Goal: Information Seeking & Learning: Learn about a topic

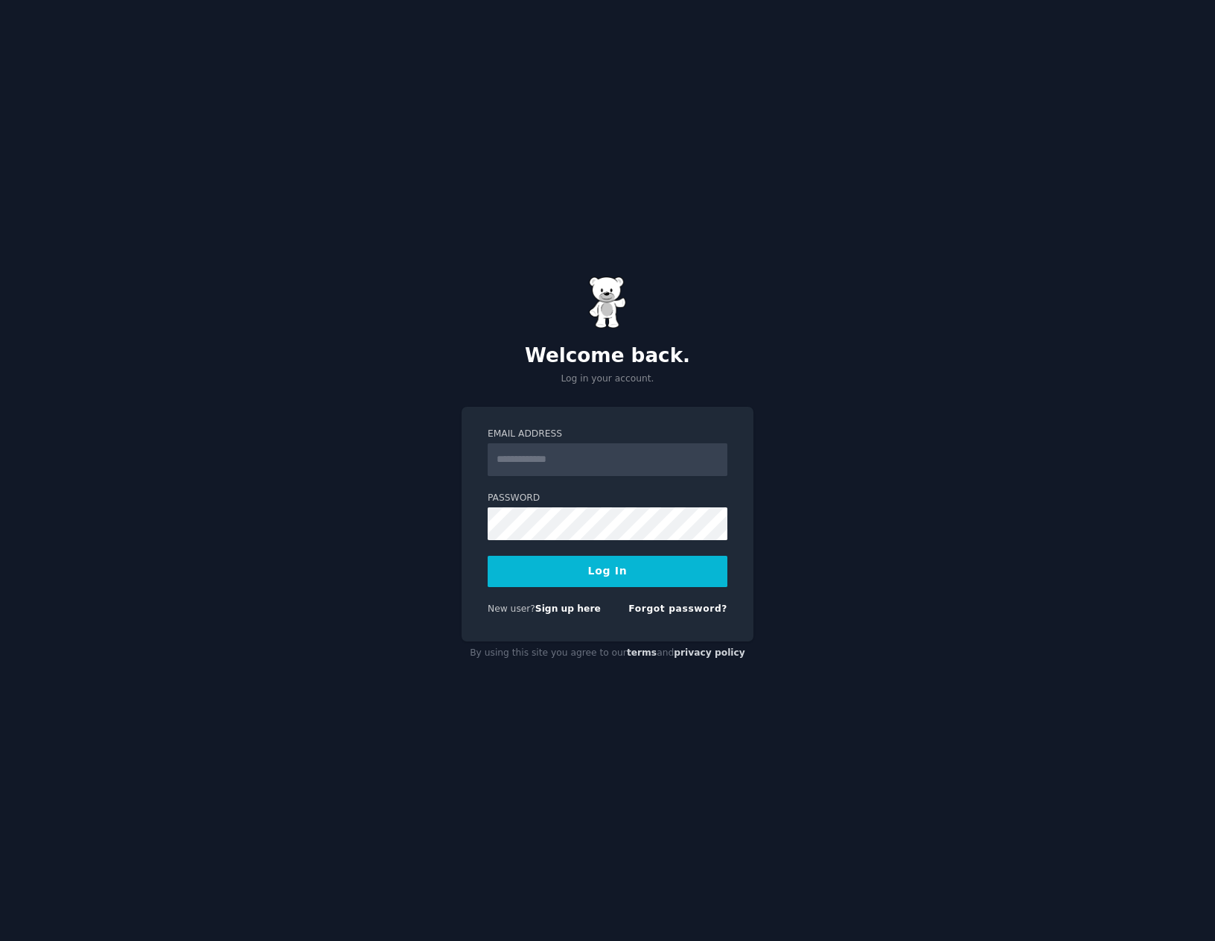
click at [573, 474] on input "Email Address" at bounding box center [608, 459] width 240 height 33
click at [470, 571] on div "**********" at bounding box center [608, 524] width 292 height 235
click at [523, 570] on button "Log In" at bounding box center [608, 571] width 240 height 31
click at [599, 436] on label "Email Address" at bounding box center [608, 433] width 240 height 13
click at [599, 443] on input "**********" at bounding box center [608, 459] width 240 height 33
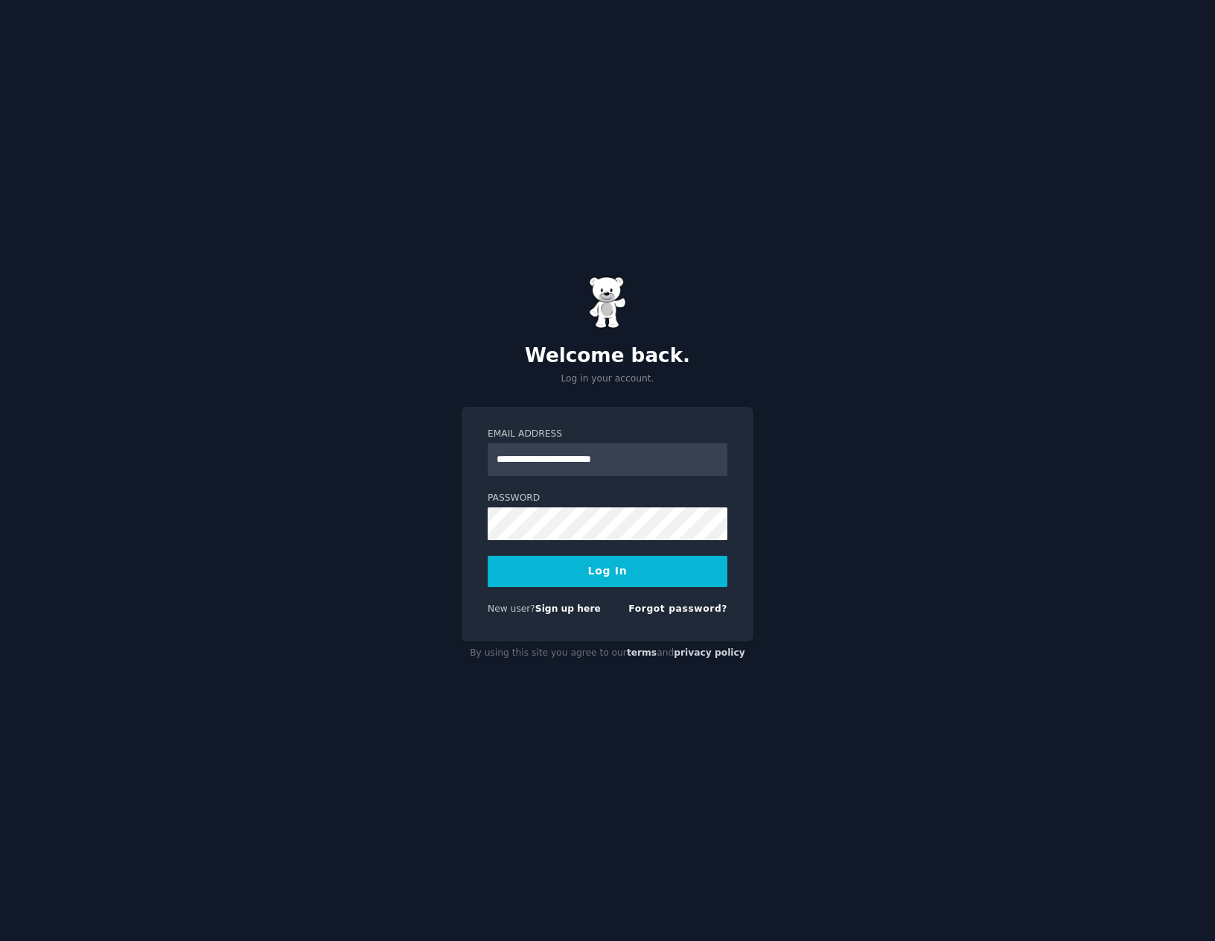
click at [579, 544] on form "**********" at bounding box center [608, 524] width 240 height 194
click at [488, 556] on button "Log In" at bounding box center [608, 571] width 240 height 31
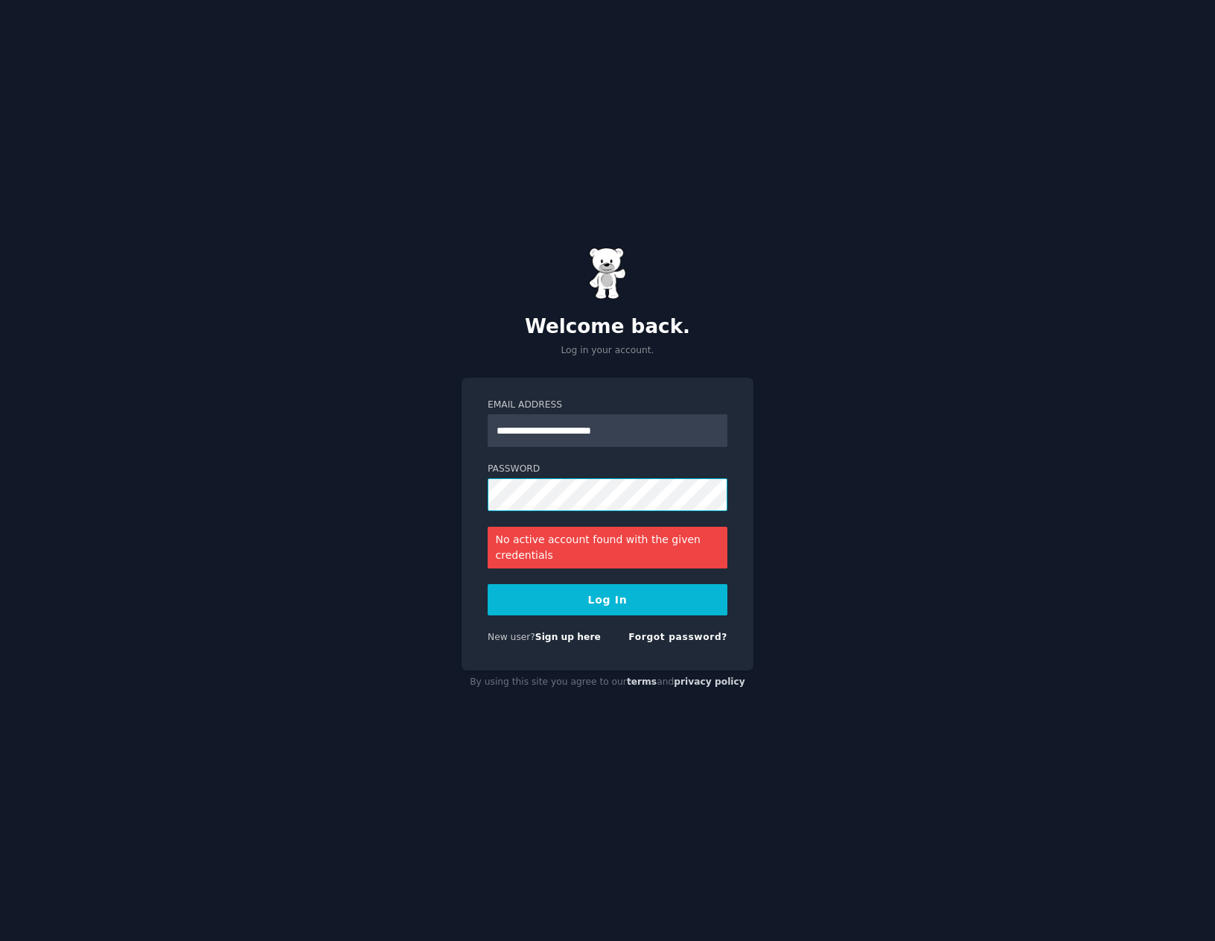
click at [488, 584] on button "Log In" at bounding box center [608, 599] width 240 height 31
click at [660, 430] on input "**********" at bounding box center [608, 430] width 240 height 33
type input "**********"
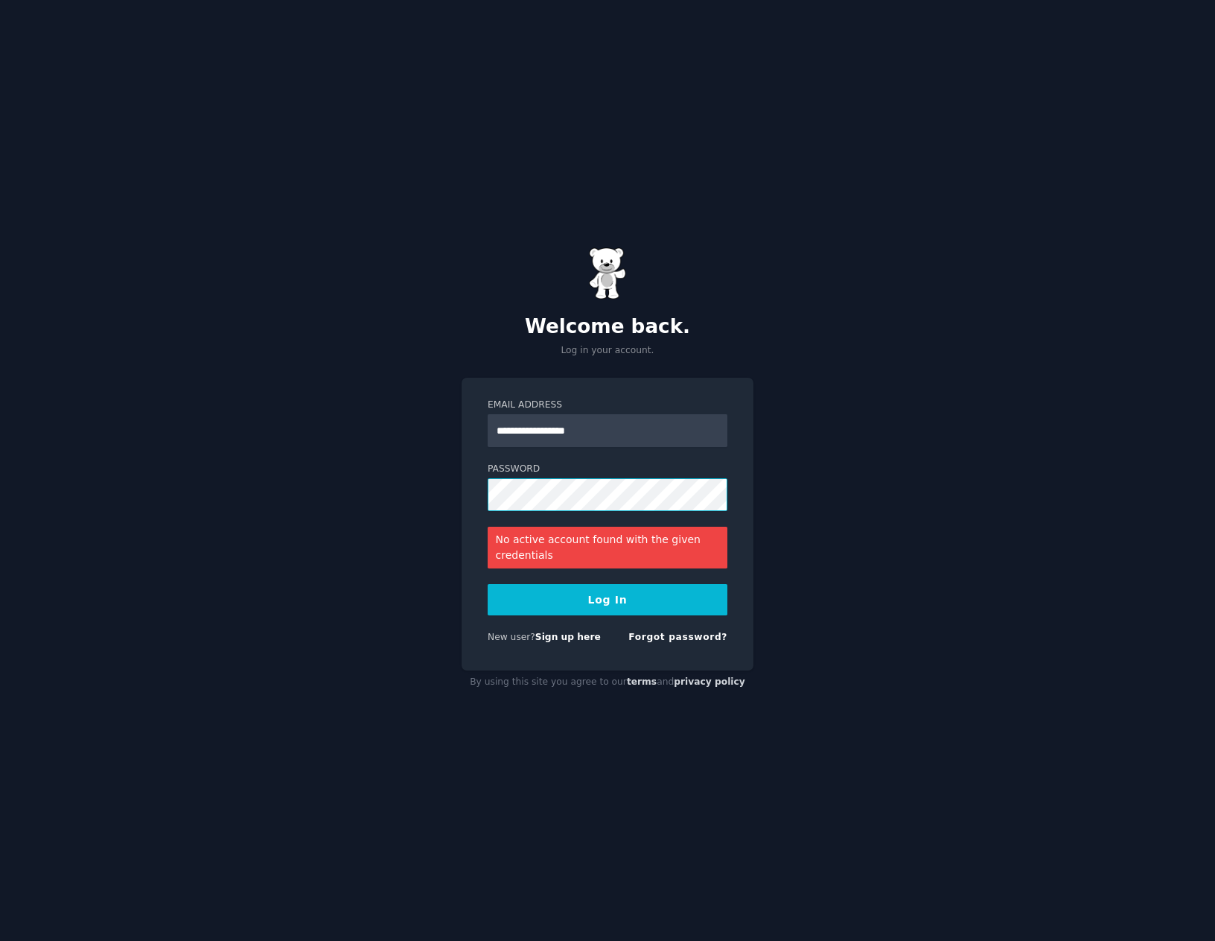
click at [488, 584] on button "Log In" at bounding box center [608, 599] width 240 height 31
click at [661, 434] on input "**********" at bounding box center [608, 430] width 240 height 33
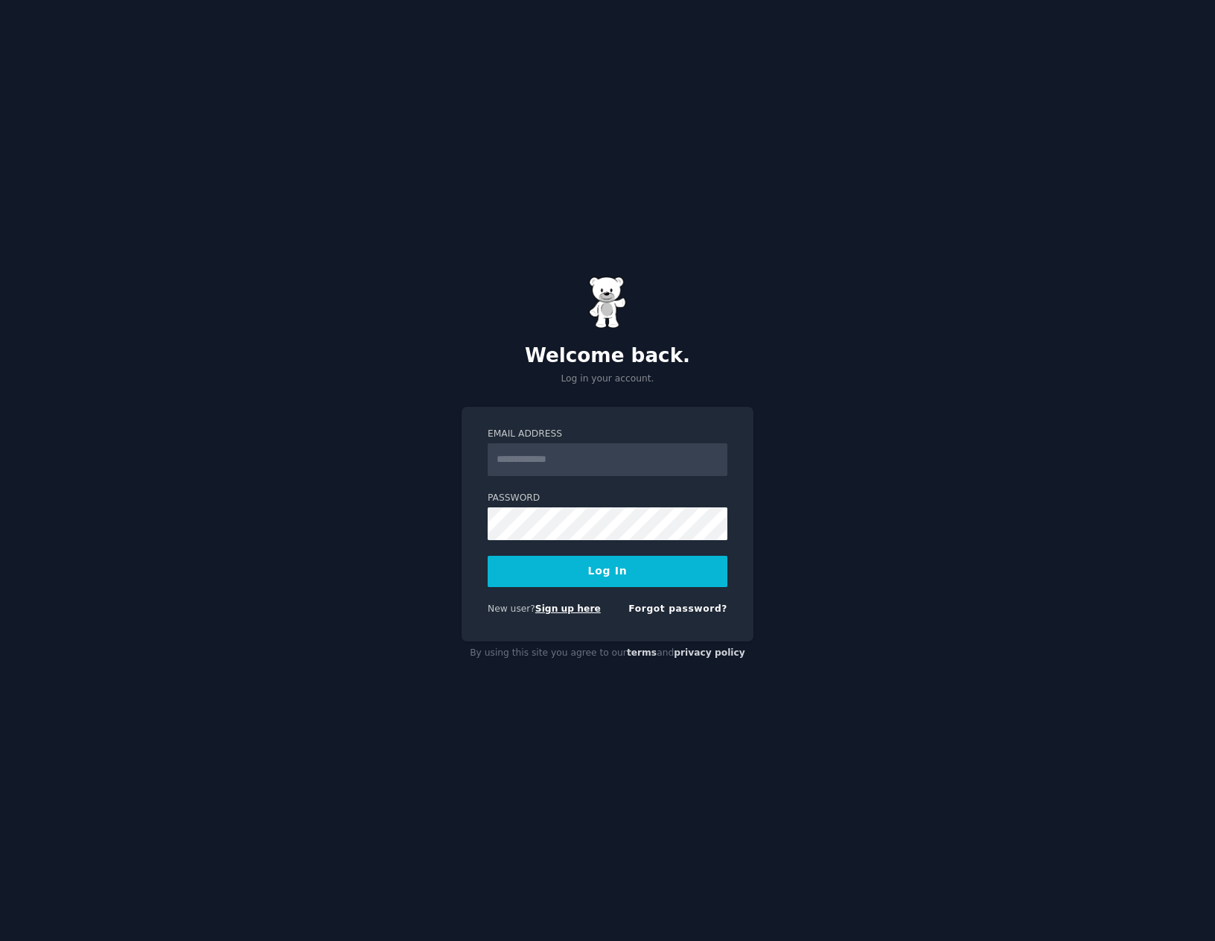
click at [560, 609] on link "Sign up here" at bounding box center [568, 608] width 66 height 10
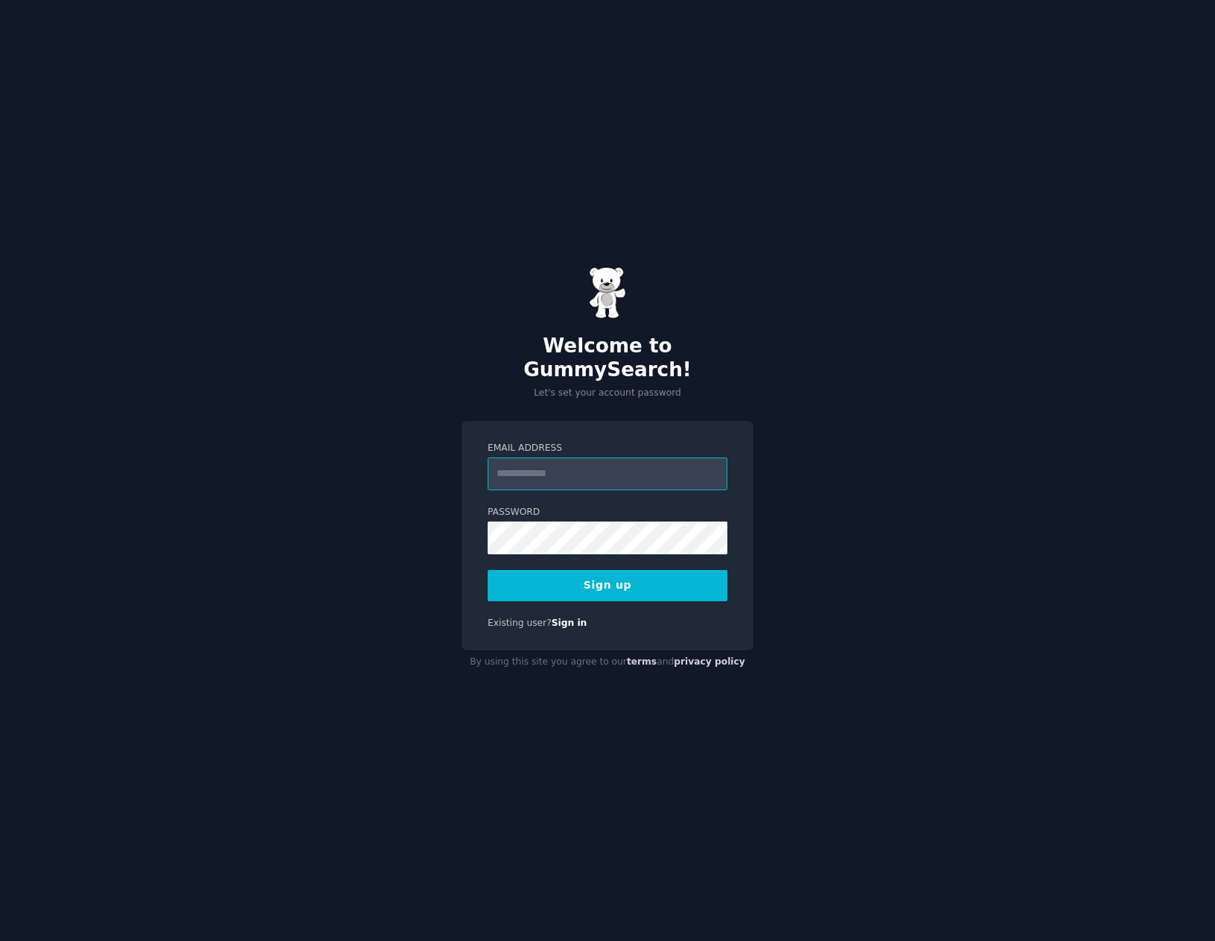
click at [612, 471] on input "Email Address" at bounding box center [608, 473] width 240 height 33
type input "**********"
click at [598, 462] on input "**********" at bounding box center [608, 473] width 240 height 33
click at [532, 469] on input "Email Address" at bounding box center [608, 473] width 240 height 33
click at [572, 462] on input "**********" at bounding box center [608, 473] width 240 height 33
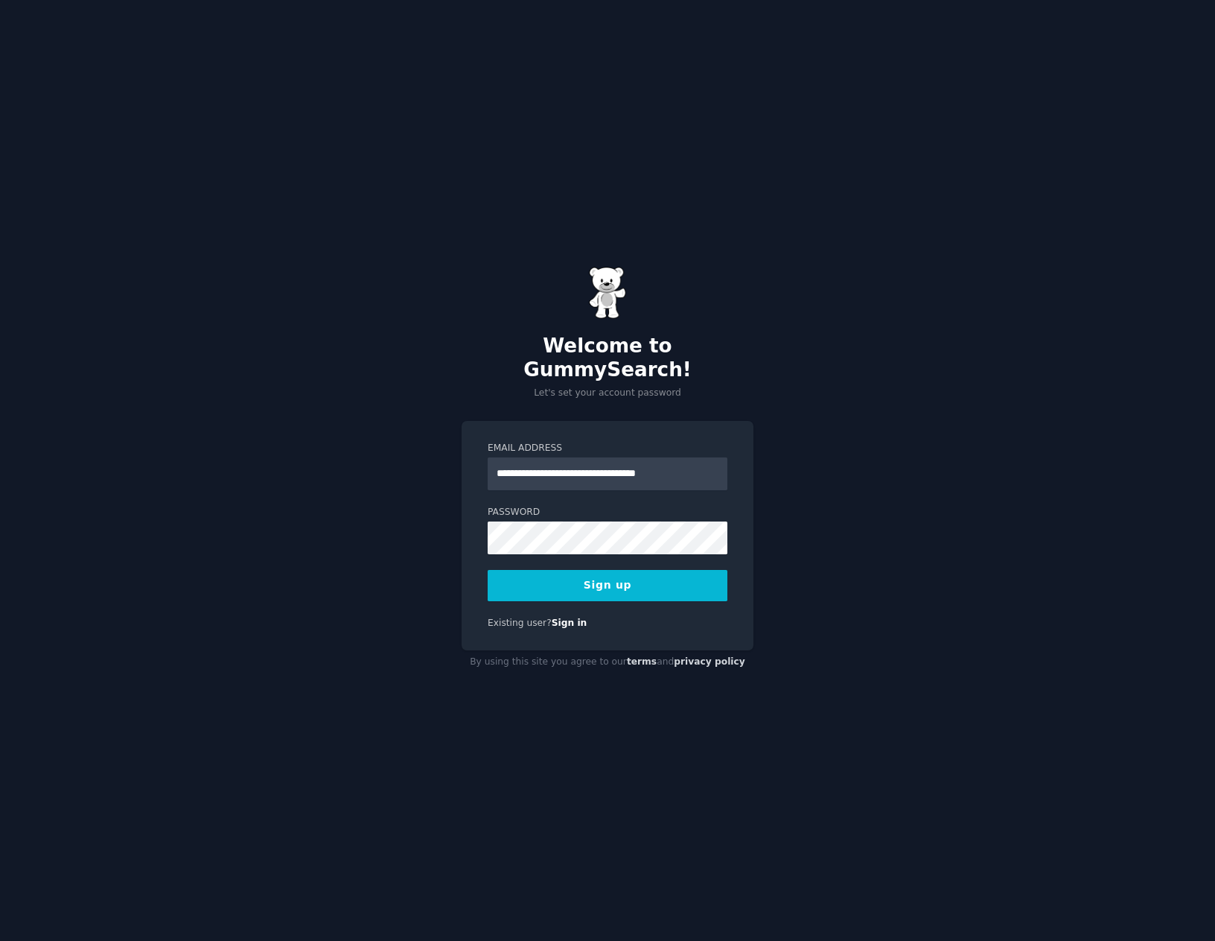
type input "**********"
click at [488, 570] on button "Sign up" at bounding box center [608, 585] width 240 height 31
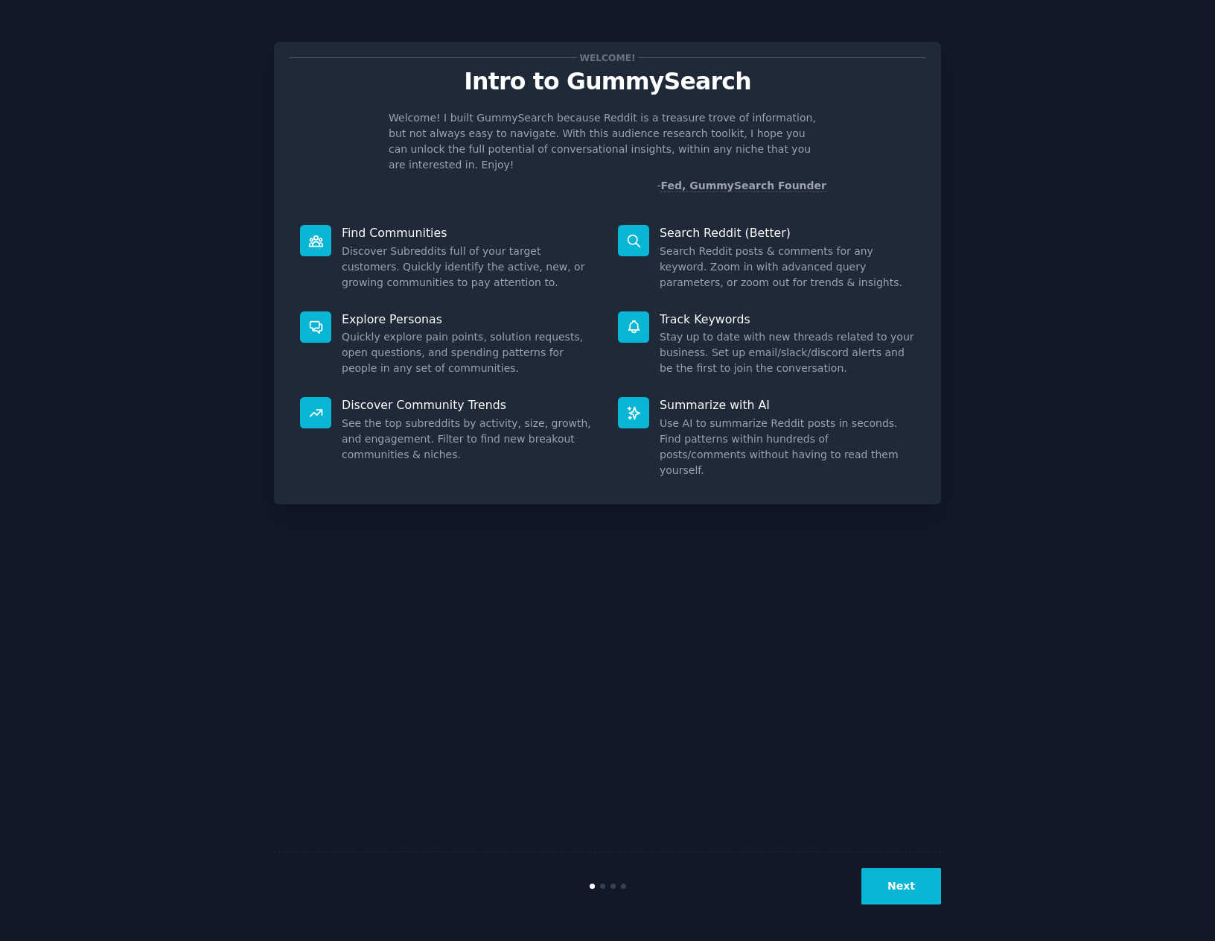
click at [900, 894] on button "Next" at bounding box center [902, 886] width 80 height 36
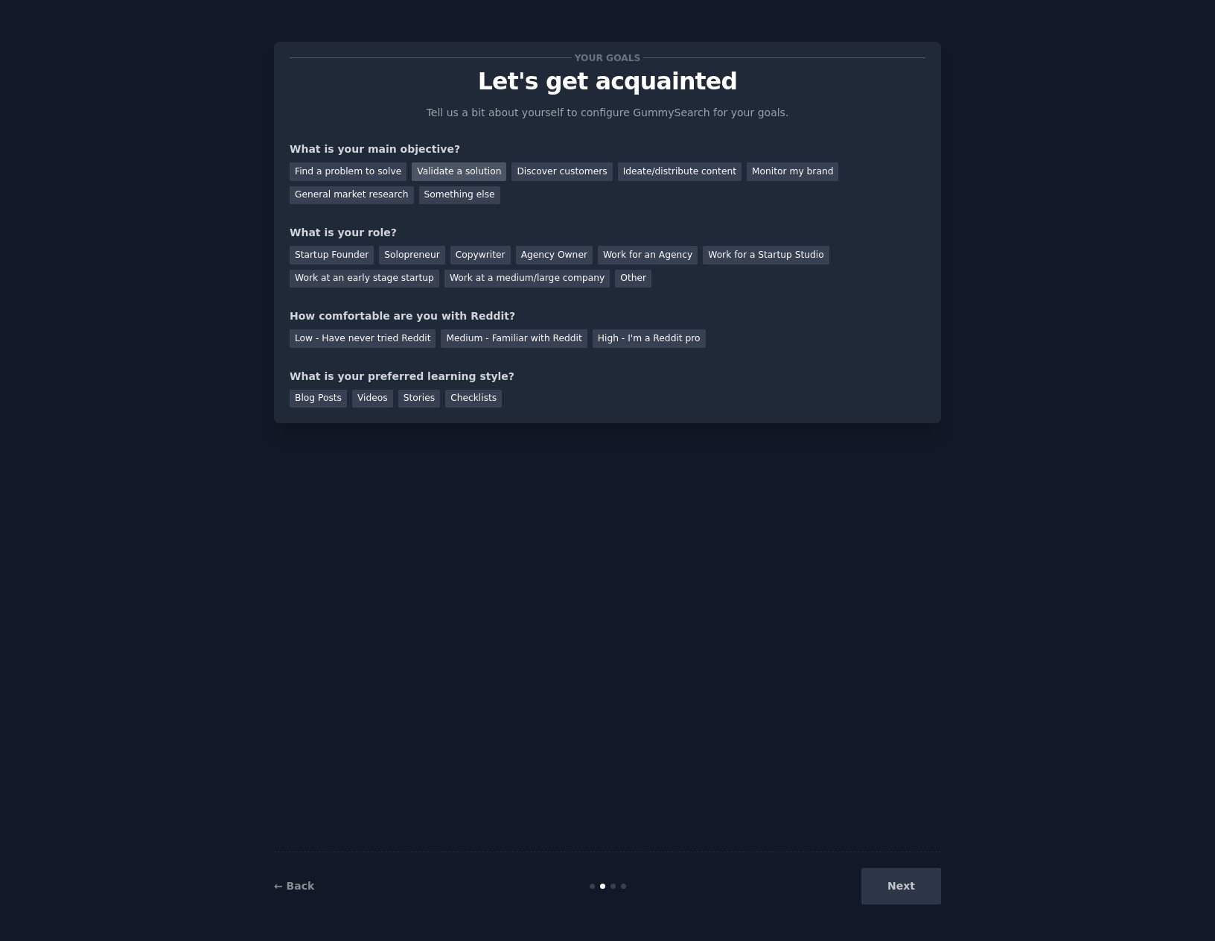
click at [438, 168] on div "Validate a solution" at bounding box center [459, 171] width 95 height 19
click at [567, 172] on div "Discover customers" at bounding box center [562, 171] width 101 height 19
click at [453, 176] on div "Validate a solution" at bounding box center [459, 171] width 95 height 19
click at [338, 263] on div "Startup Founder" at bounding box center [332, 255] width 84 height 19
click at [639, 340] on div "High - I'm a Reddit pro" at bounding box center [649, 338] width 113 height 19
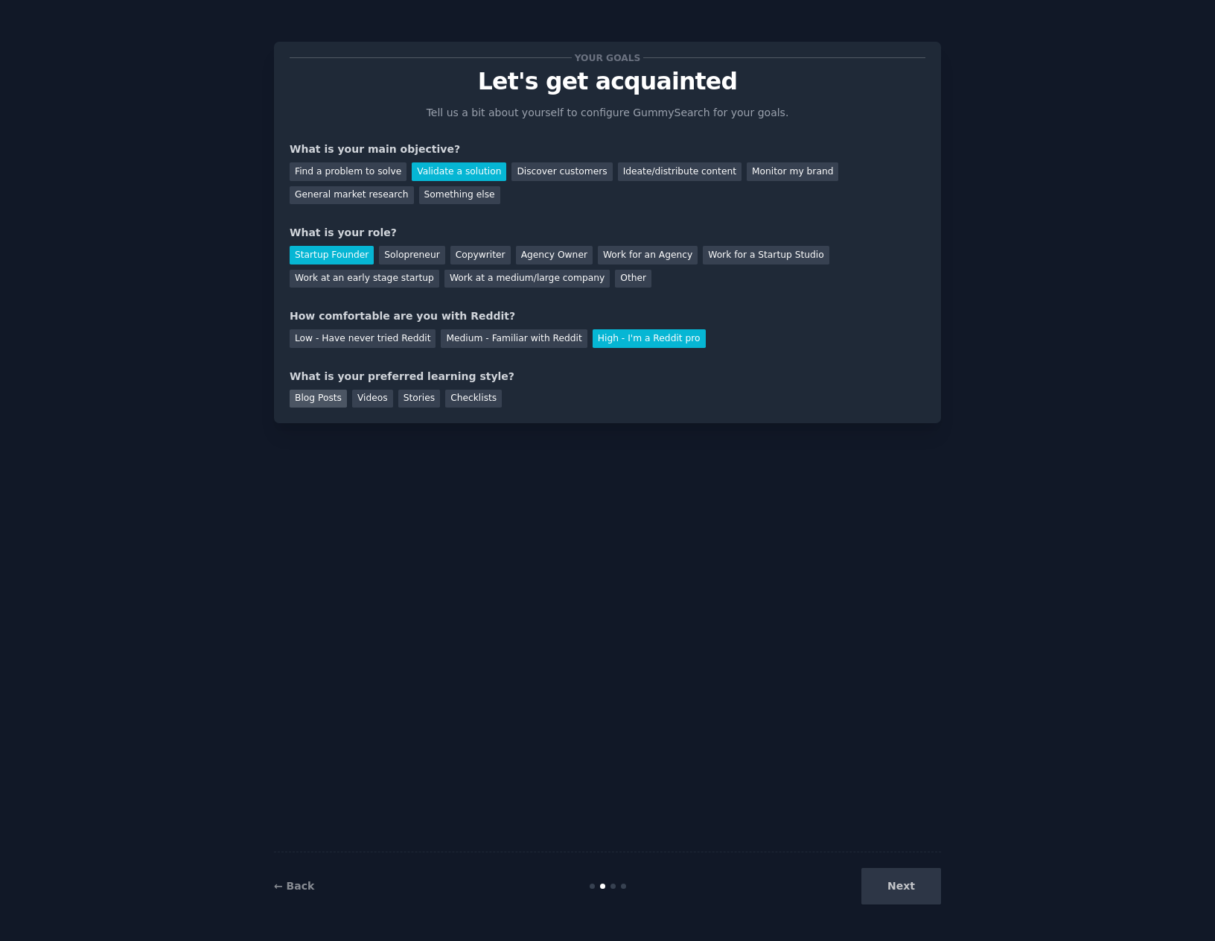
click at [319, 401] on div "Blog Posts" at bounding box center [318, 398] width 57 height 19
click at [896, 879] on button "Next" at bounding box center [902, 886] width 80 height 36
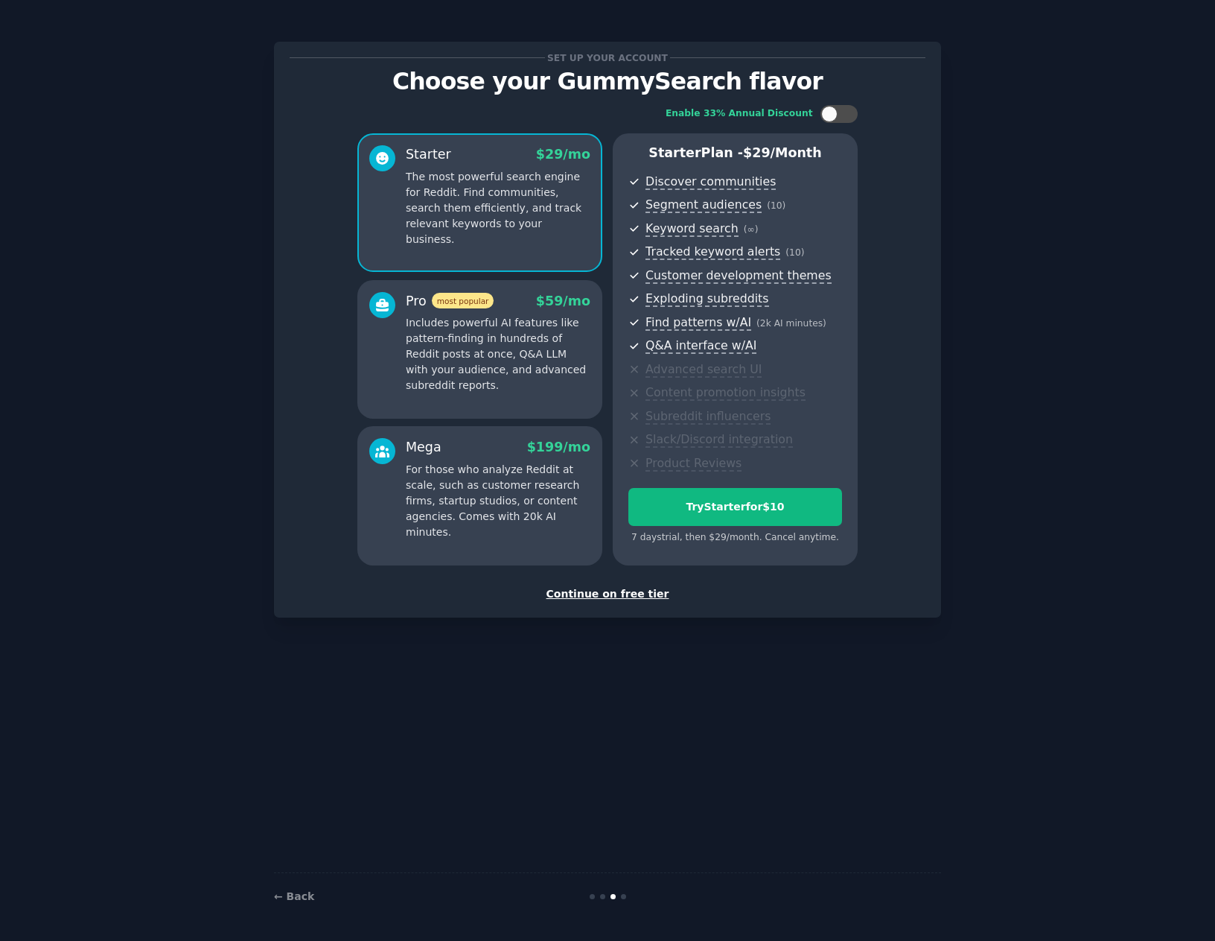
click at [620, 596] on div "Continue on free tier" at bounding box center [608, 594] width 636 height 16
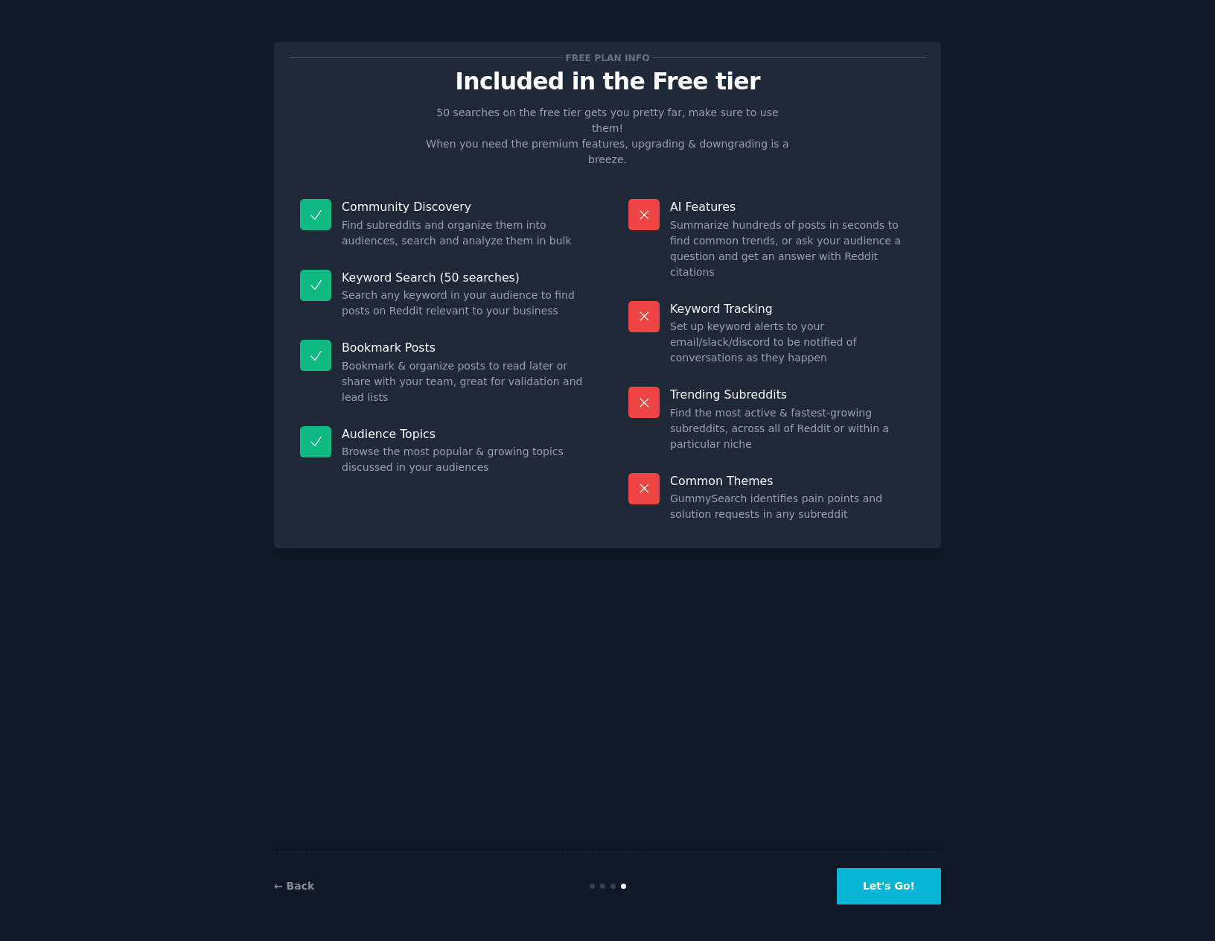
click at [888, 876] on button "Let's Go!" at bounding box center [889, 886] width 104 height 36
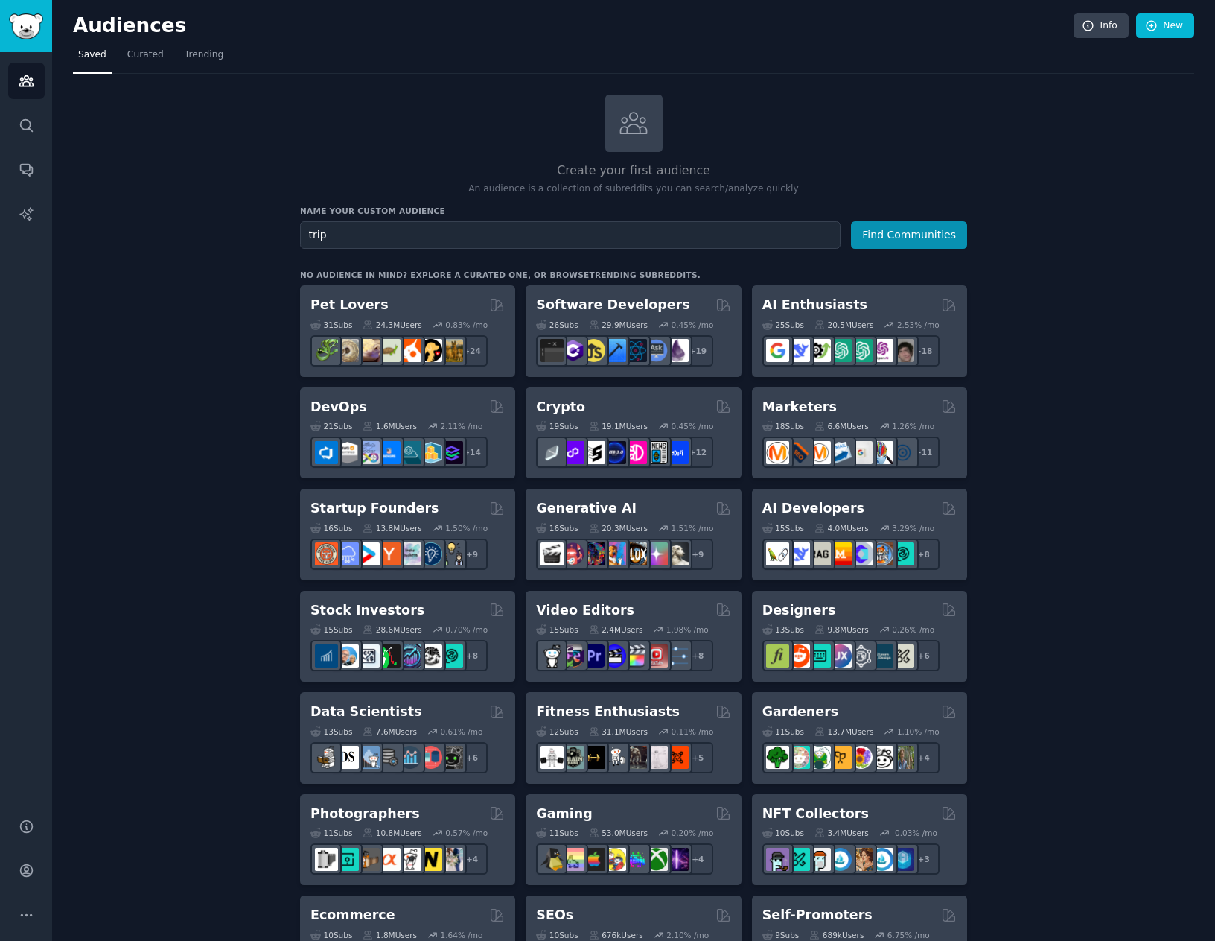
type input "trip"
click at [851, 221] on button "Find Communities" at bounding box center [909, 235] width 116 height 28
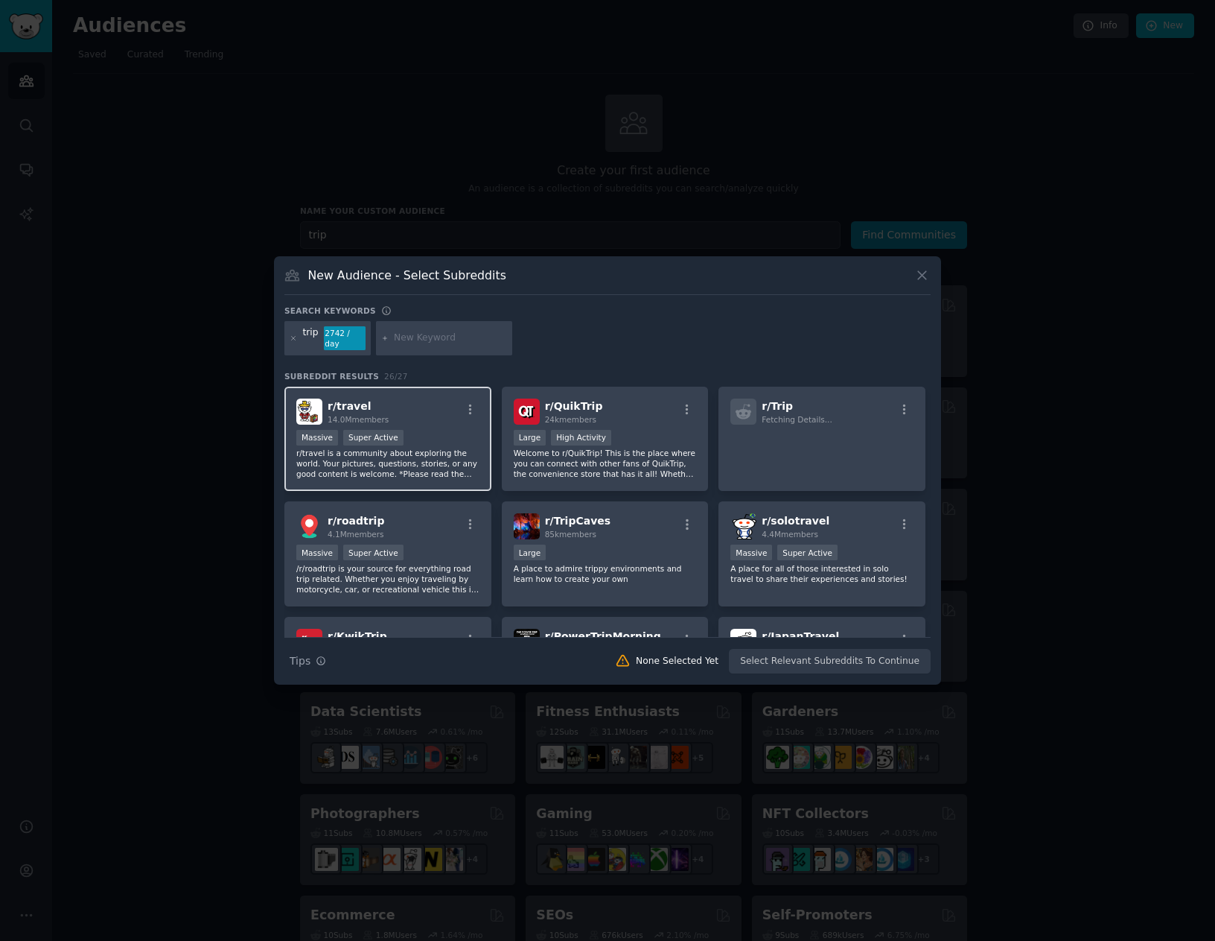
click at [423, 418] on div "r/ travel 14.0M members" at bounding box center [387, 411] width 183 height 26
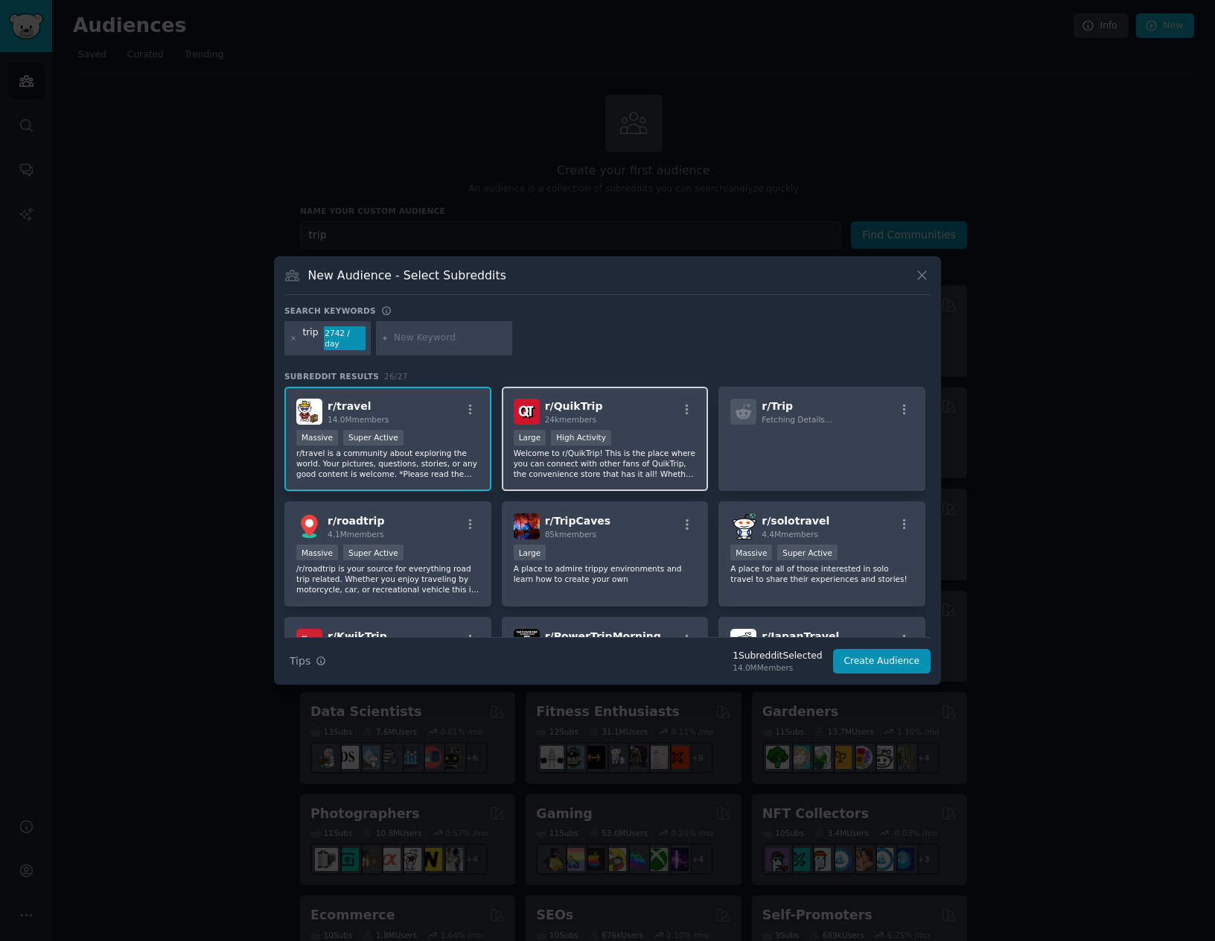
click at [609, 440] on div "Large High Activity" at bounding box center [605, 439] width 183 height 19
click at [633, 448] on p "Welcome to r/QuikTrip! This is the place where you can connect with other fans …" at bounding box center [605, 463] width 183 height 31
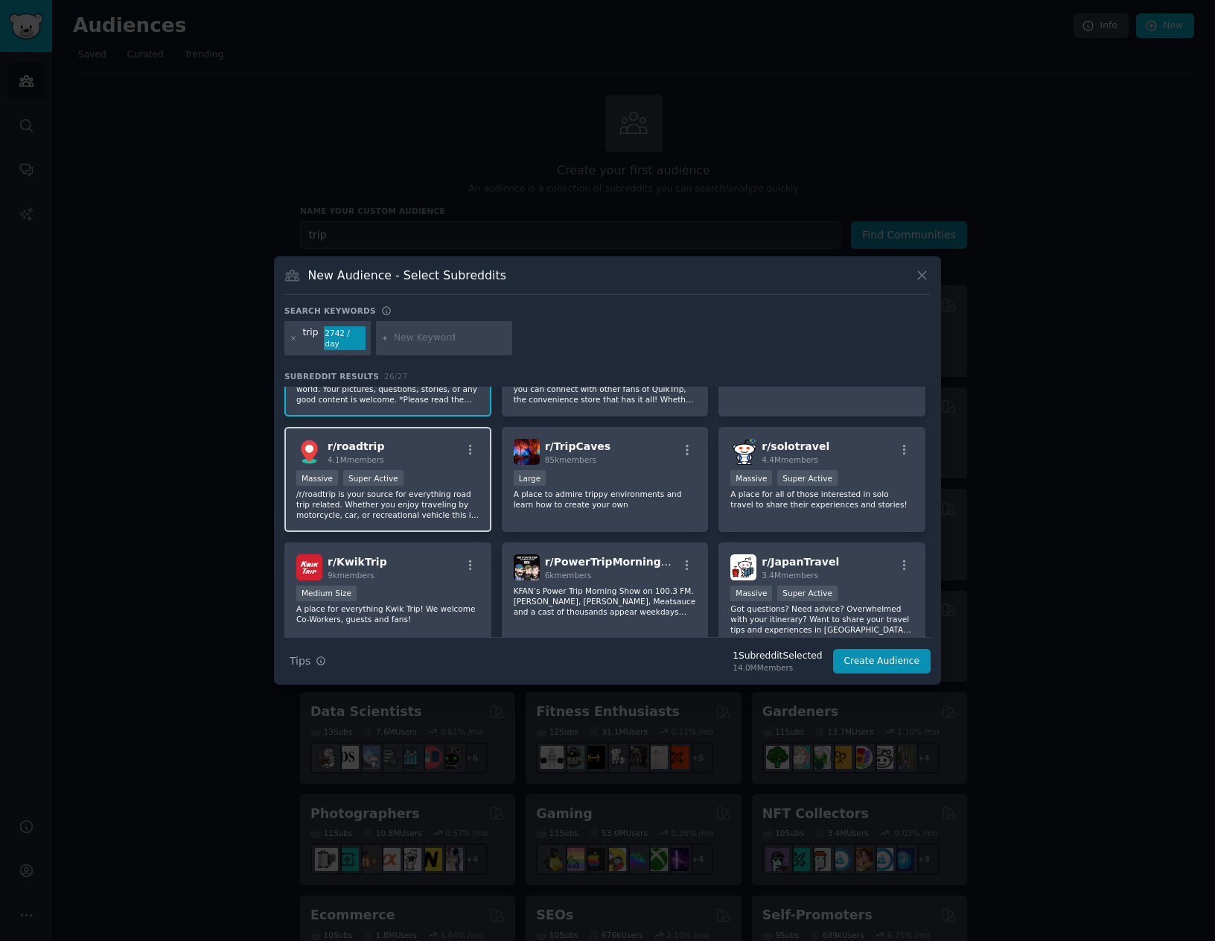
click at [407, 503] on p "/r/roadtrip is your source for everything road trip related. Whether you enjoy …" at bounding box center [387, 504] width 183 height 31
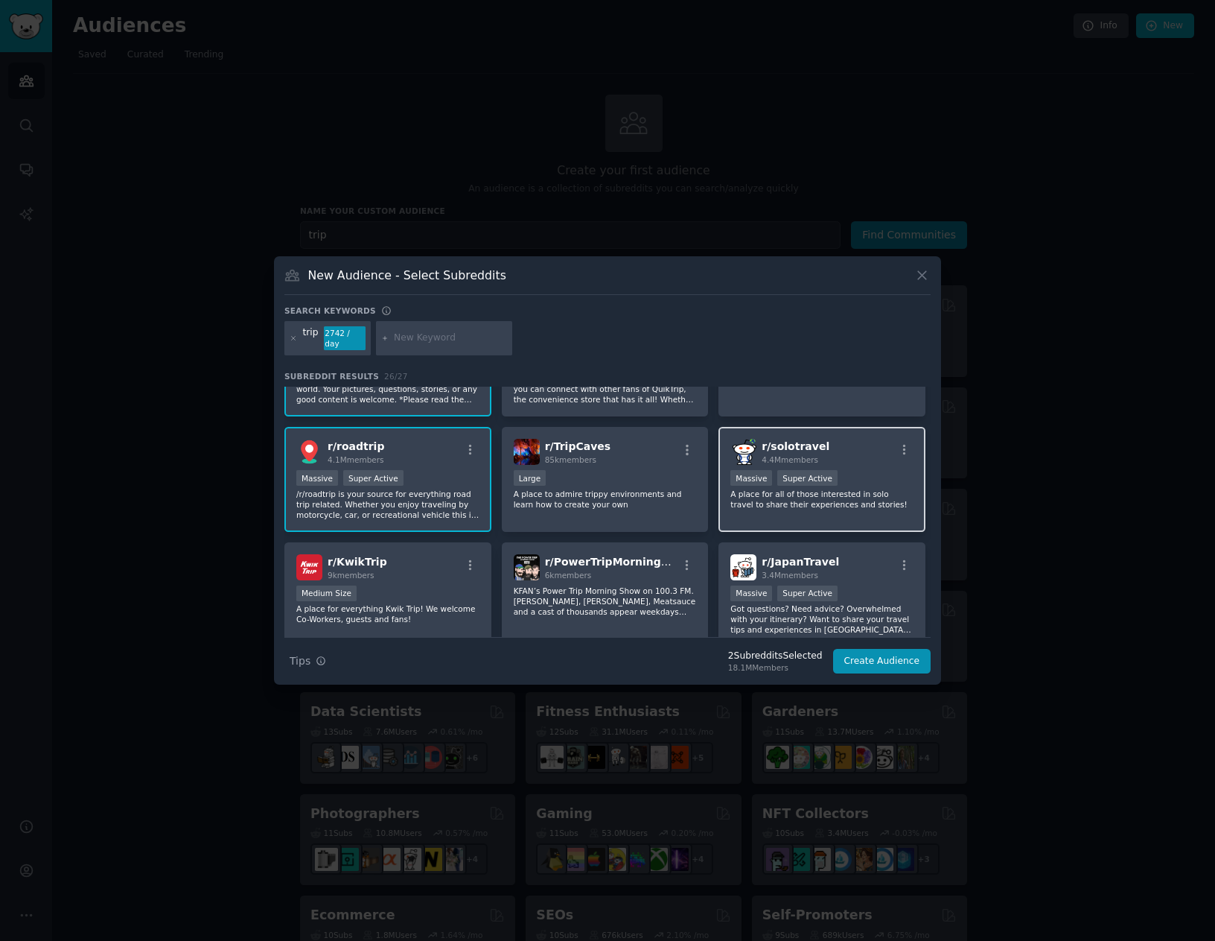
click at [808, 506] on div "r/ solotravel 4.4M members 1,000,000+ members Massive Super Active A place for …" at bounding box center [822, 479] width 207 height 105
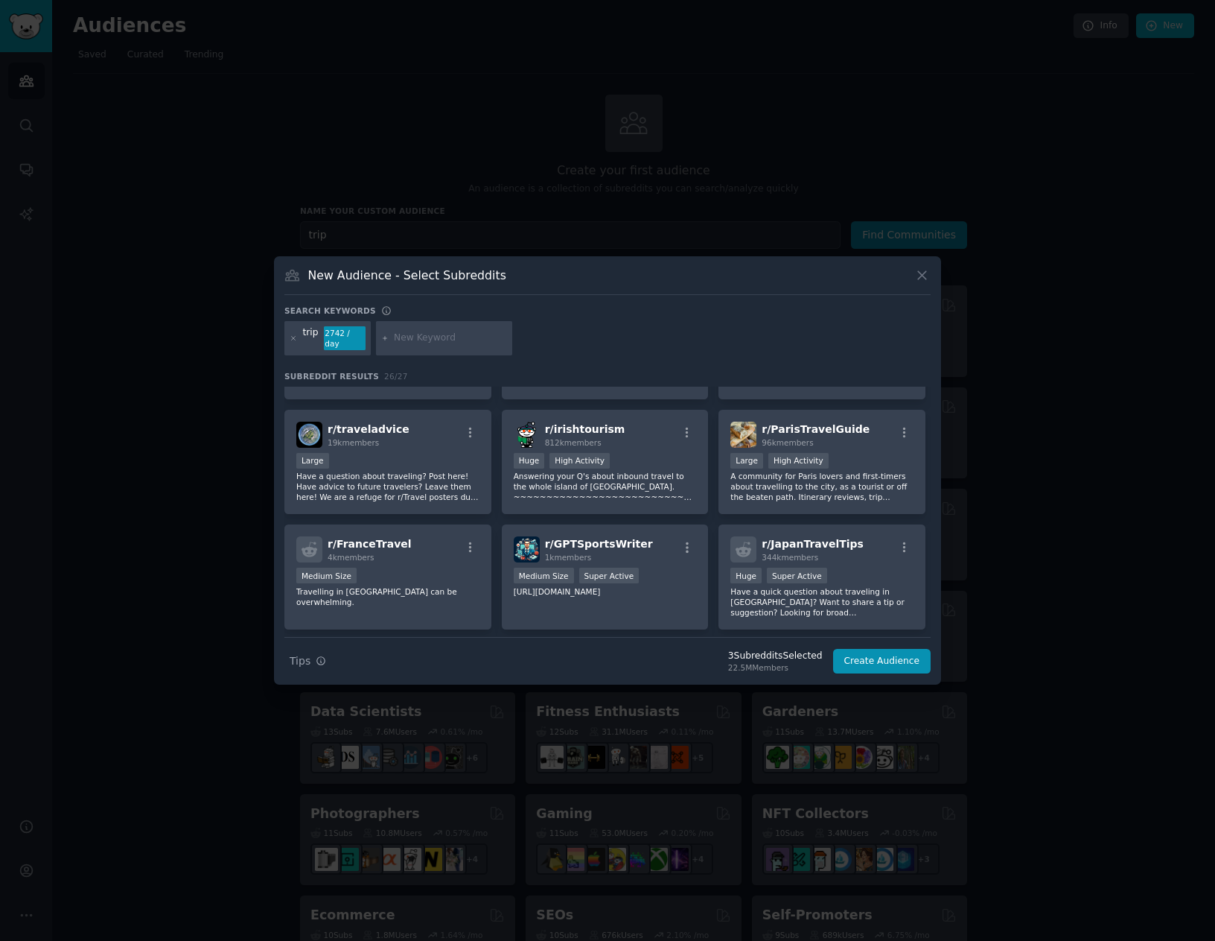
scroll to position [742, 0]
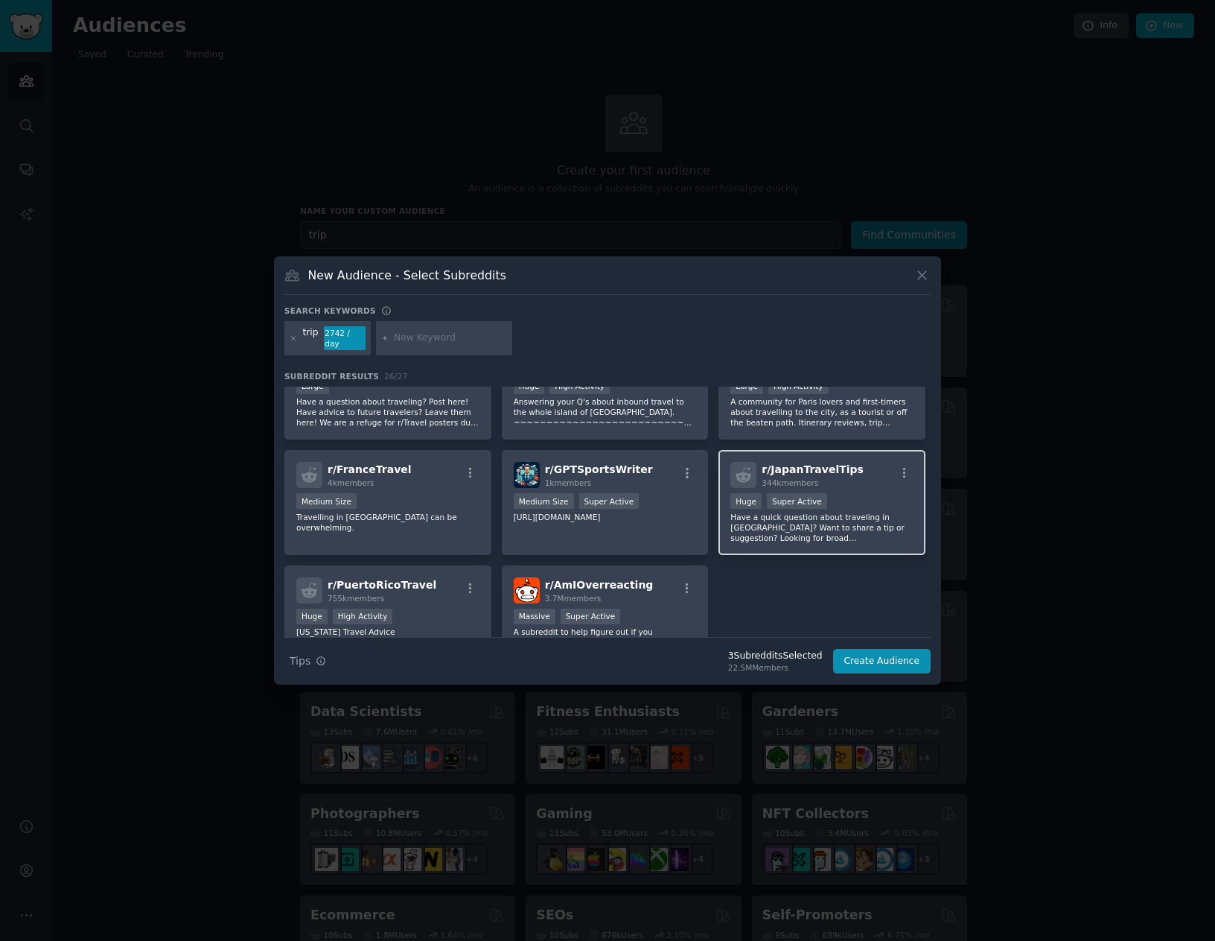
click at [755, 536] on p "Have a quick question about traveling in Japan? Want to share a tip or suggesti…" at bounding box center [822, 527] width 183 height 31
click at [398, 516] on p "Travelling in France can be overwhelming." at bounding box center [387, 522] width 183 height 21
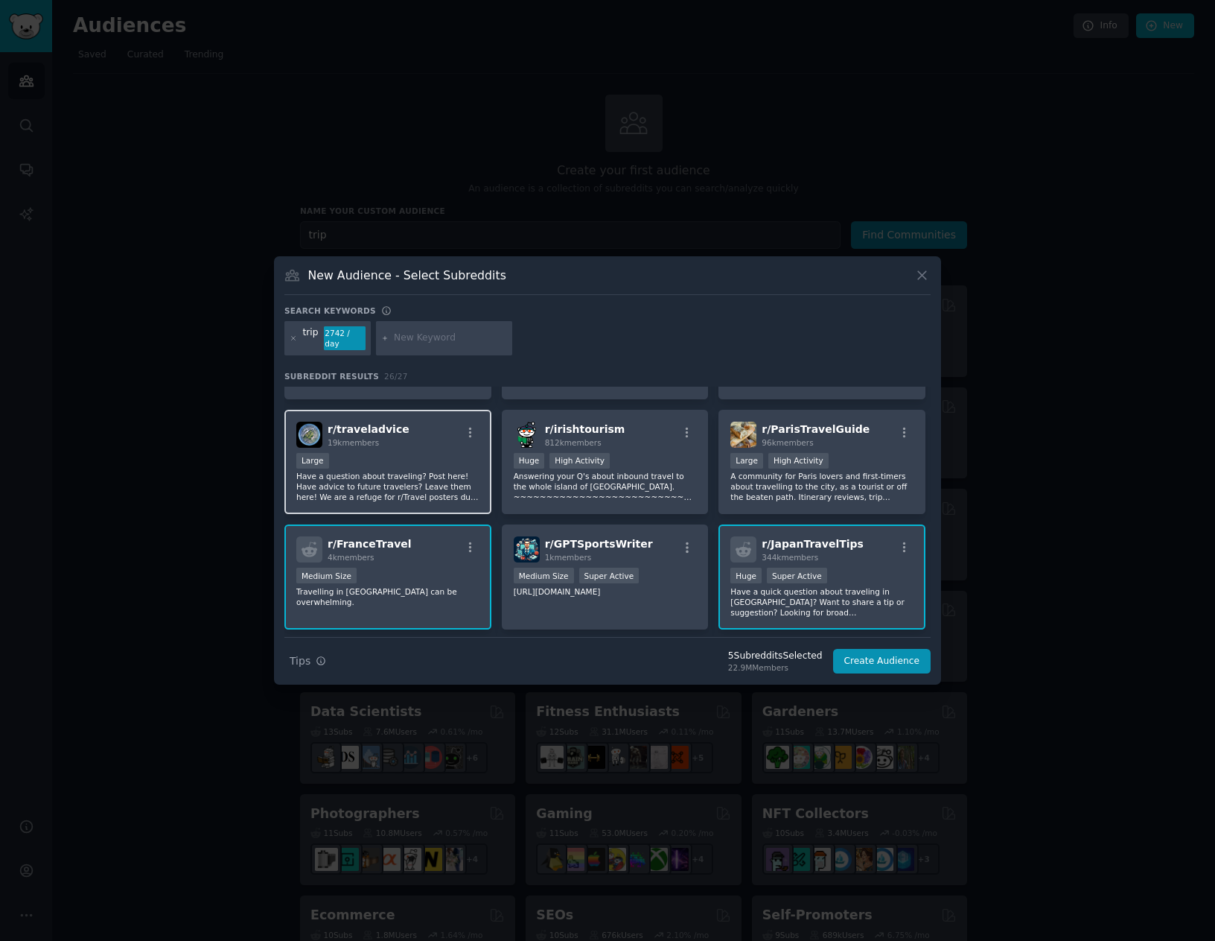
click at [376, 483] on p "Have a question about traveling? Post here! Have advice to future travelers? Le…" at bounding box center [387, 486] width 183 height 31
click at [411, 573] on div "Medium Size" at bounding box center [387, 576] width 183 height 19
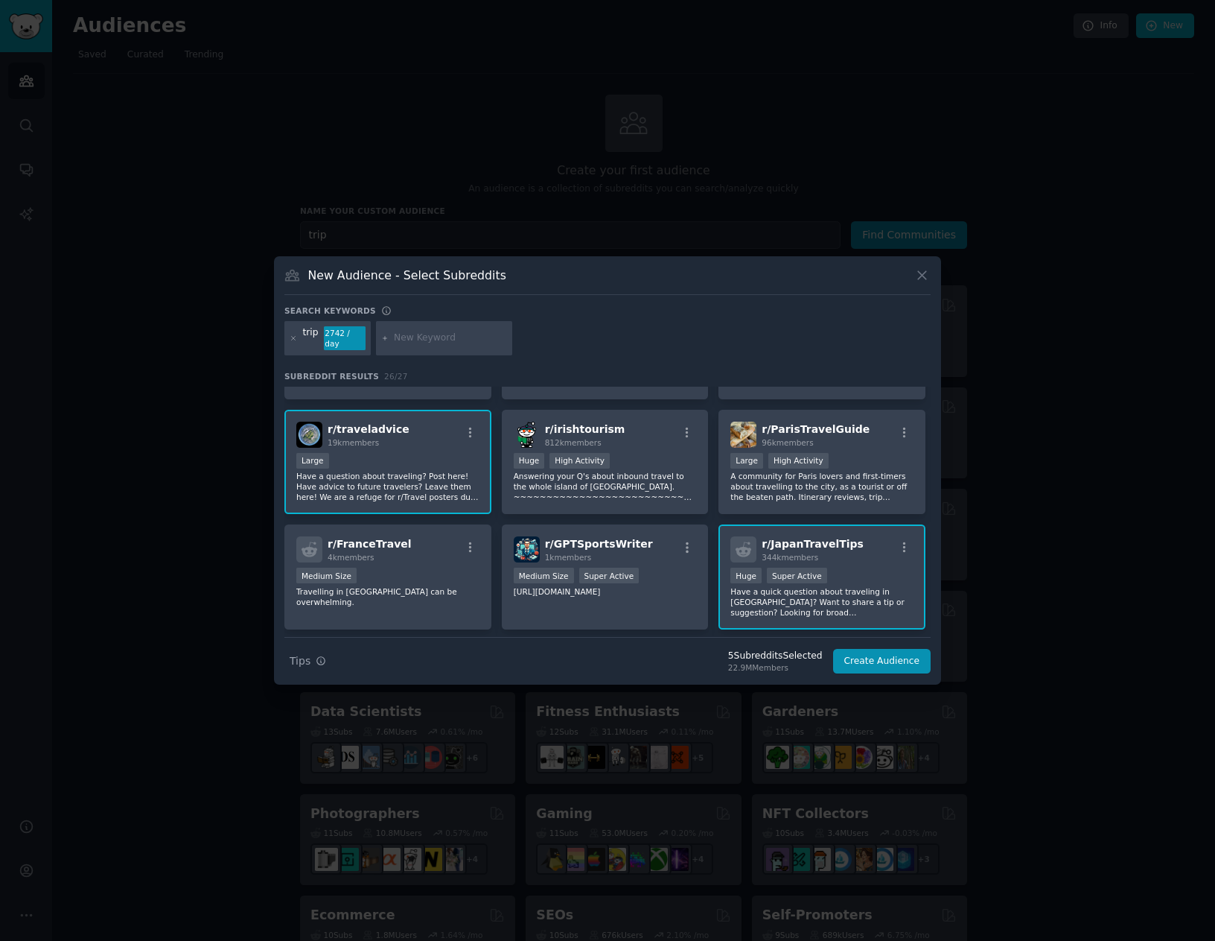
click at [790, 589] on p "Have a quick question about traveling in Japan? Want to share a tip or suggesti…" at bounding box center [822, 601] width 183 height 31
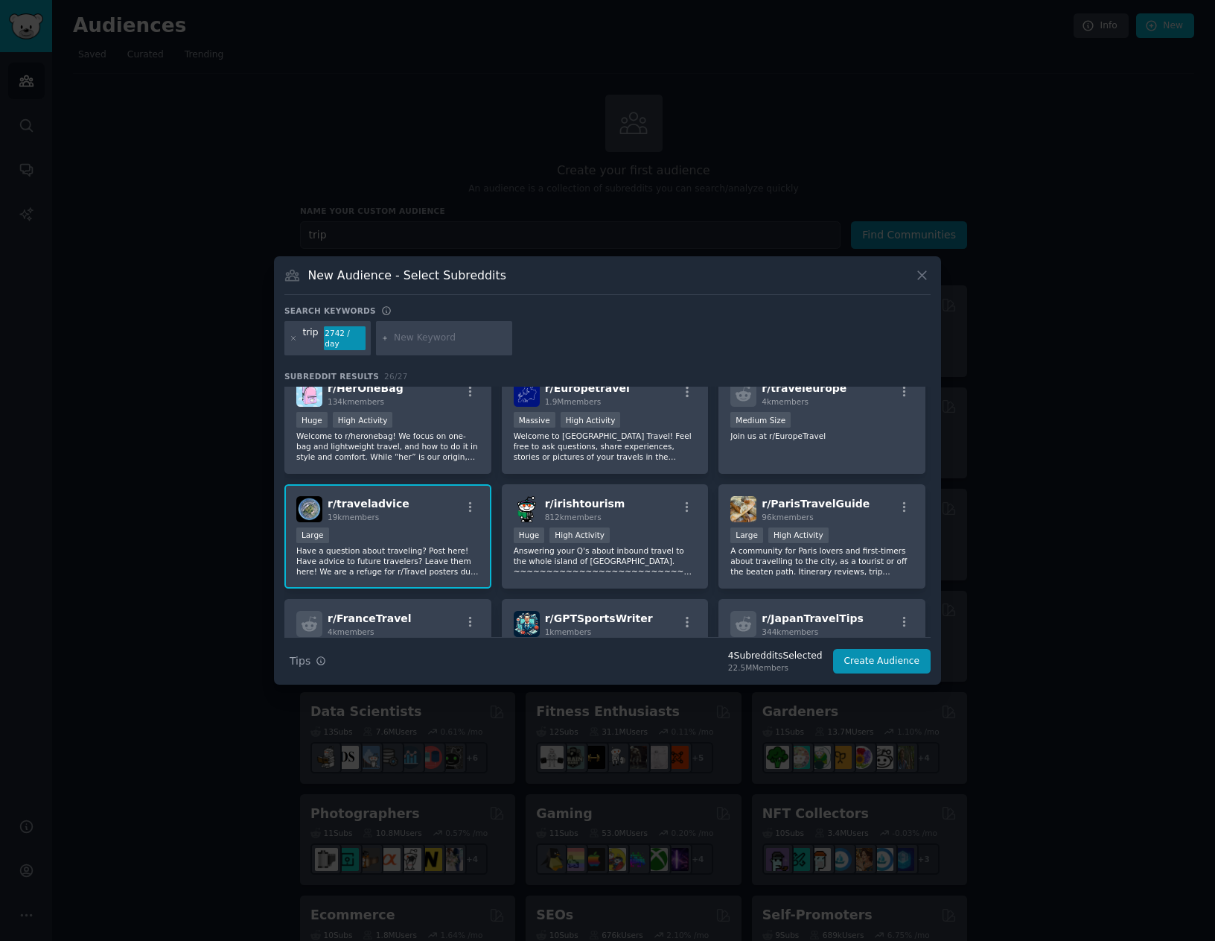
scroll to position [518, 0]
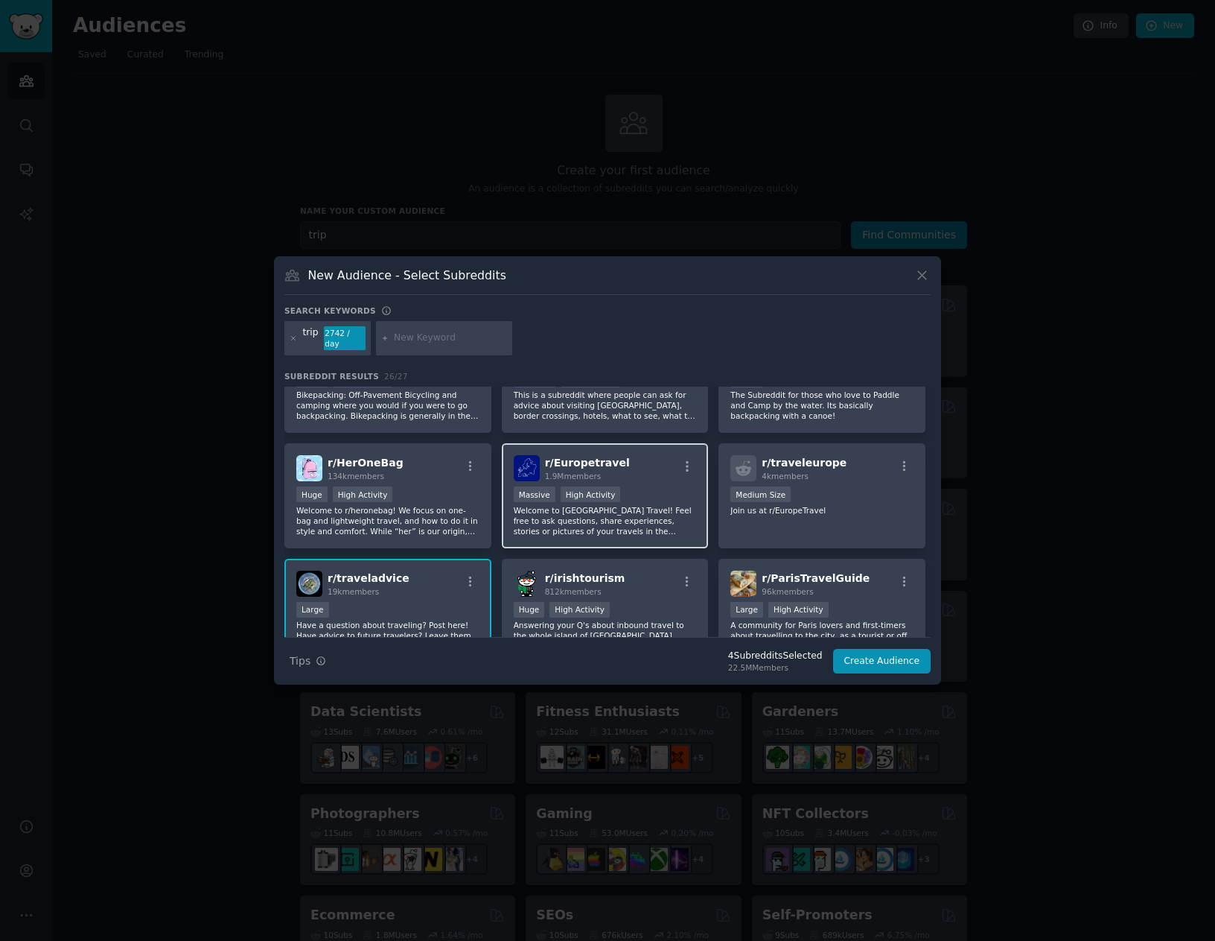
click at [678, 531] on div "r/ Europetravel 1.9M members Massive High Activity Welcome to Europe Travel! Fe…" at bounding box center [605, 495] width 207 height 105
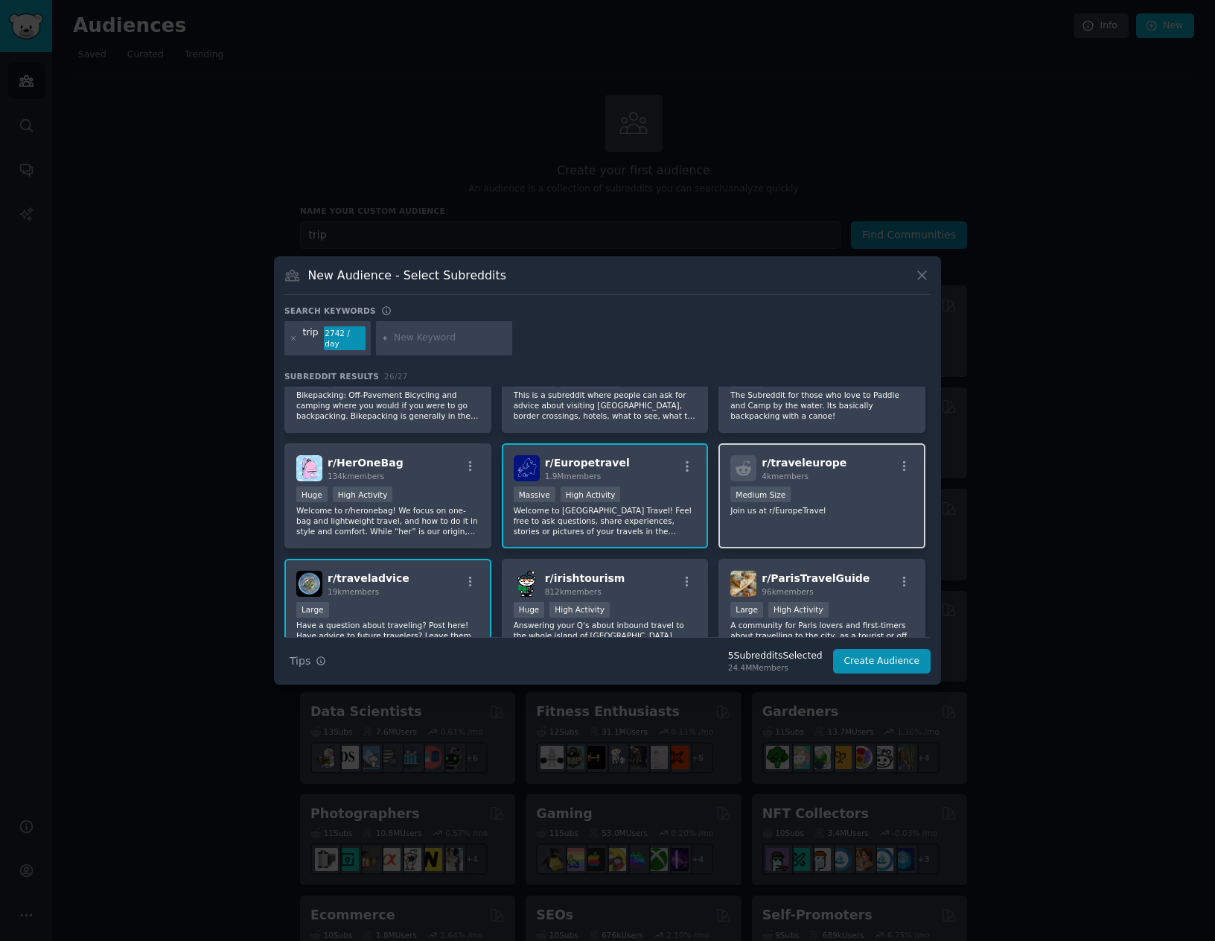
scroll to position [444, 0]
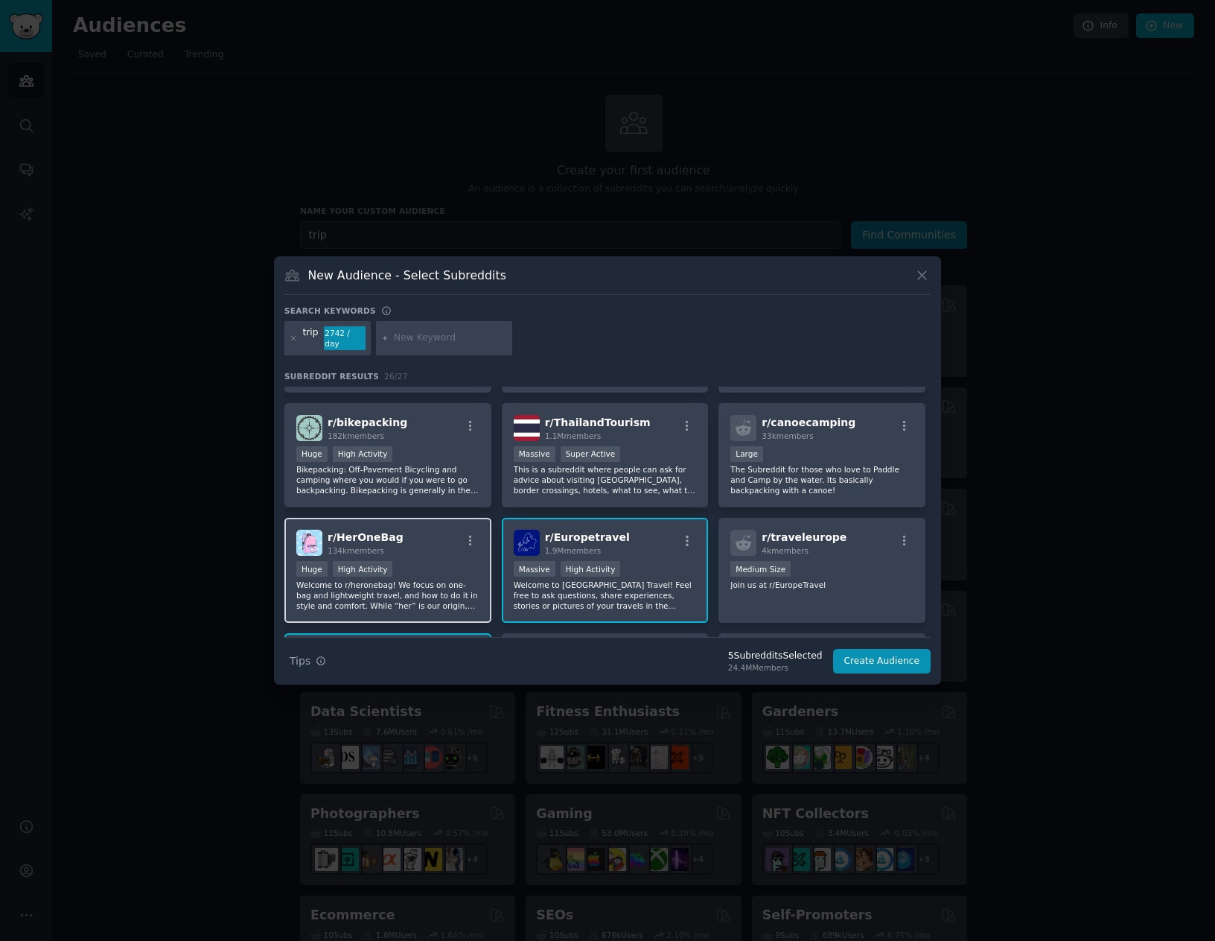
click at [441, 593] on p "Welcome to r/heronebag! We focus on one-bag and lightweight travel, and how to …" at bounding box center [387, 594] width 183 height 31
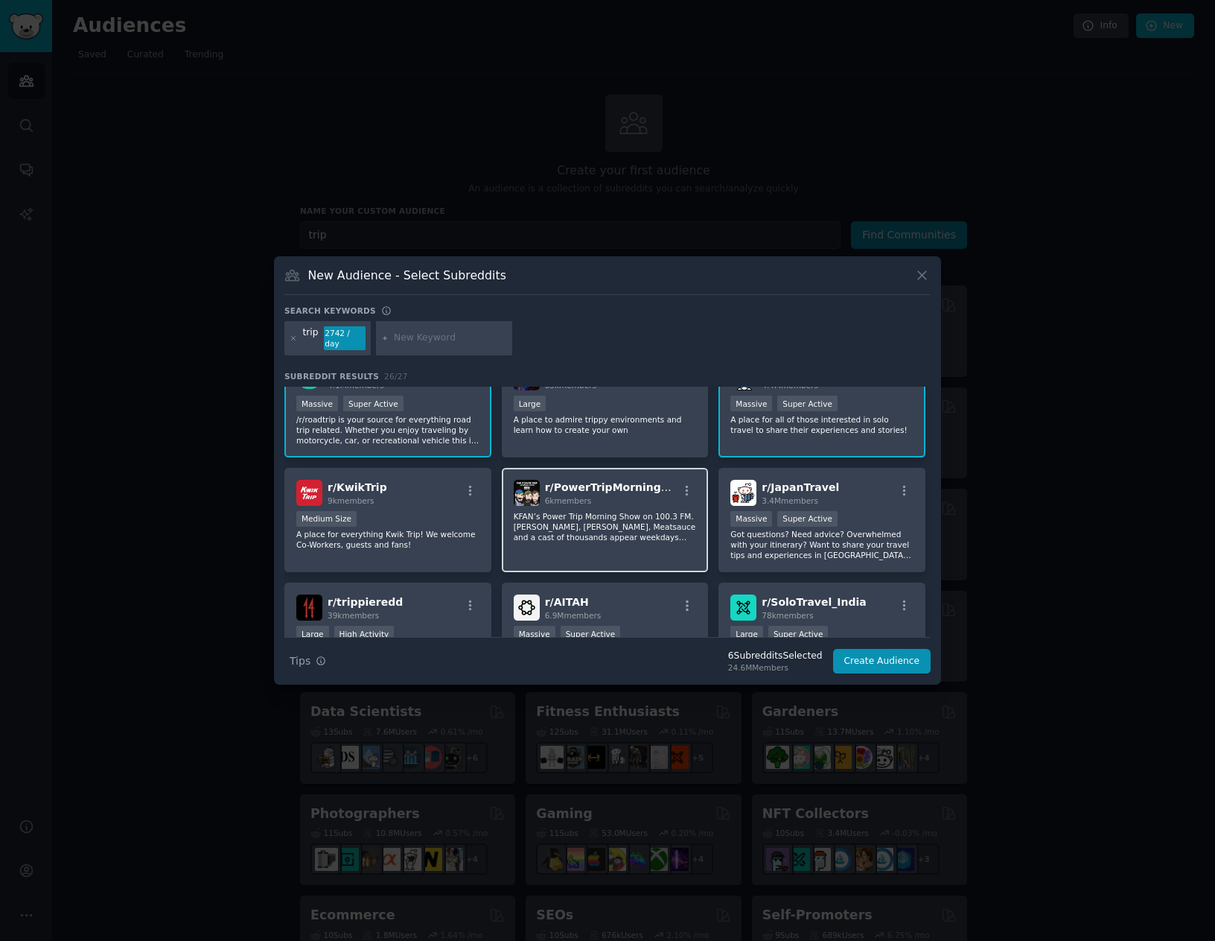
scroll to position [223, 0]
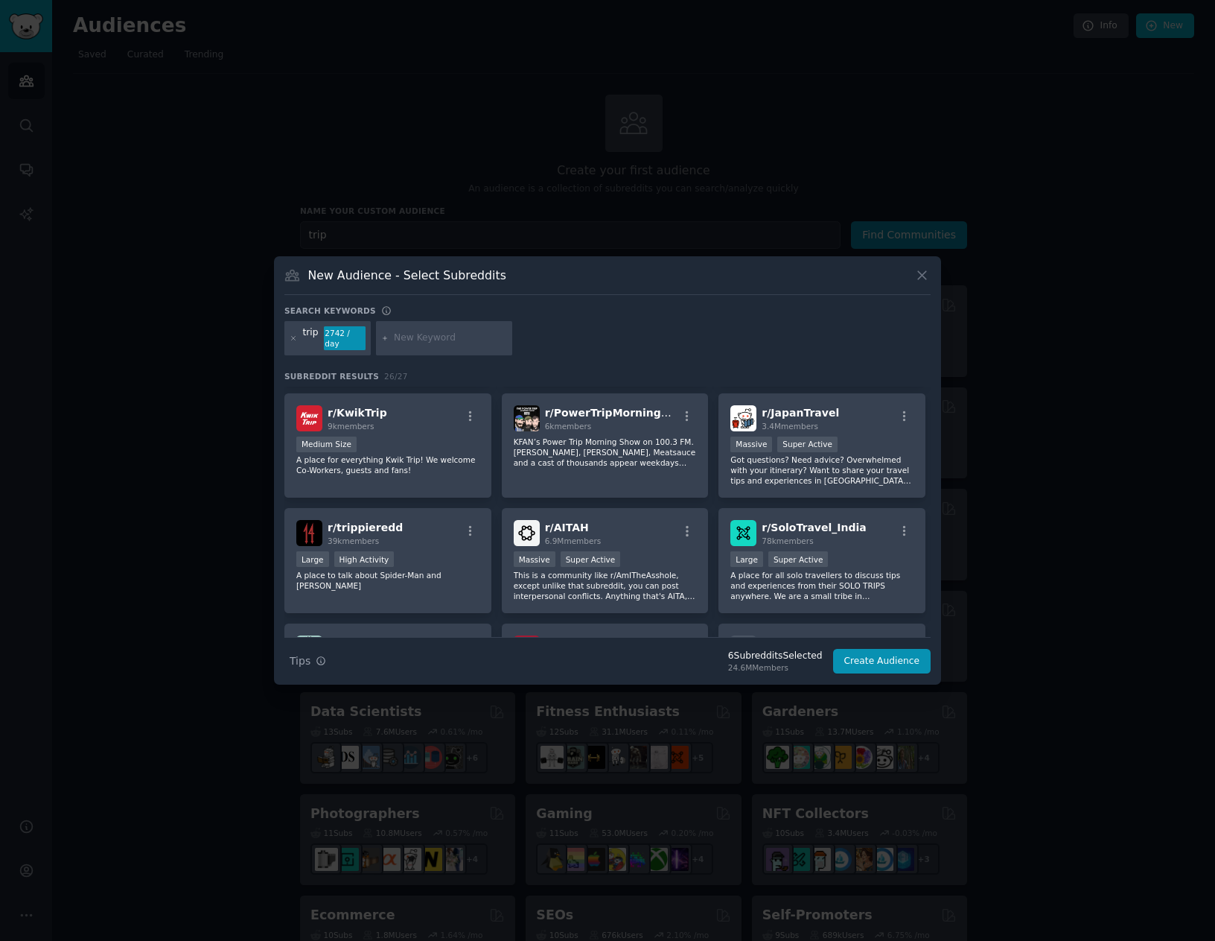
click at [411, 321] on div "Search keywords" at bounding box center [607, 313] width 646 height 16
click at [416, 334] on input "text" at bounding box center [450, 337] width 113 height 13
type input "travel"
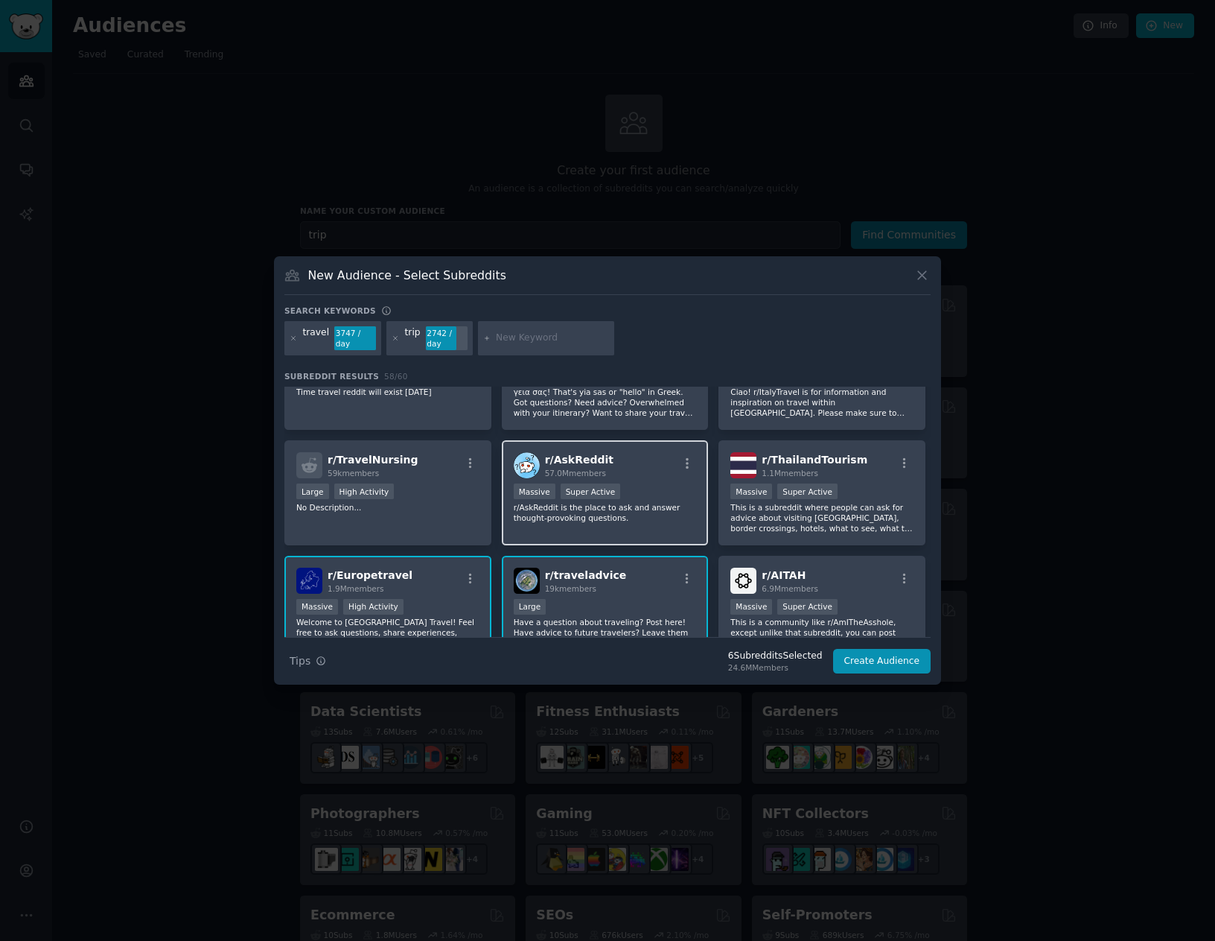
scroll to position [596, 0]
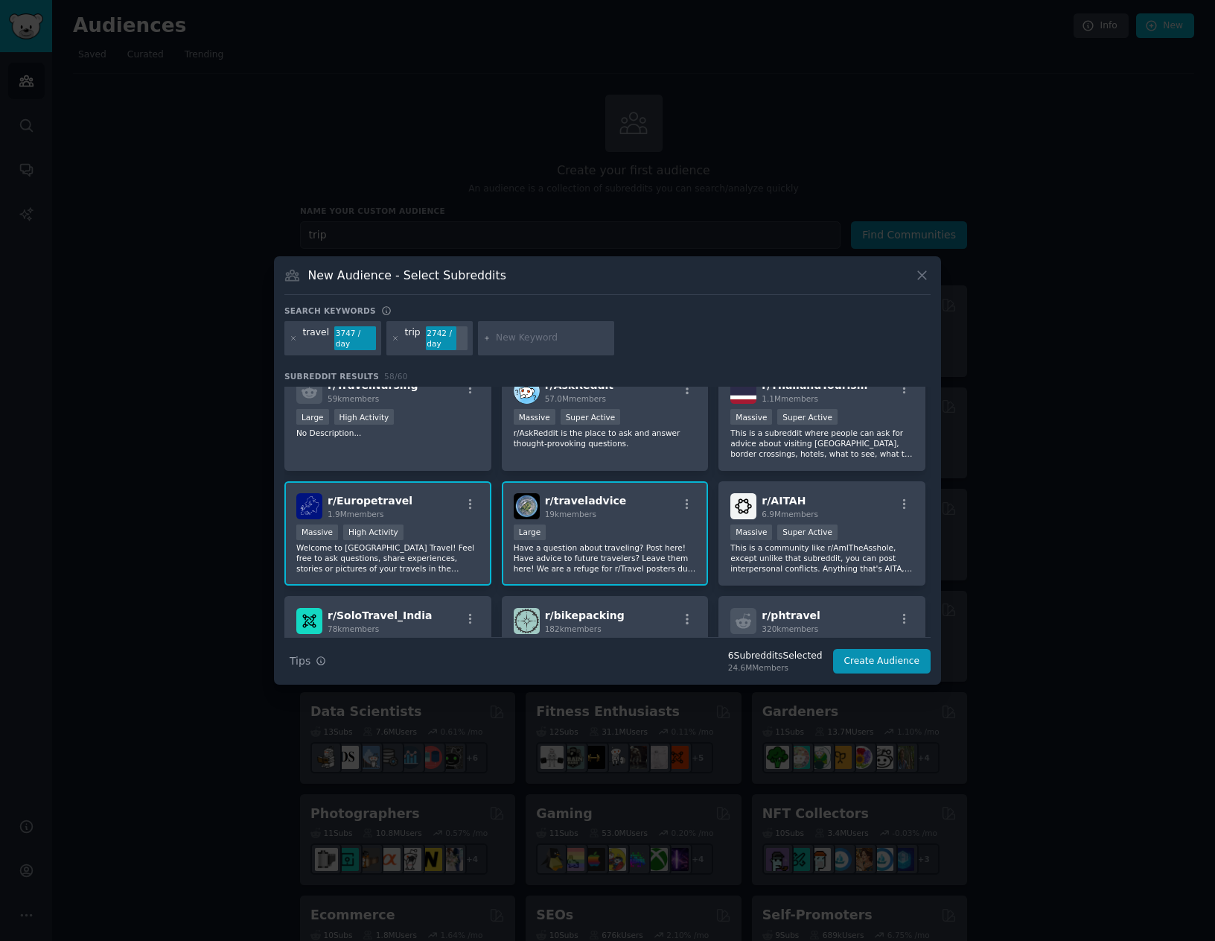
click at [621, 536] on div "Large" at bounding box center [605, 533] width 183 height 19
click at [643, 534] on div "Large" at bounding box center [605, 533] width 183 height 19
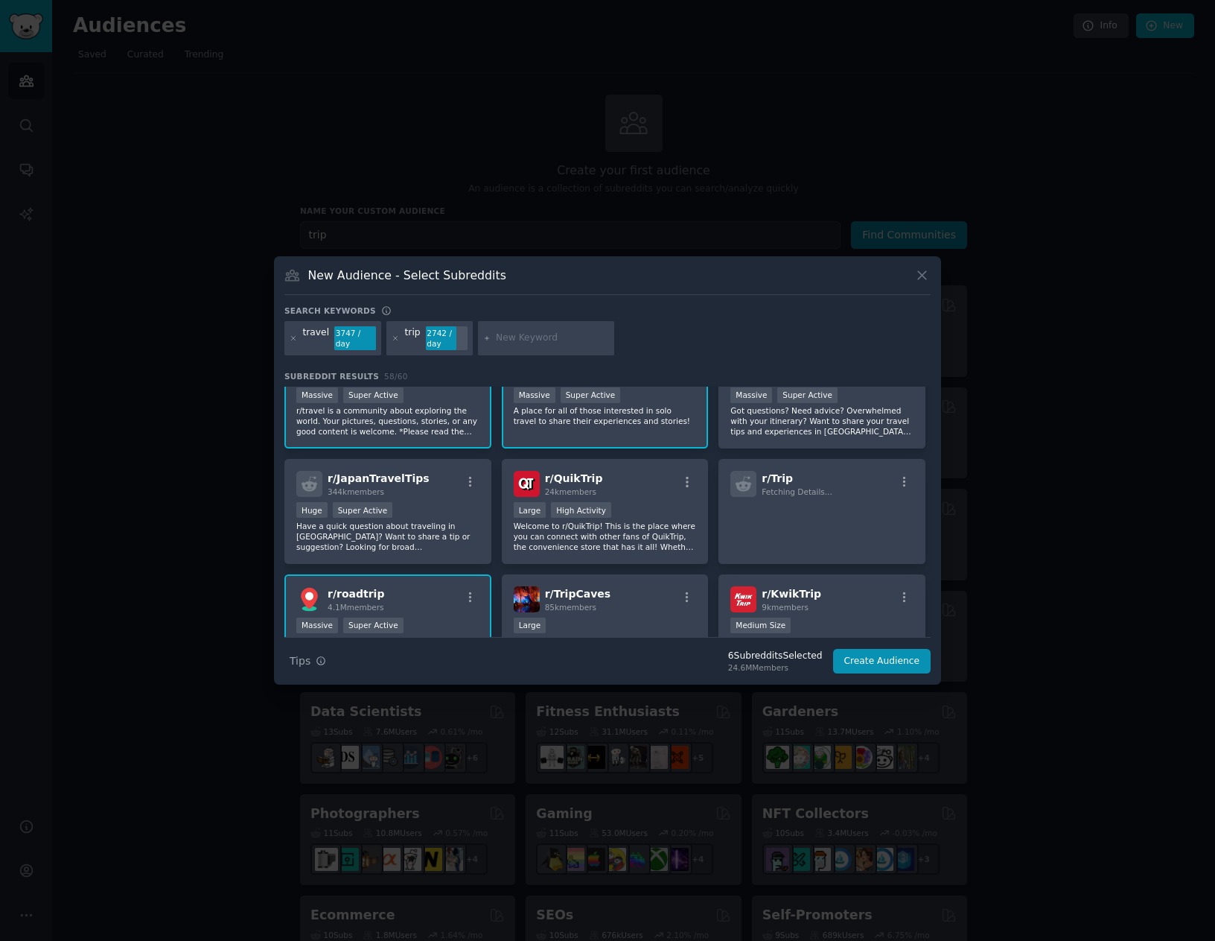
scroll to position [0, 0]
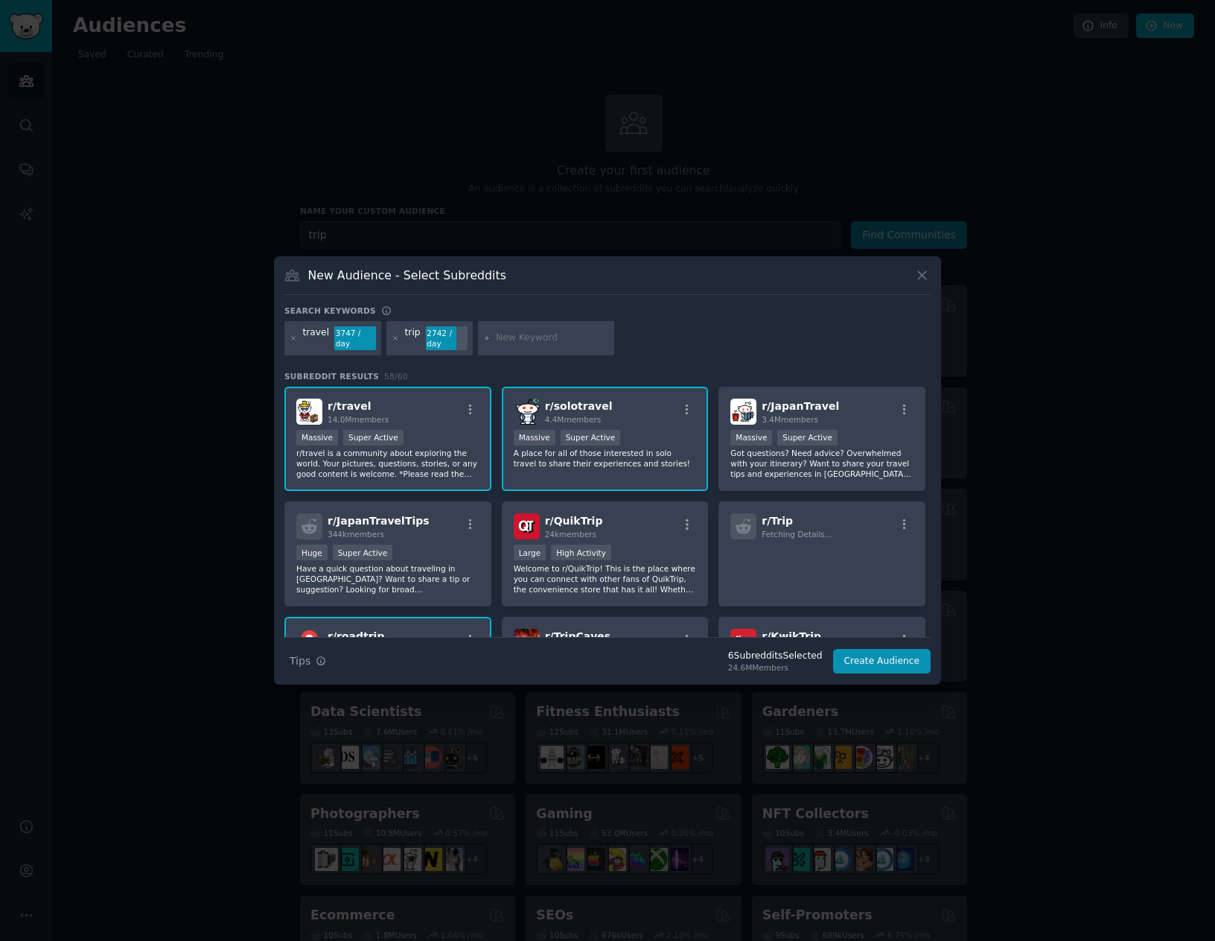
click at [518, 342] on input "text" at bounding box center [552, 337] width 113 height 13
type input "voyage"
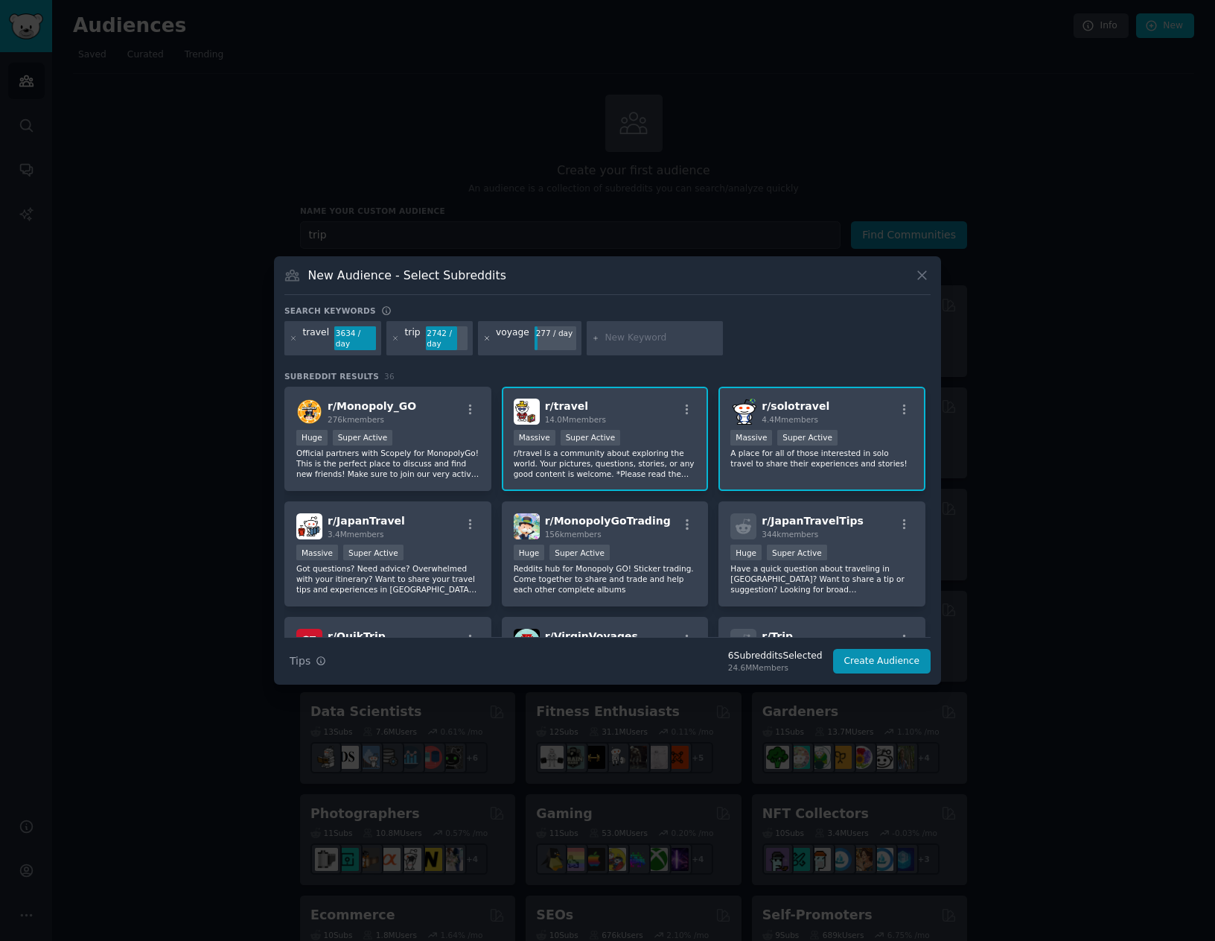
click at [483, 340] on icon at bounding box center [487, 338] width 8 height 8
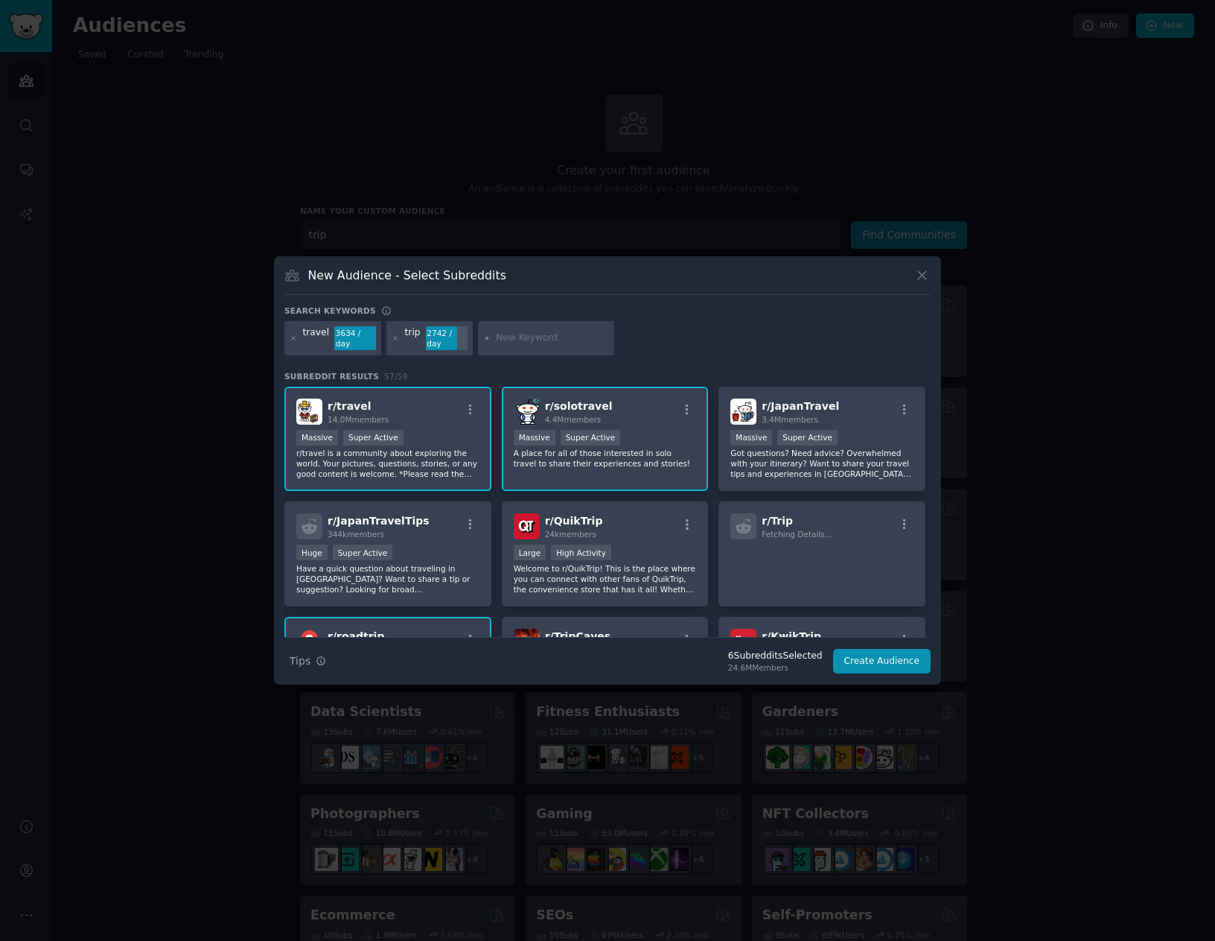
click at [528, 336] on input "text" at bounding box center [552, 337] width 113 height 13
type input "vacation"
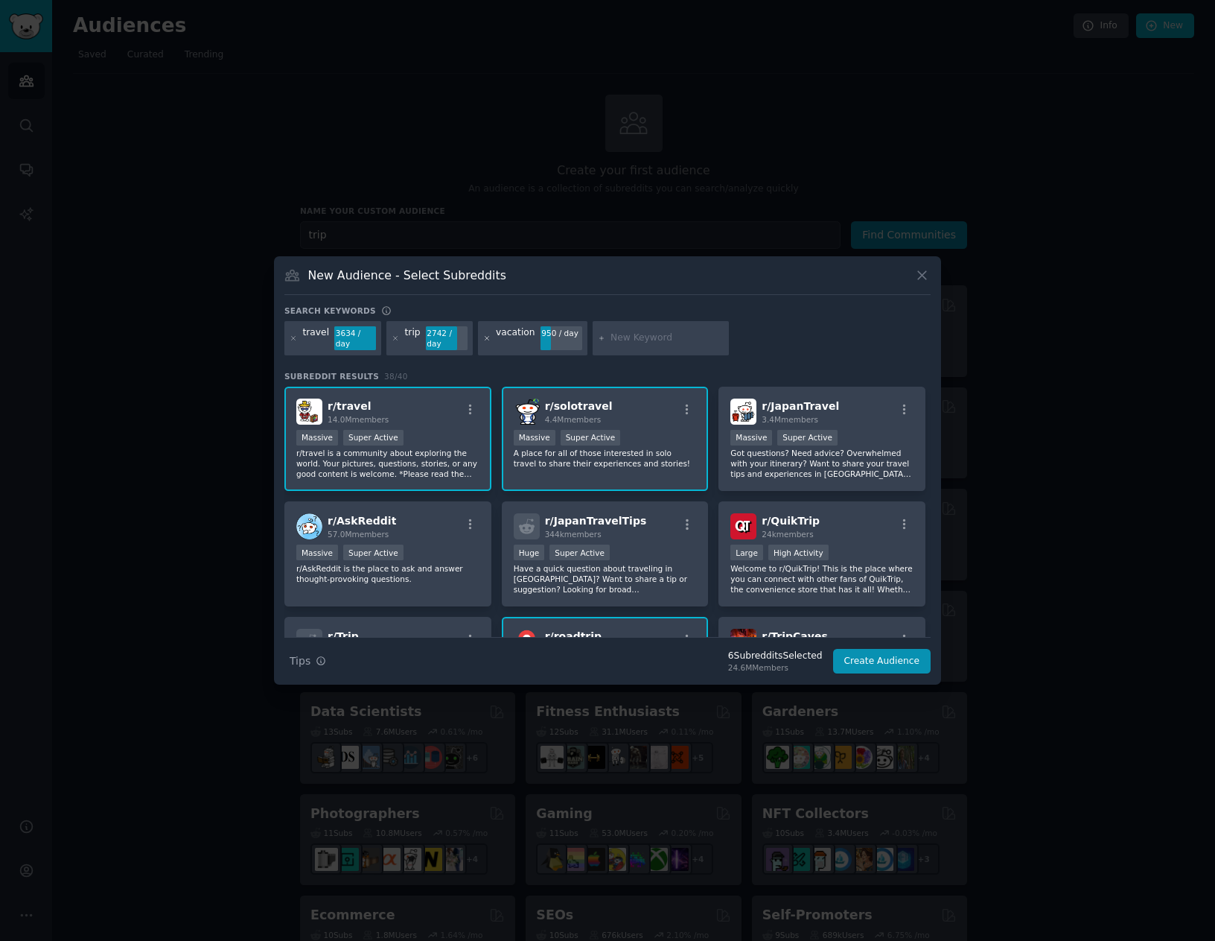
click at [483, 334] on icon at bounding box center [487, 338] width 8 height 8
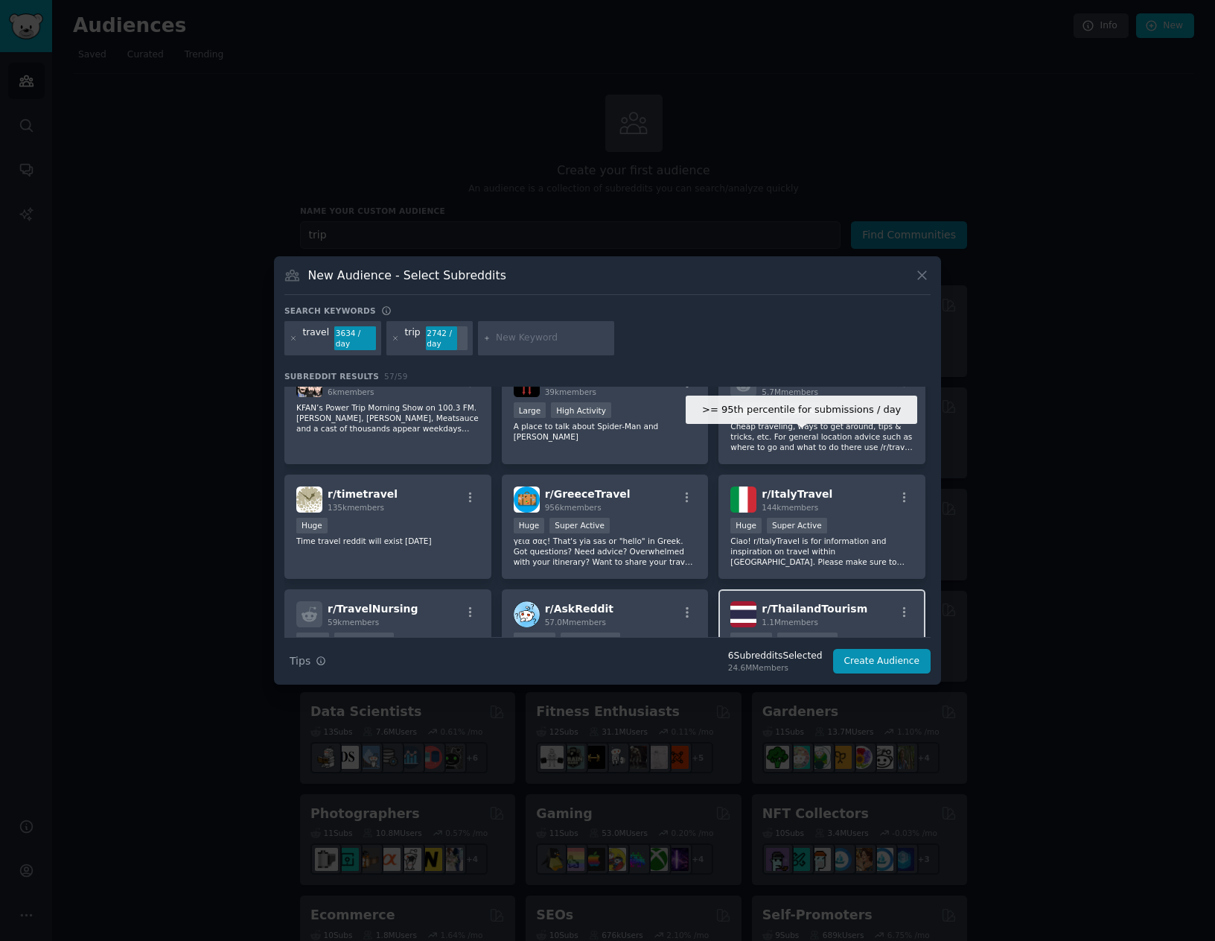
scroll to position [521, 0]
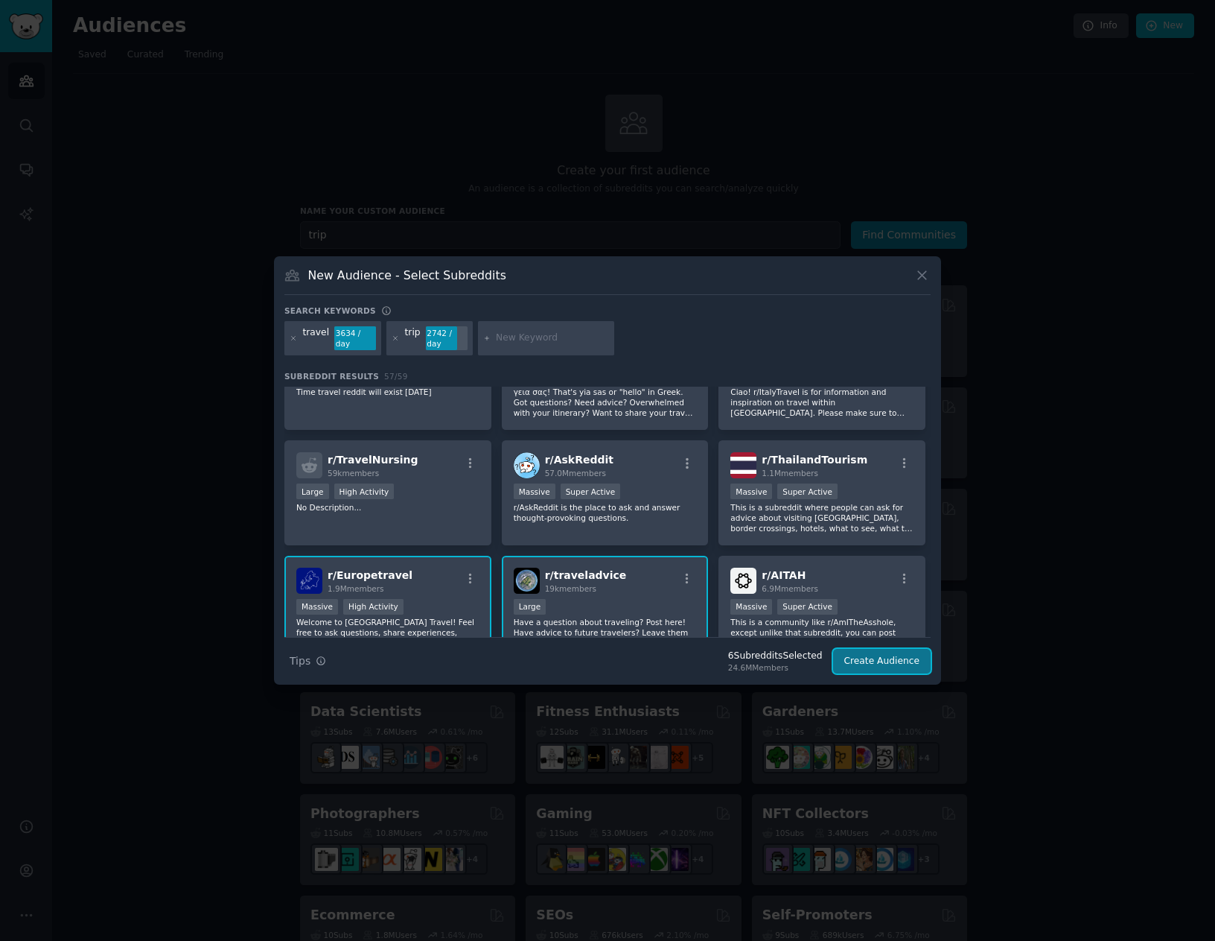
click at [884, 656] on button "Create Audience" at bounding box center [882, 661] width 98 height 25
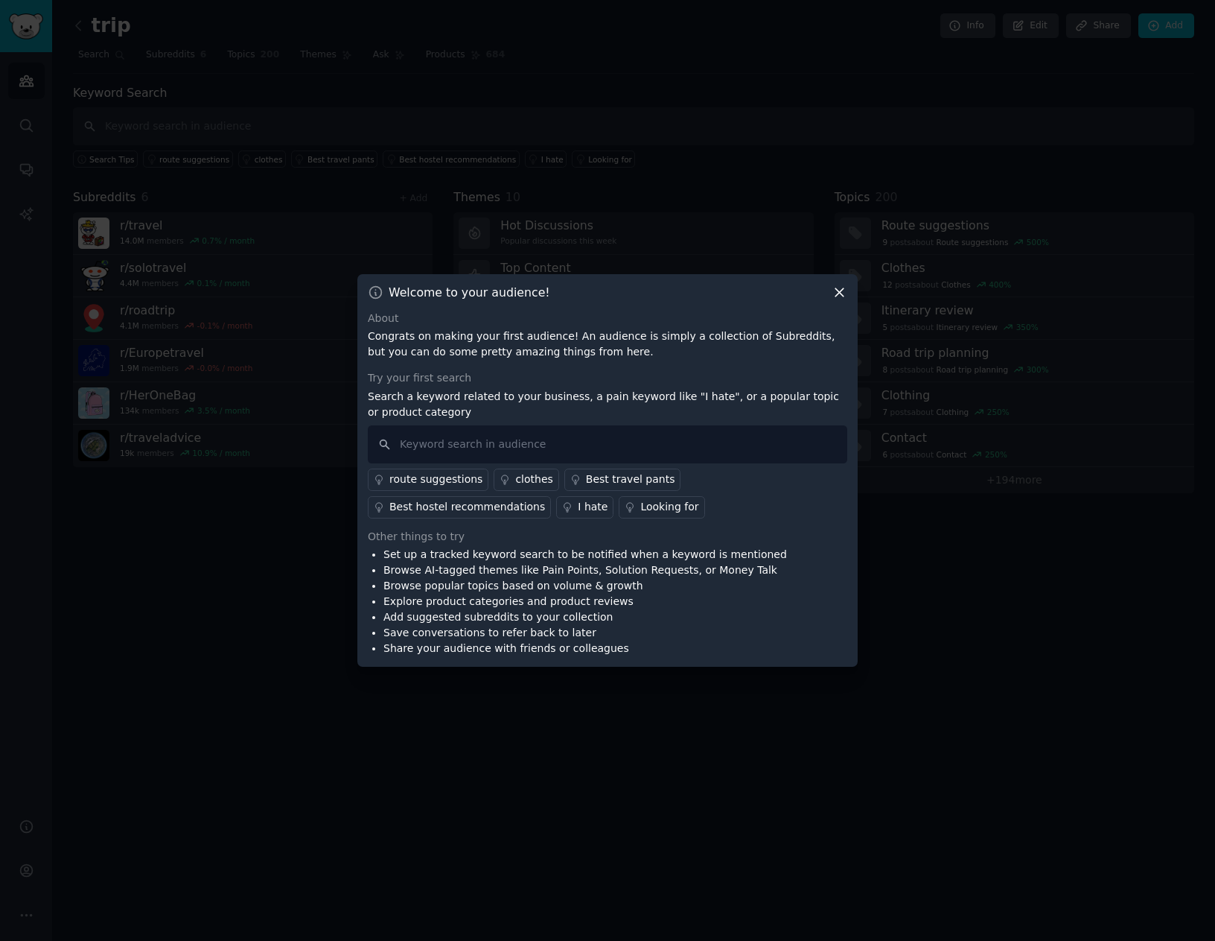
drag, startPoint x: 837, startPoint y: 287, endPoint x: 837, endPoint y: 295, distance: 8.2
click at [837, 287] on icon at bounding box center [840, 292] width 16 height 16
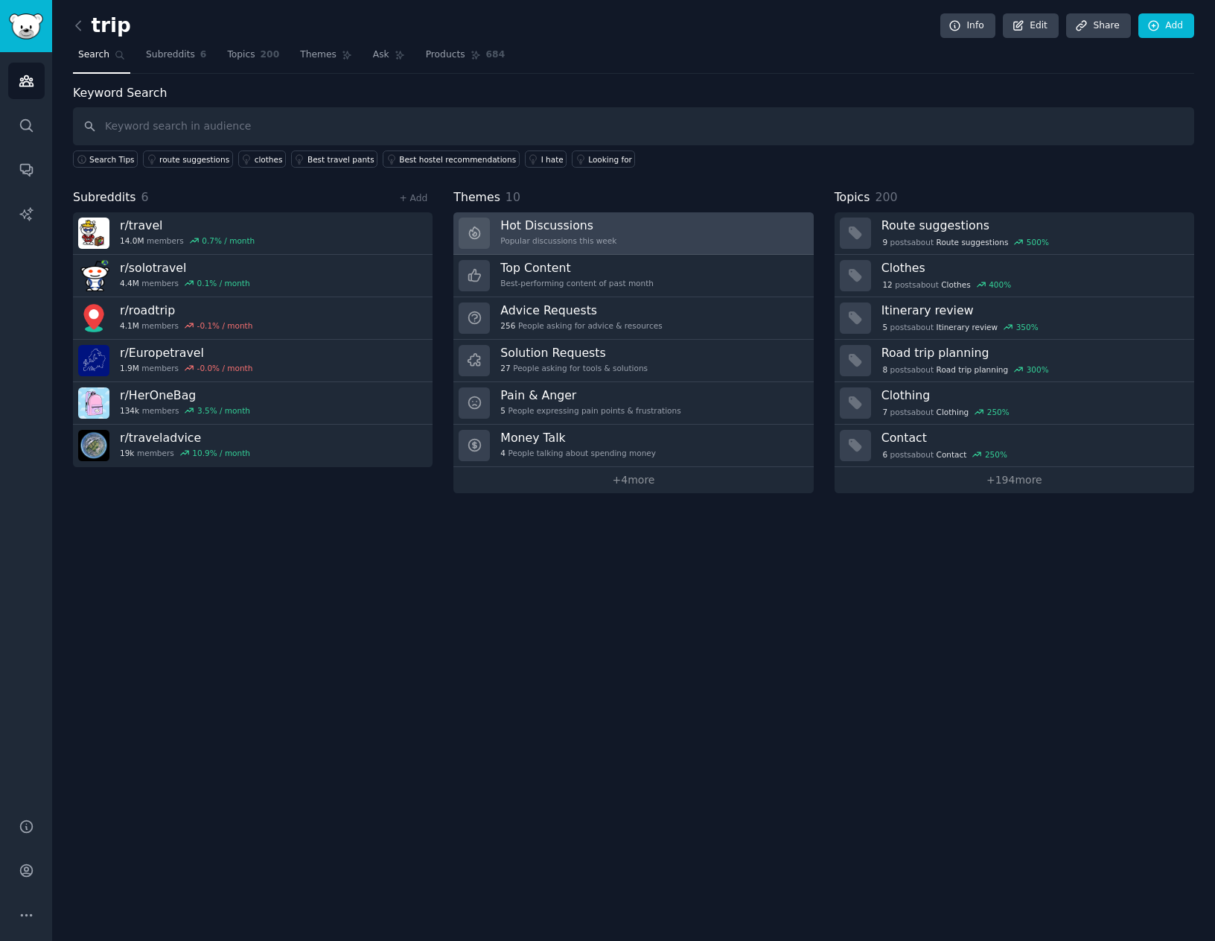
click at [553, 236] on div "Popular discussions this week" at bounding box center [558, 240] width 116 height 10
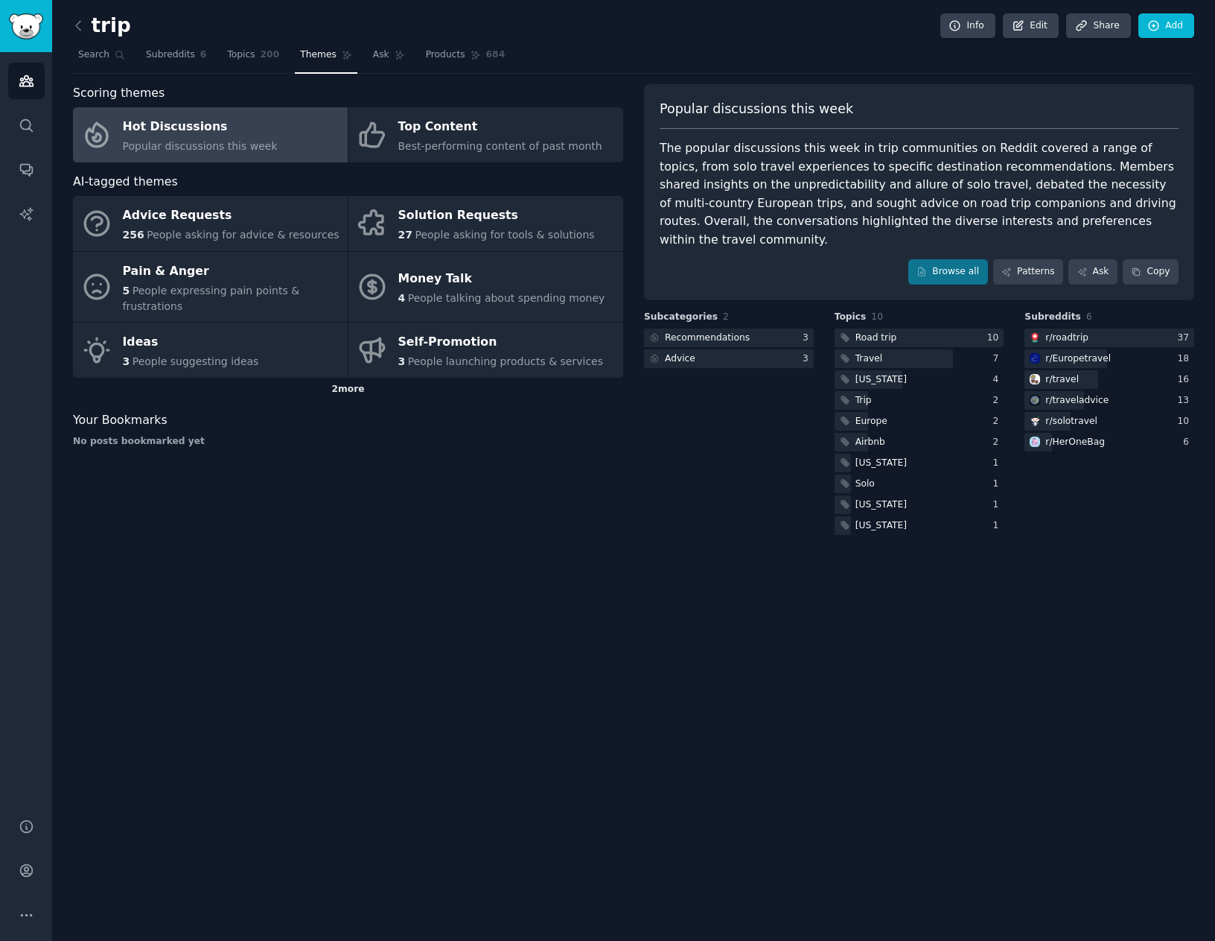
click at [283, 378] on div "2 more" at bounding box center [348, 390] width 550 height 24
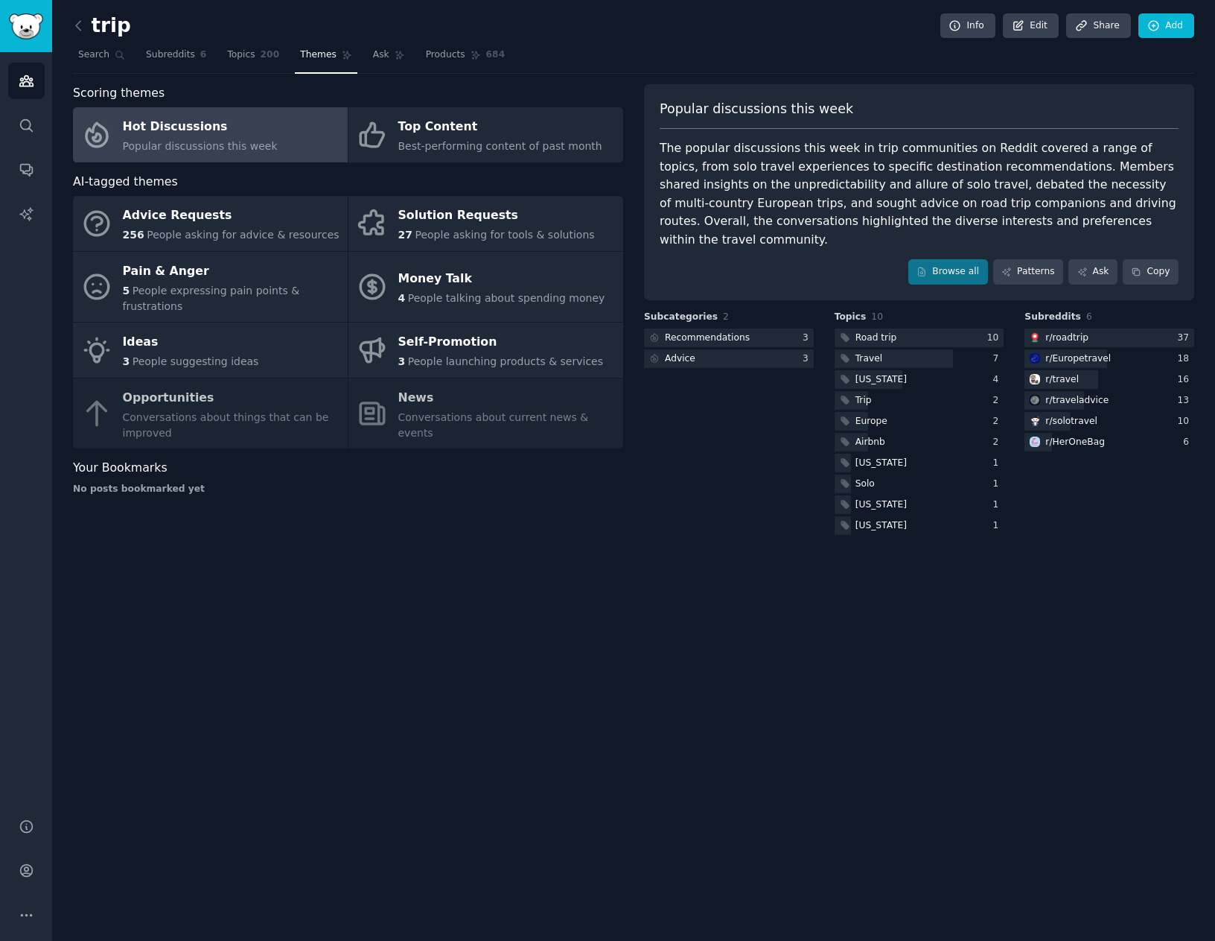
click at [252, 404] on div "Advice Requests 256 People asking for advice & resources Solution Requests 27 P…" at bounding box center [348, 322] width 550 height 252
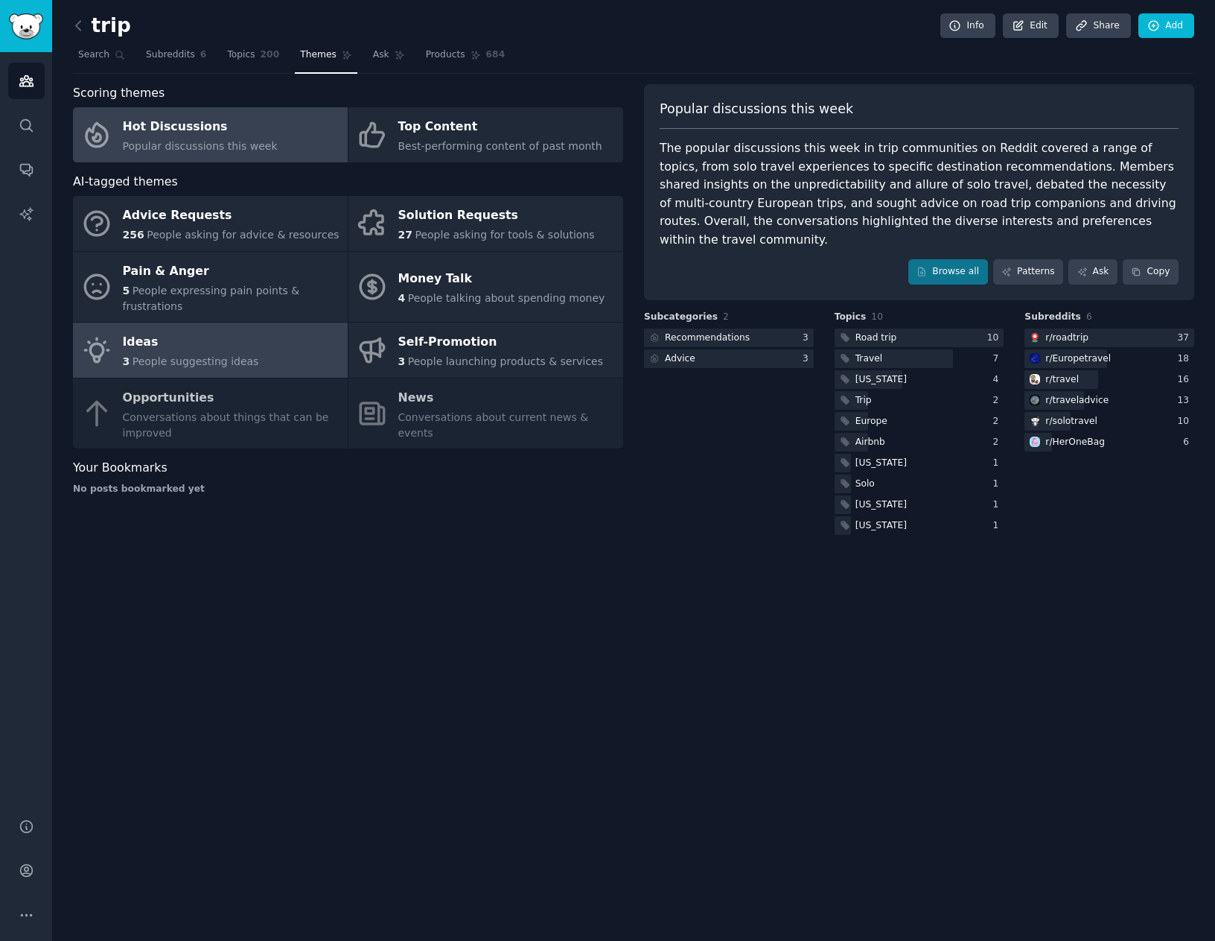
click at [211, 331] on div "Ideas" at bounding box center [191, 343] width 136 height 24
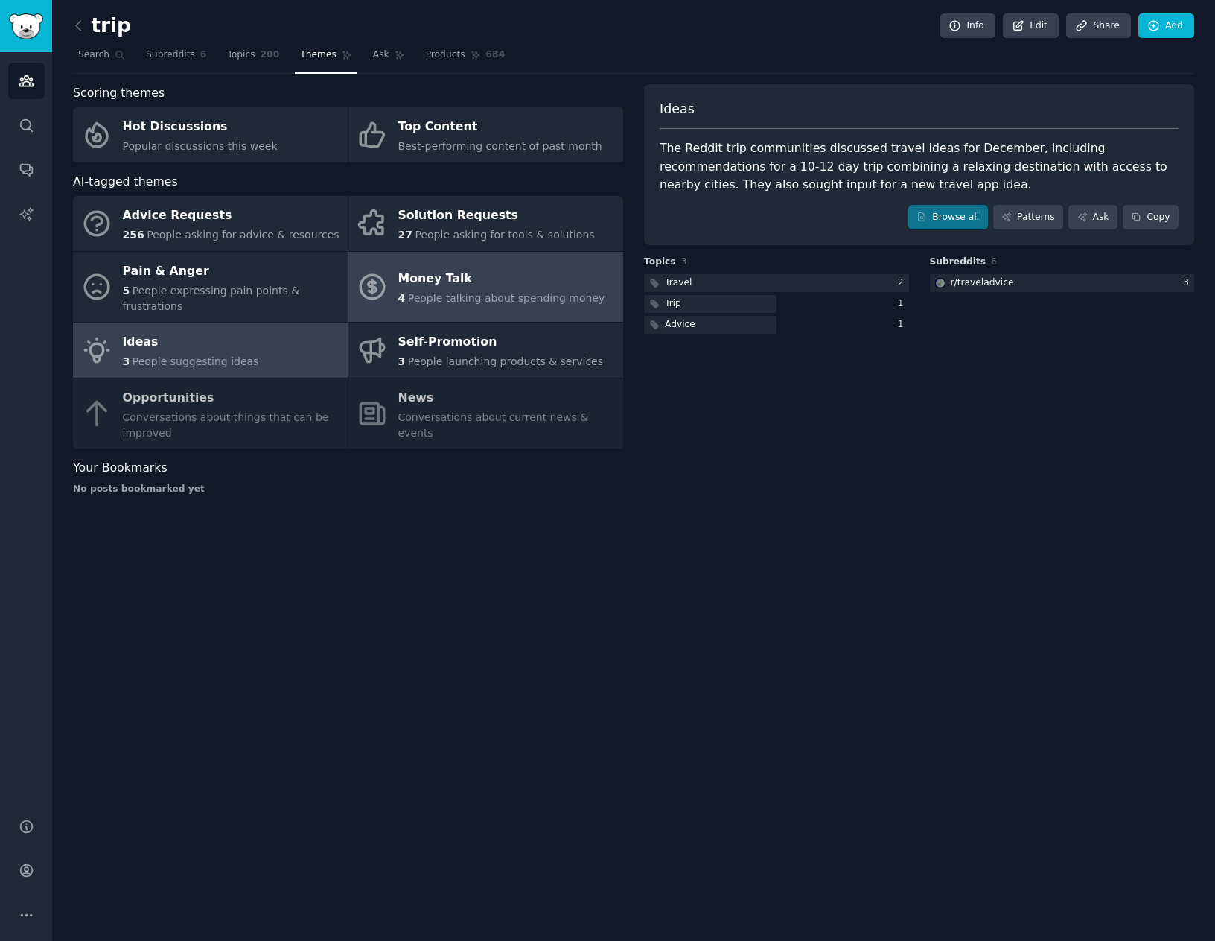
click at [471, 270] on div "Money Talk" at bounding box center [501, 279] width 207 height 24
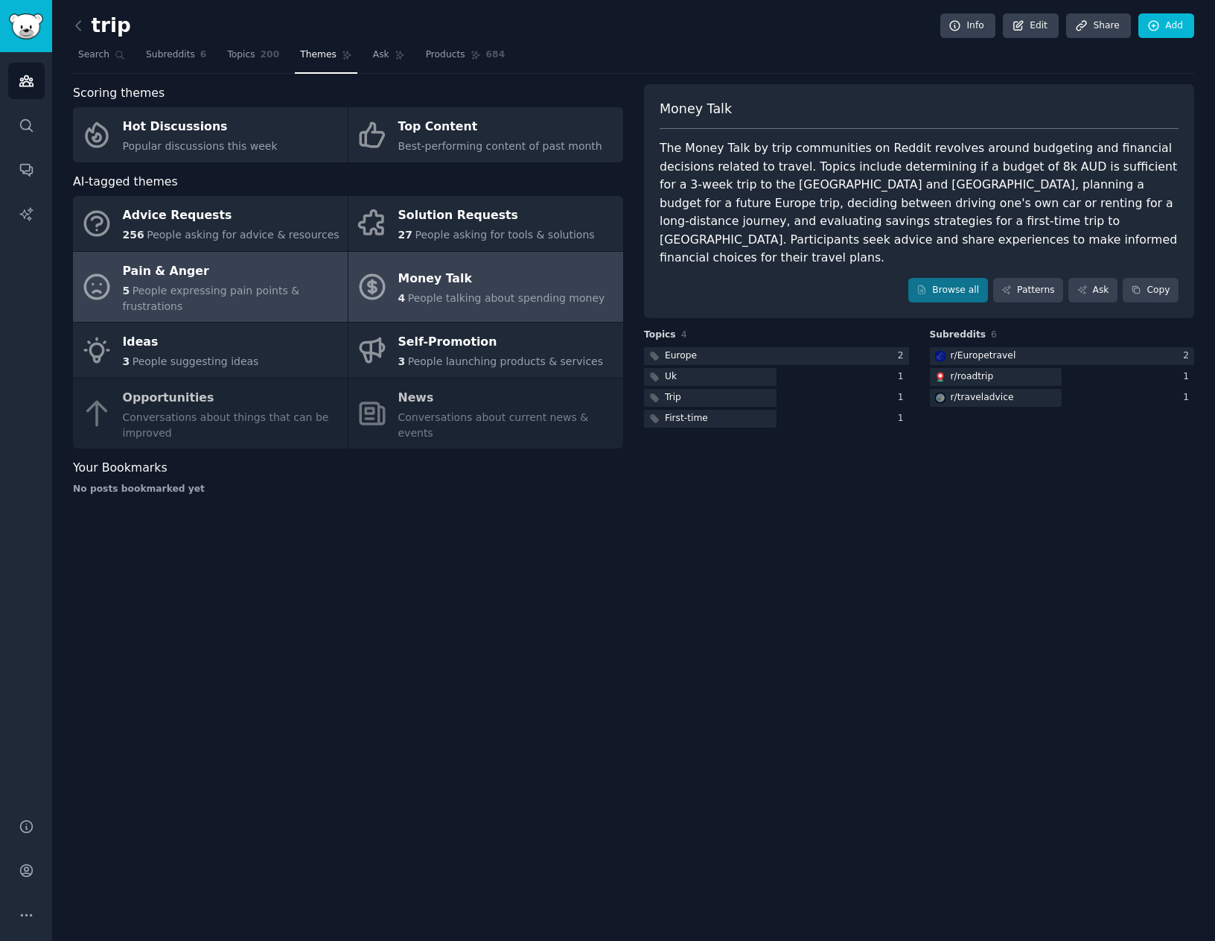
click at [241, 284] on span "People expressing pain points & frustrations" at bounding box center [211, 298] width 177 height 28
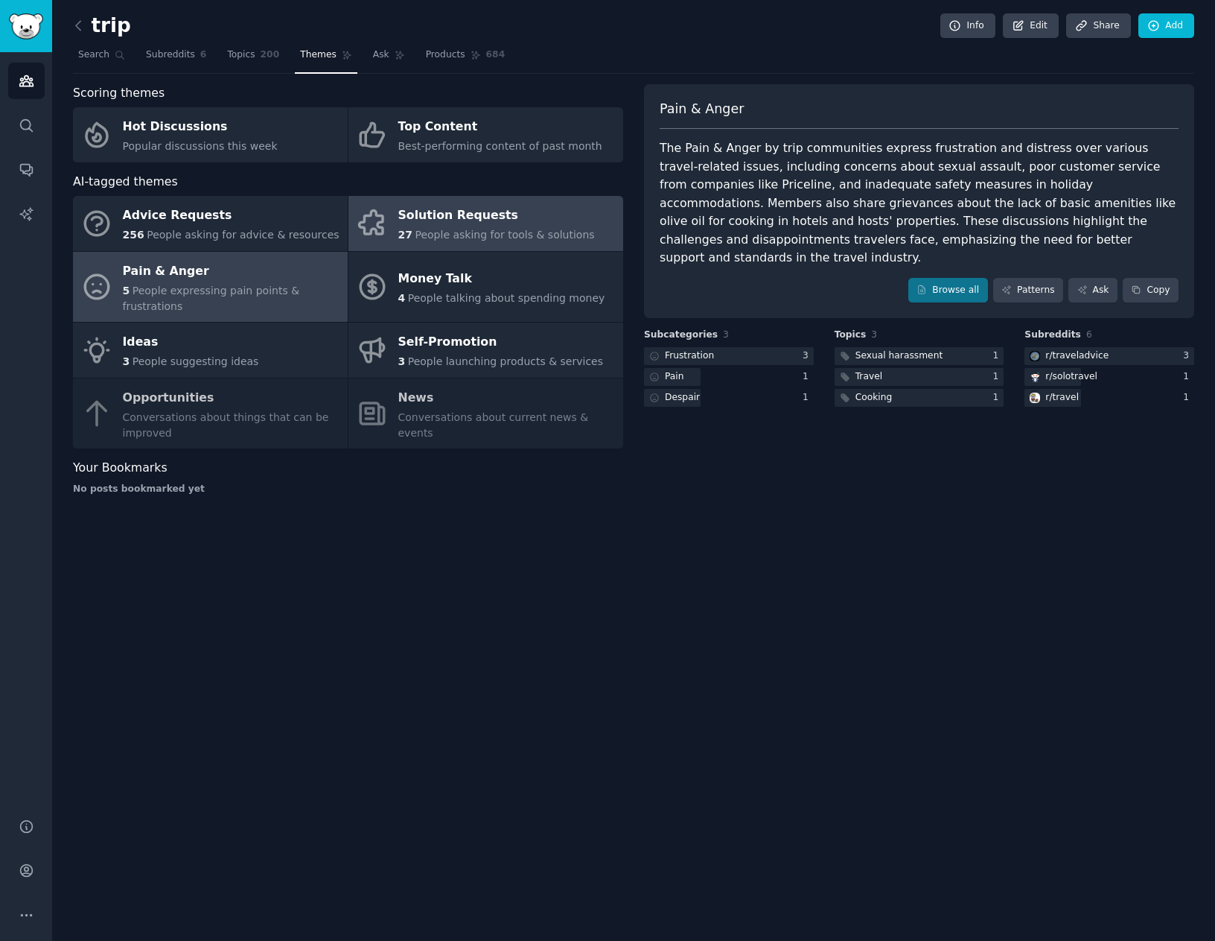
click at [478, 214] on div "Solution Requests" at bounding box center [496, 216] width 197 height 24
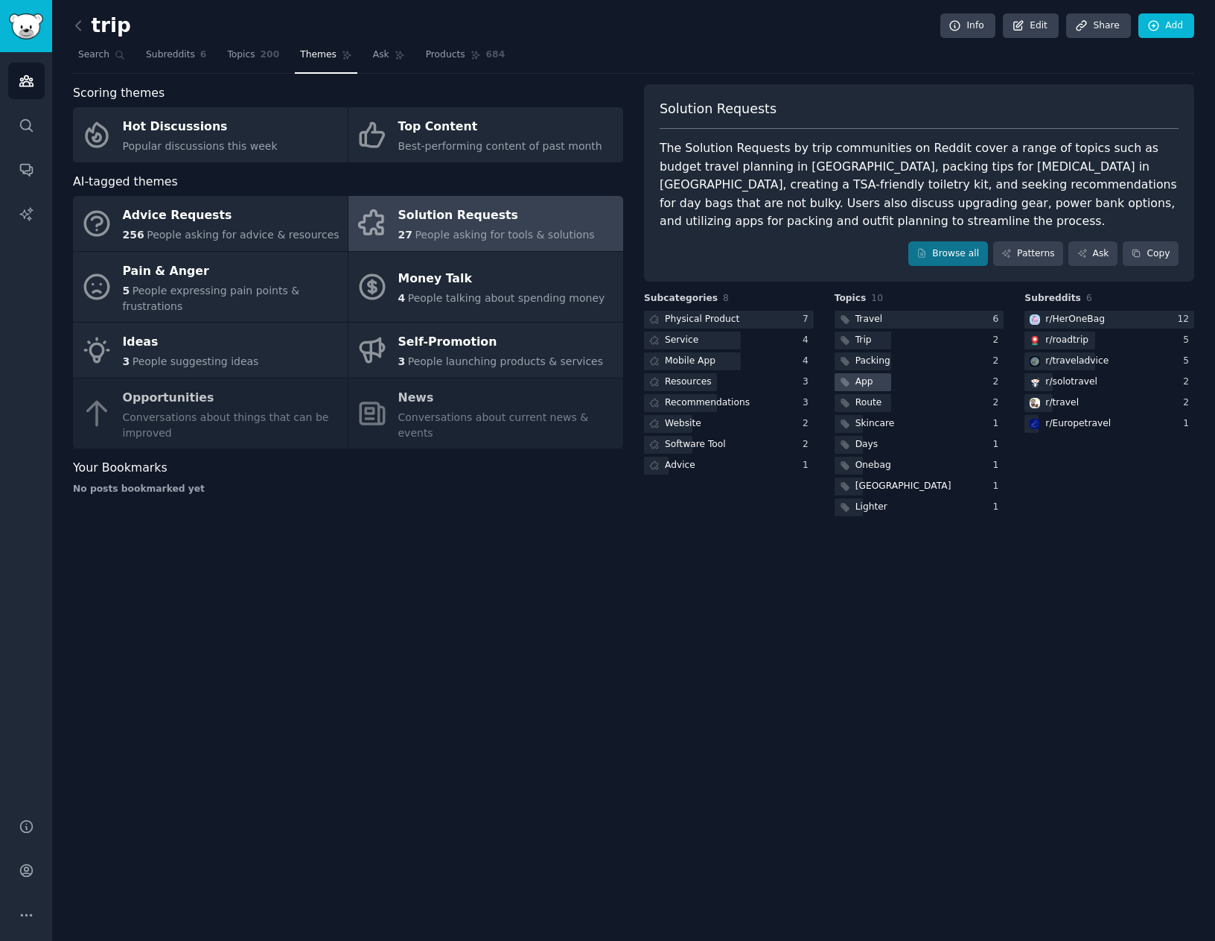
click at [885, 378] on div at bounding box center [863, 382] width 57 height 19
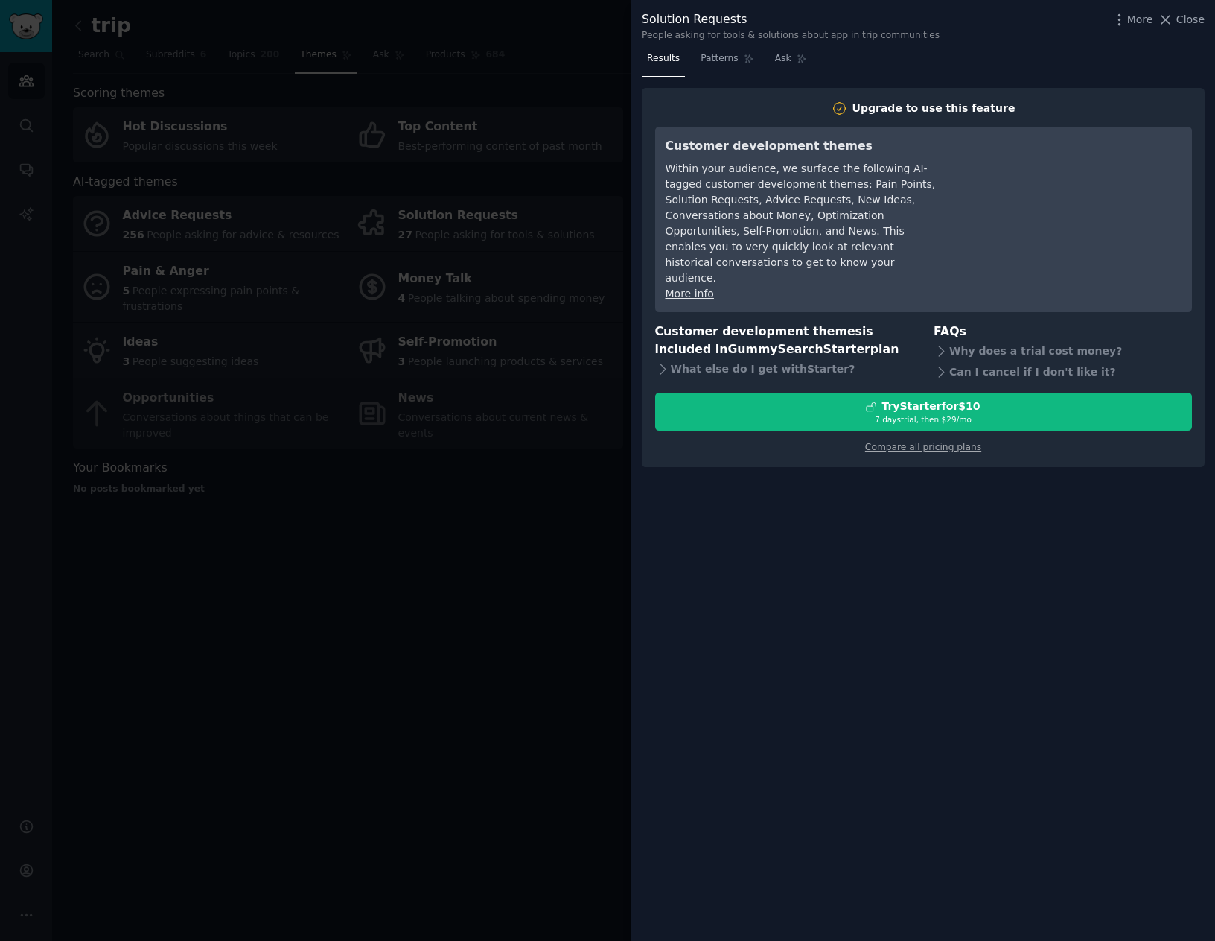
click at [457, 632] on div at bounding box center [607, 470] width 1215 height 941
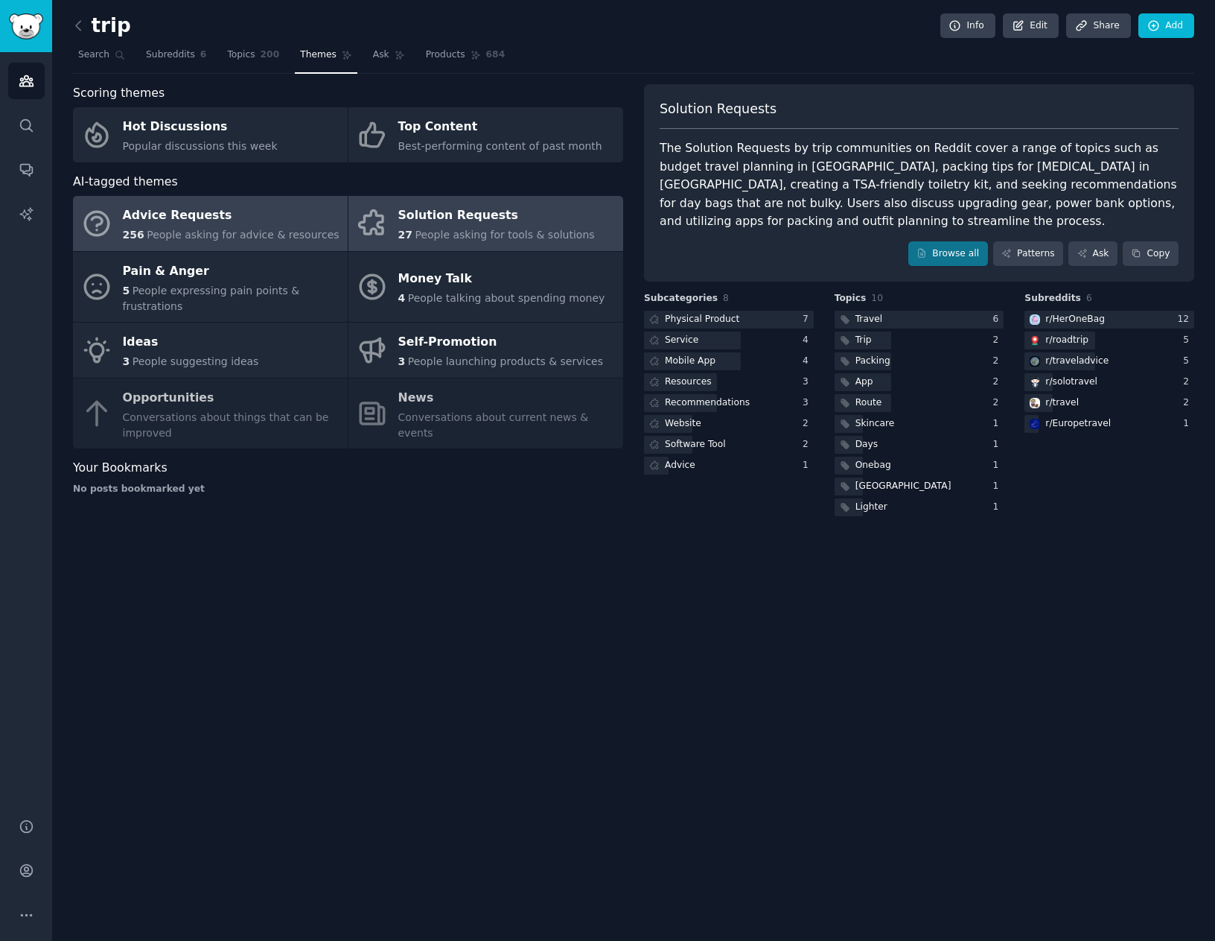
click at [200, 206] on div "Advice Requests" at bounding box center [231, 216] width 217 height 24
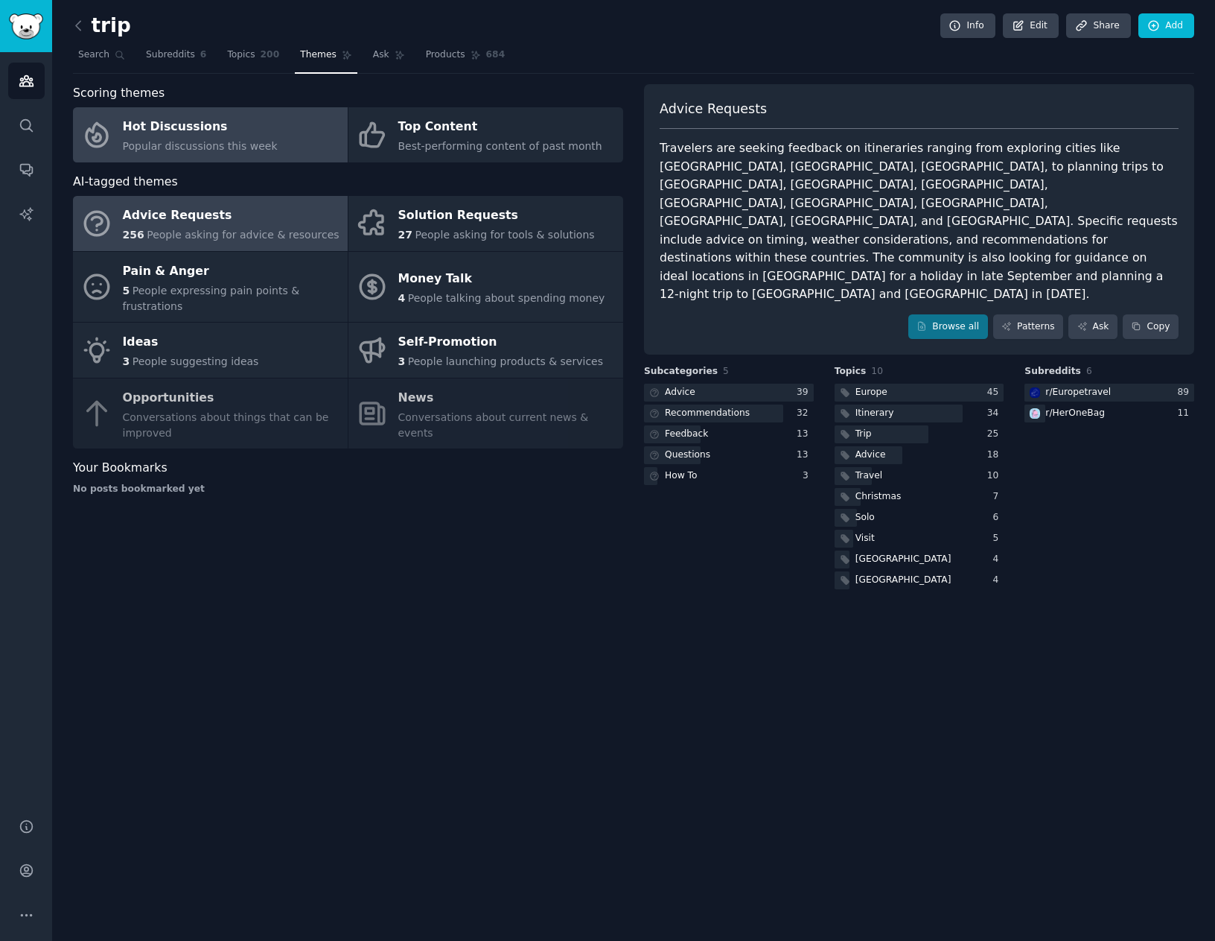
click at [244, 136] on div "Hot Discussions" at bounding box center [200, 127] width 155 height 24
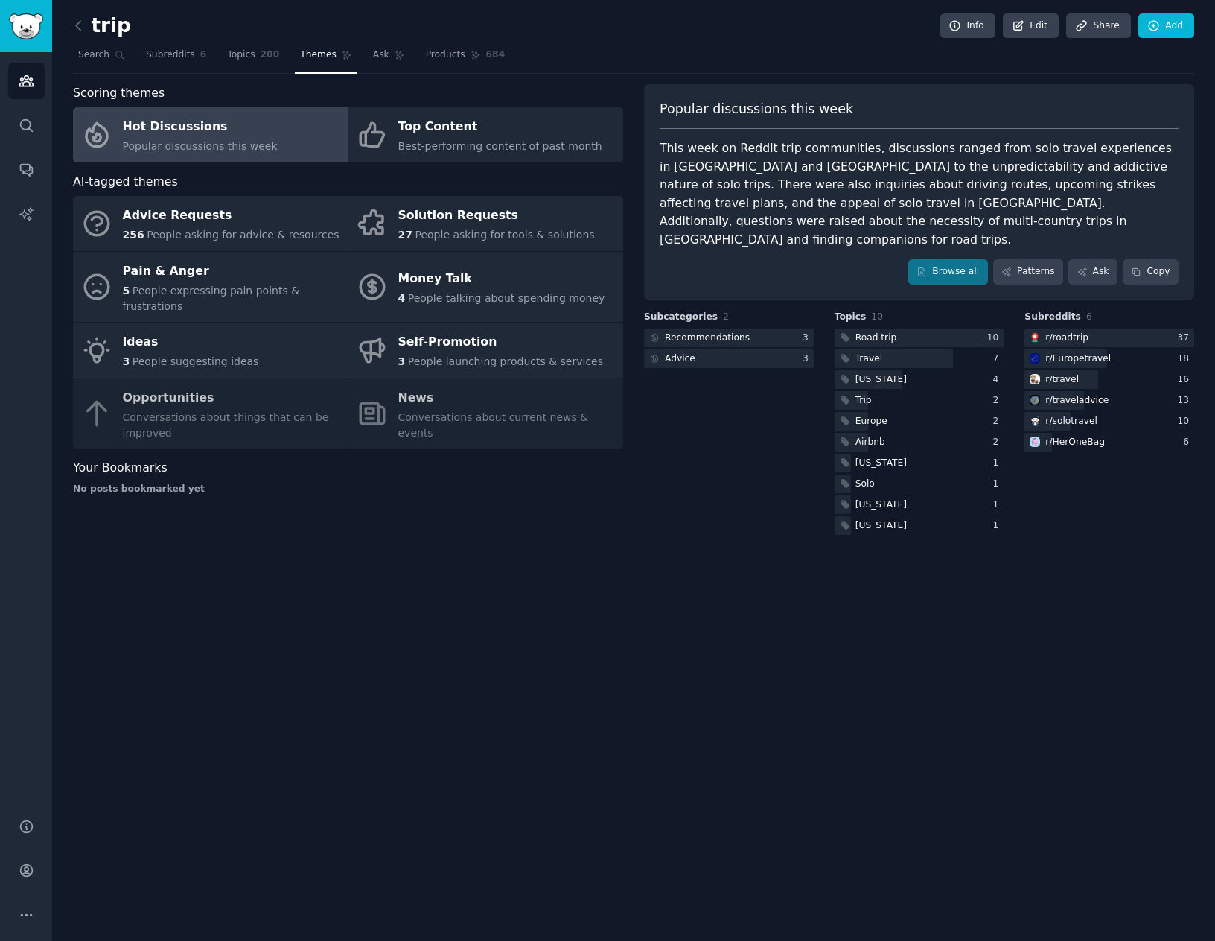
click at [571, 582] on div "trip Info Edit Share Add Search Subreddits 6 Topics 200 Themes Ask Products 684…" at bounding box center [633, 470] width 1163 height 941
click at [509, 656] on div "trip Info Edit Share Add Search Subreddits 6 Topics 200 Themes Ask Products 684…" at bounding box center [633, 470] width 1163 height 941
click at [376, 47] on link "Ask" at bounding box center [389, 58] width 42 height 31
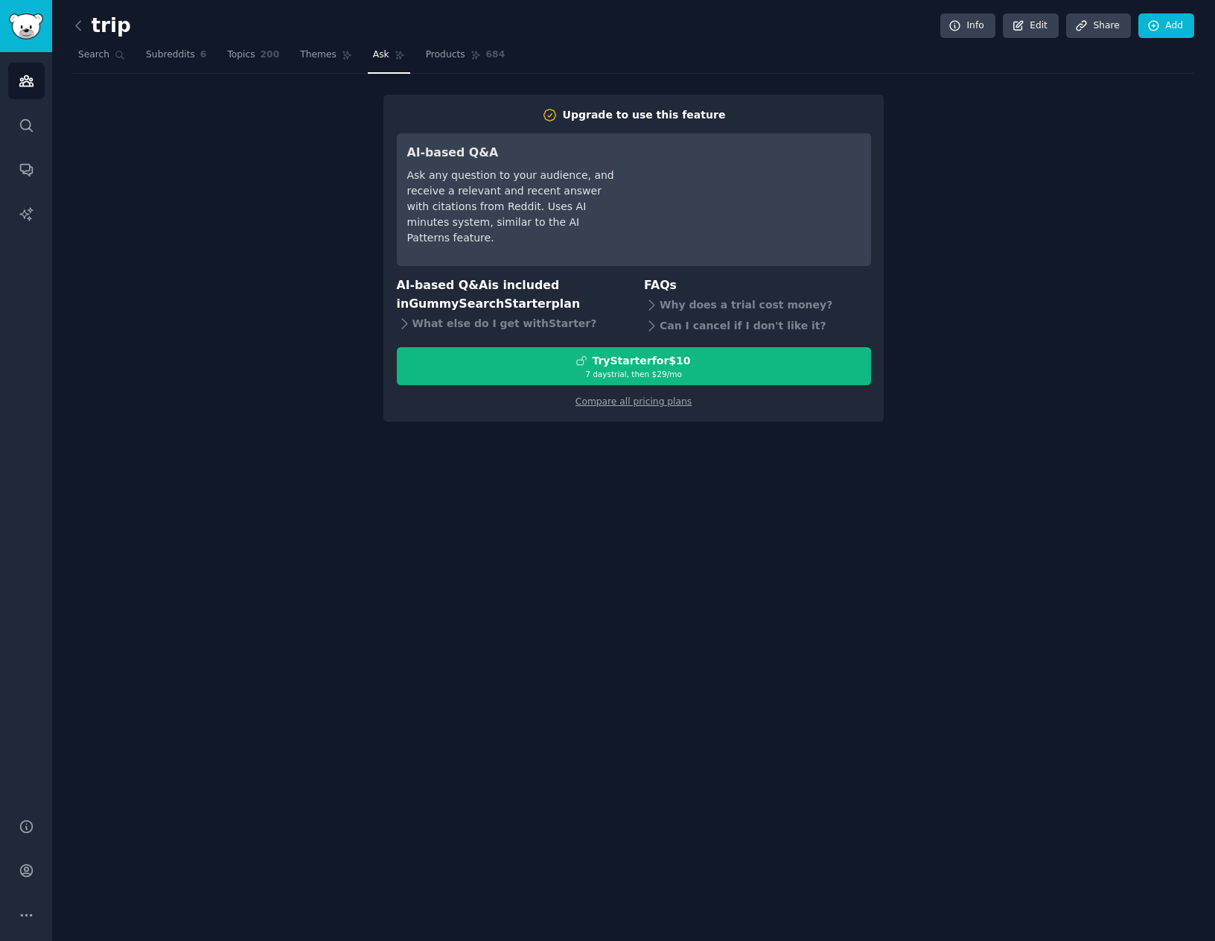
drag, startPoint x: 171, startPoint y: 84, endPoint x: 168, endPoint y: 74, distance: 10.8
click at [168, 77] on div "trip Info Edit Share Add Search Subreddits 6 Topics 200 Themes Ask Products 684…" at bounding box center [633, 221] width 1121 height 401
click at [168, 69] on link "Subreddits 6" at bounding box center [176, 58] width 71 height 31
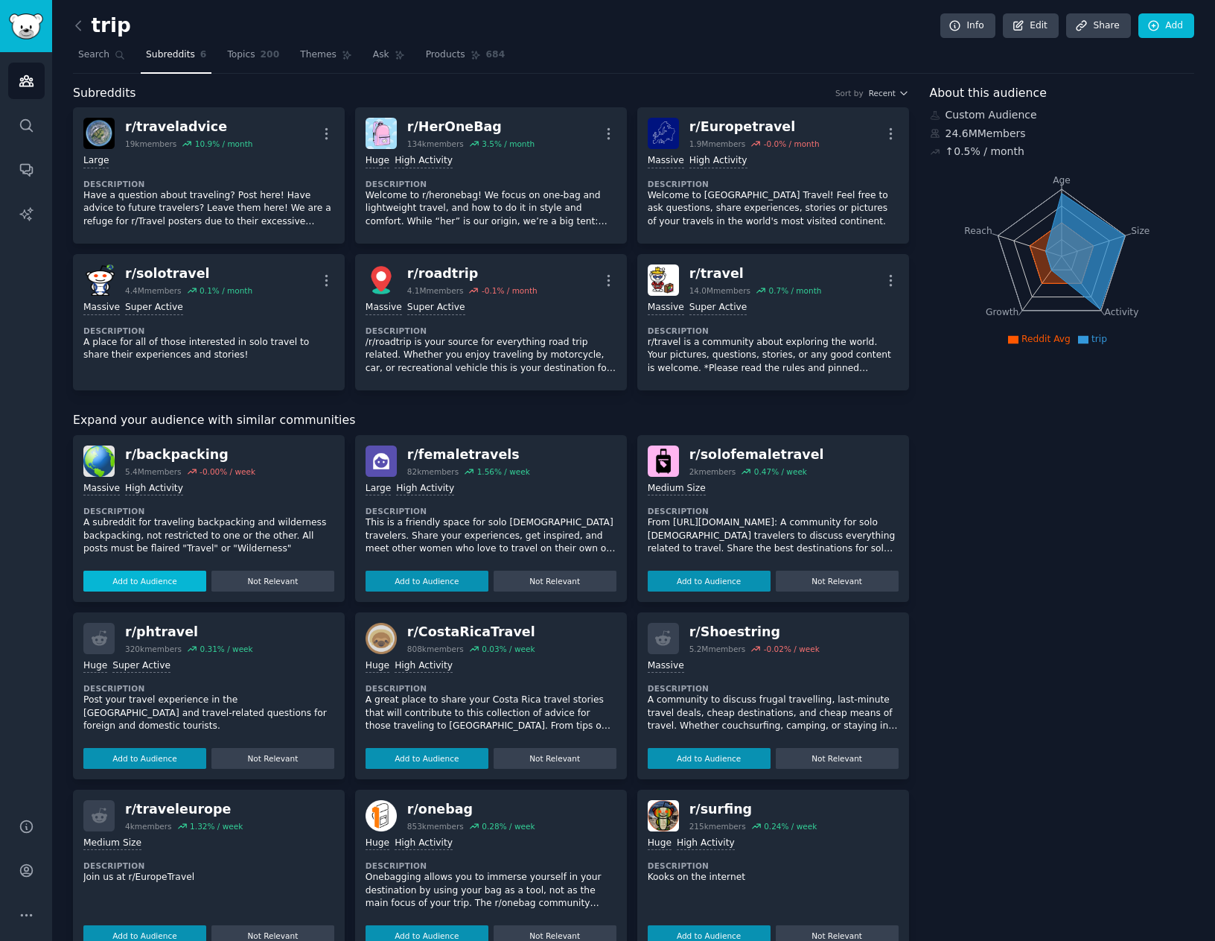
click at [156, 585] on button "Add to Audience" at bounding box center [144, 580] width 123 height 21
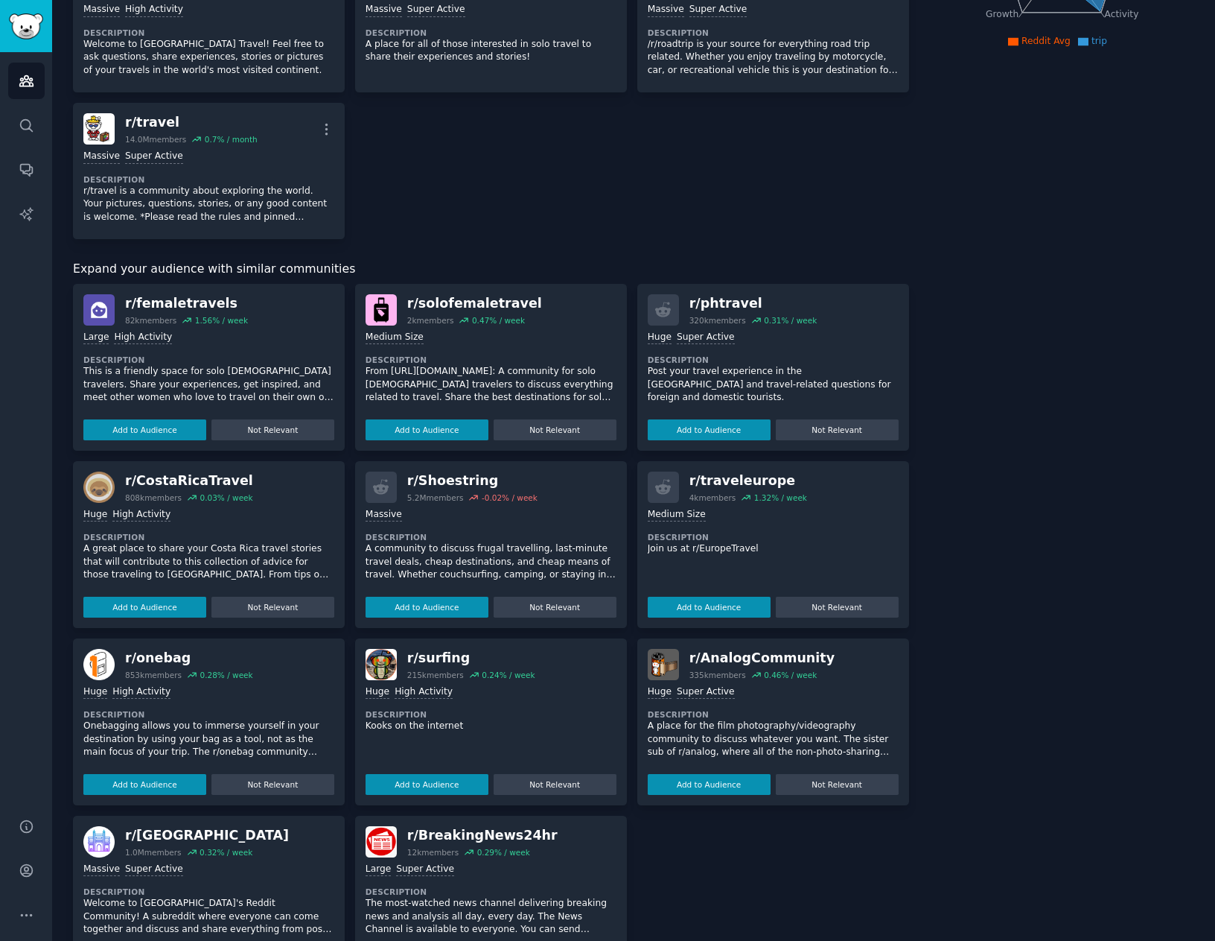
scroll to position [360, 0]
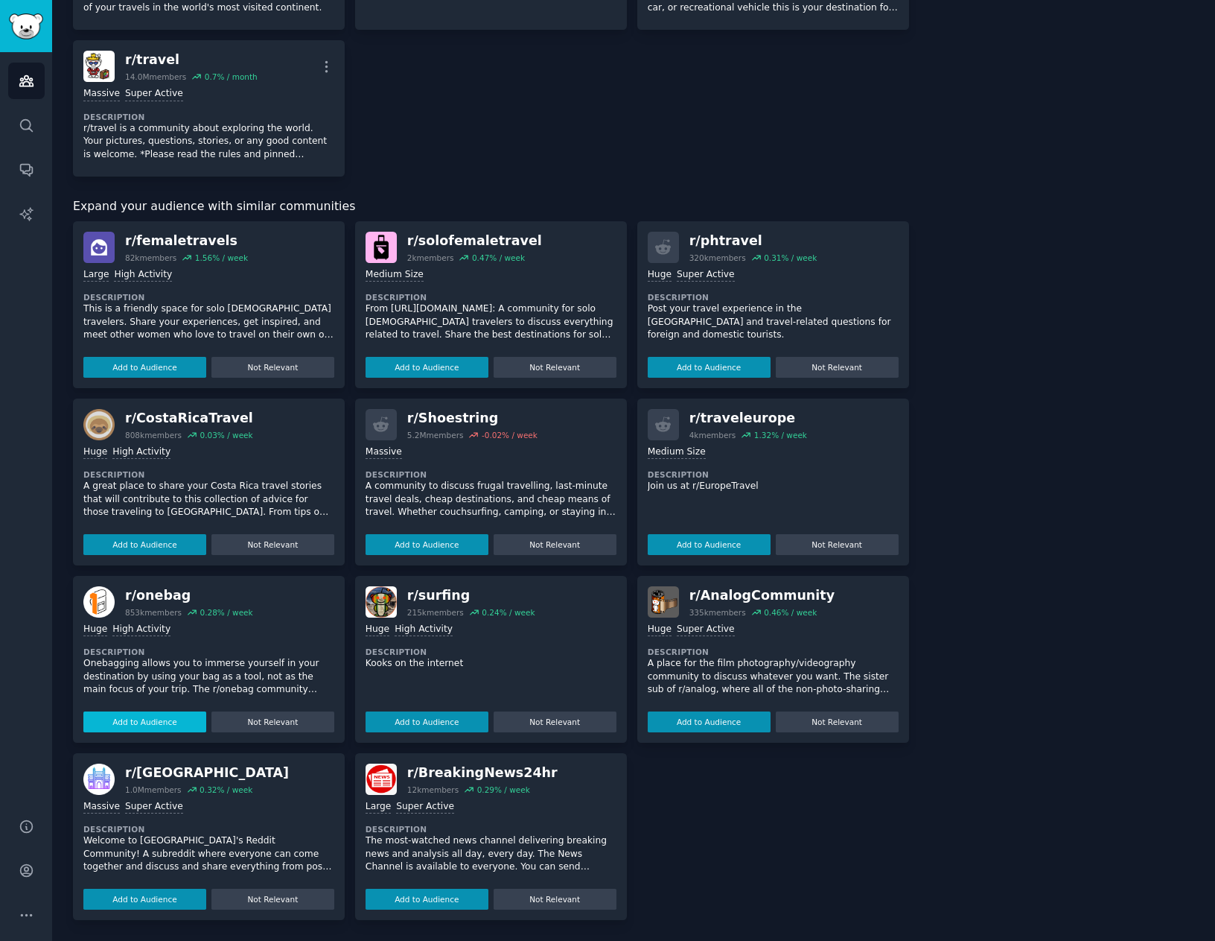
click at [158, 712] on button "Add to Audience" at bounding box center [144, 721] width 123 height 21
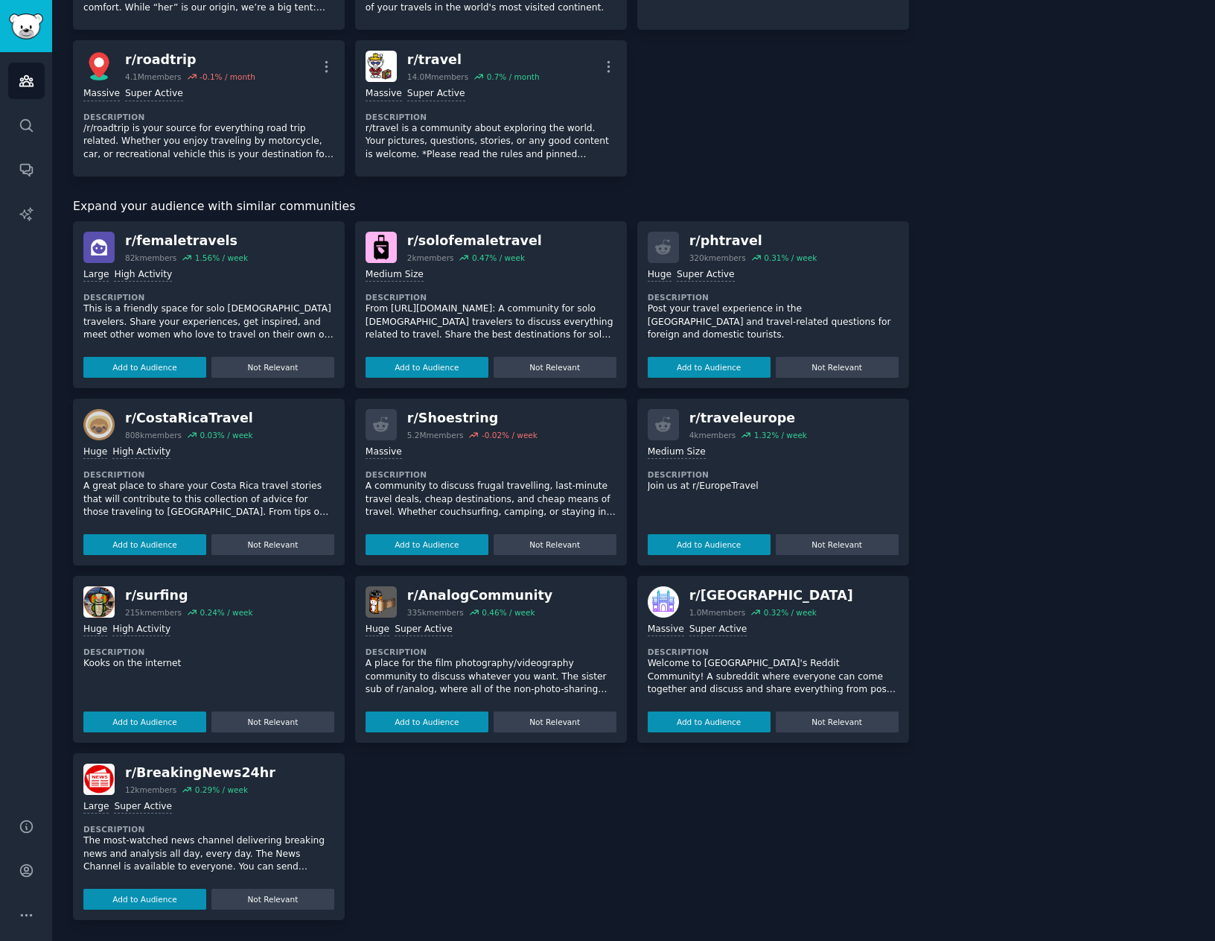
scroll to position [0, 0]
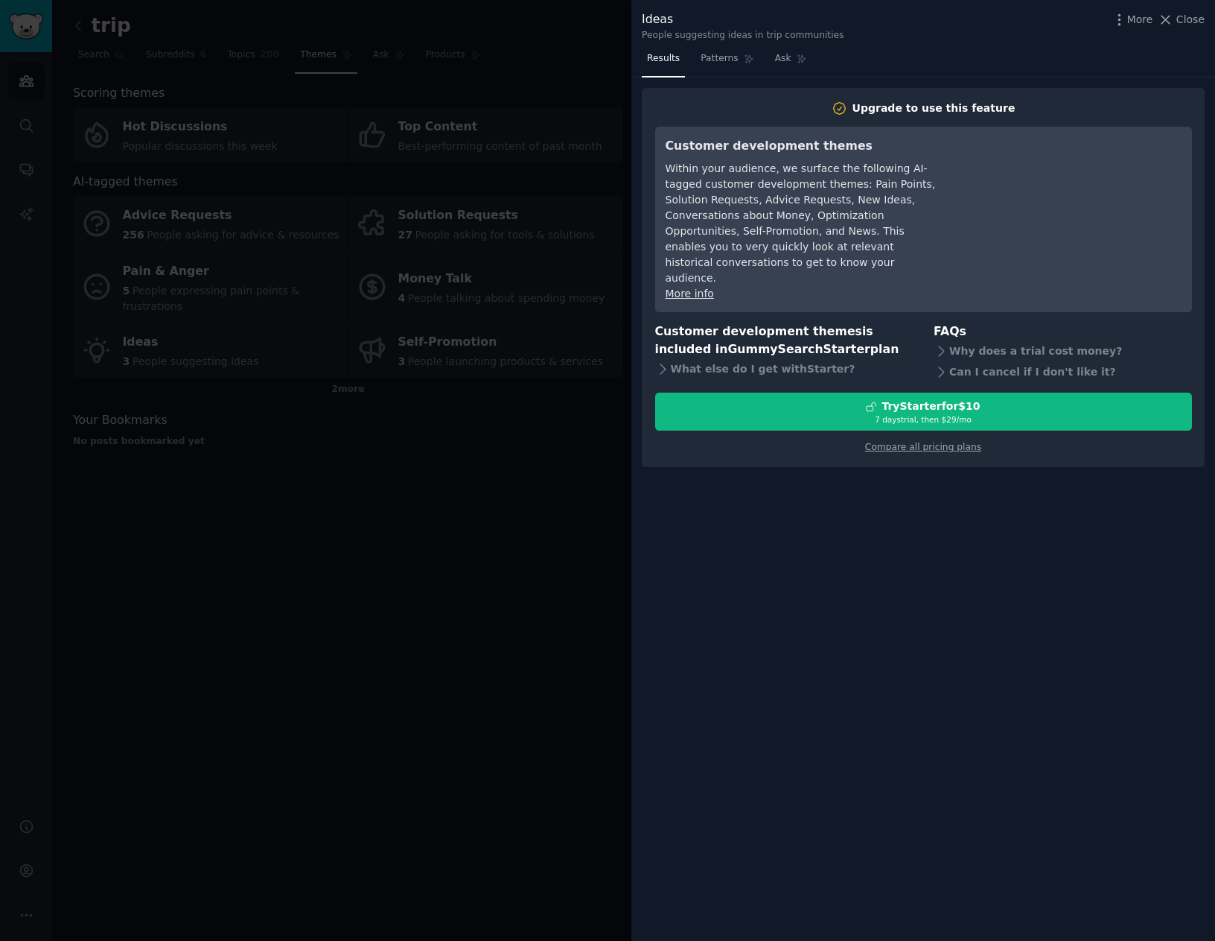
click at [485, 503] on div at bounding box center [607, 470] width 1215 height 941
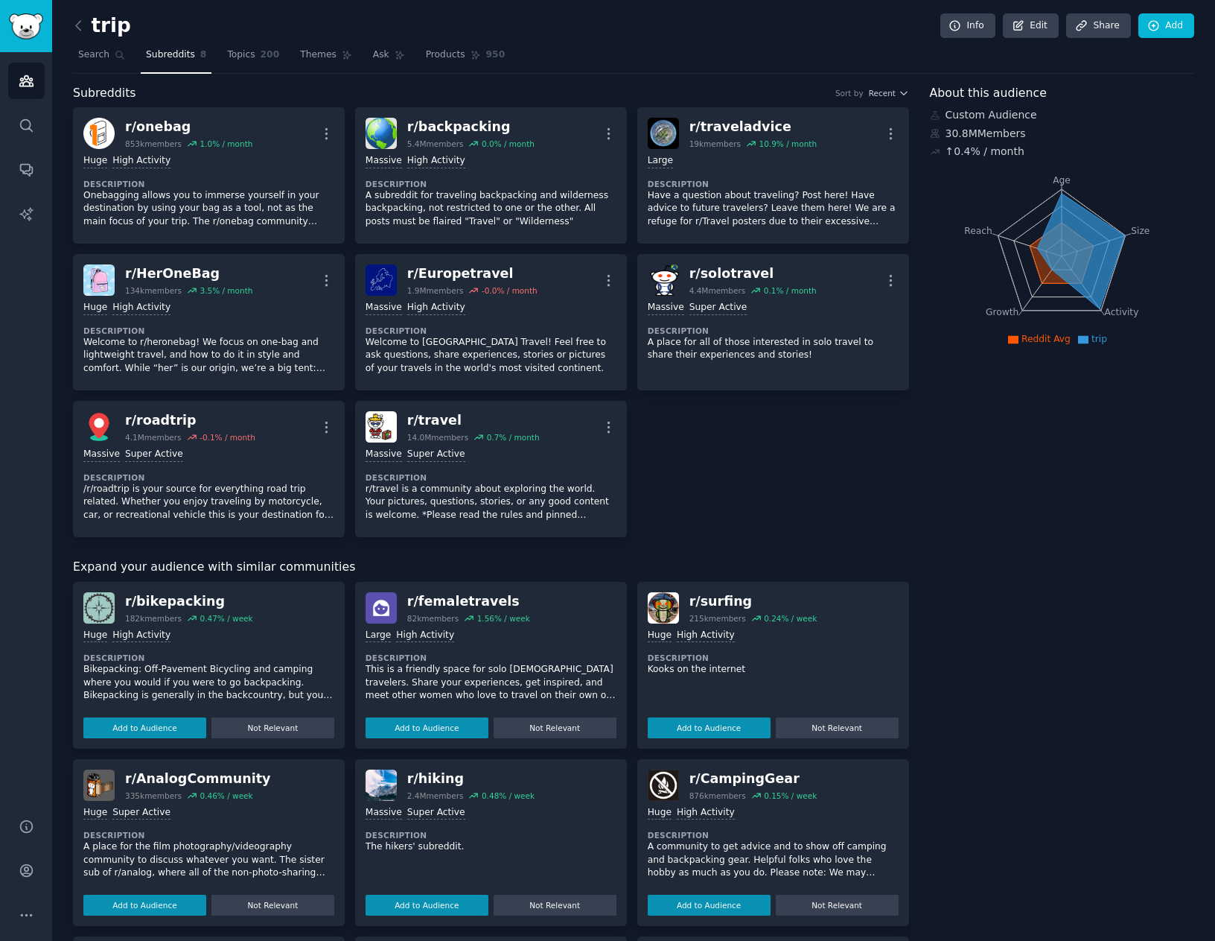
click at [266, 42] on div "trip Info Edit Share Add" at bounding box center [633, 28] width 1121 height 31
click at [261, 51] on span "200" at bounding box center [270, 54] width 19 height 13
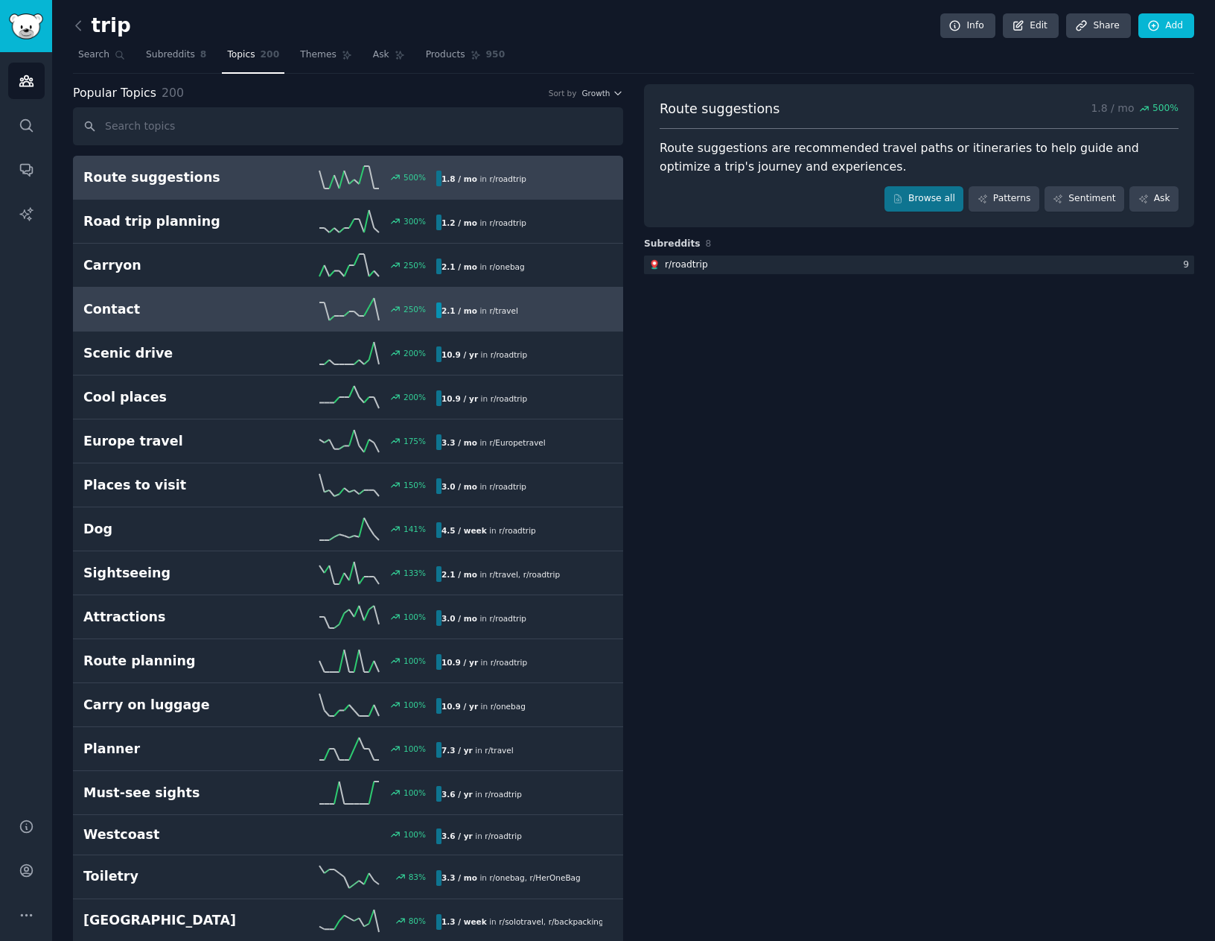
click at [239, 314] on h2 "Contact" at bounding box center [171, 309] width 176 height 19
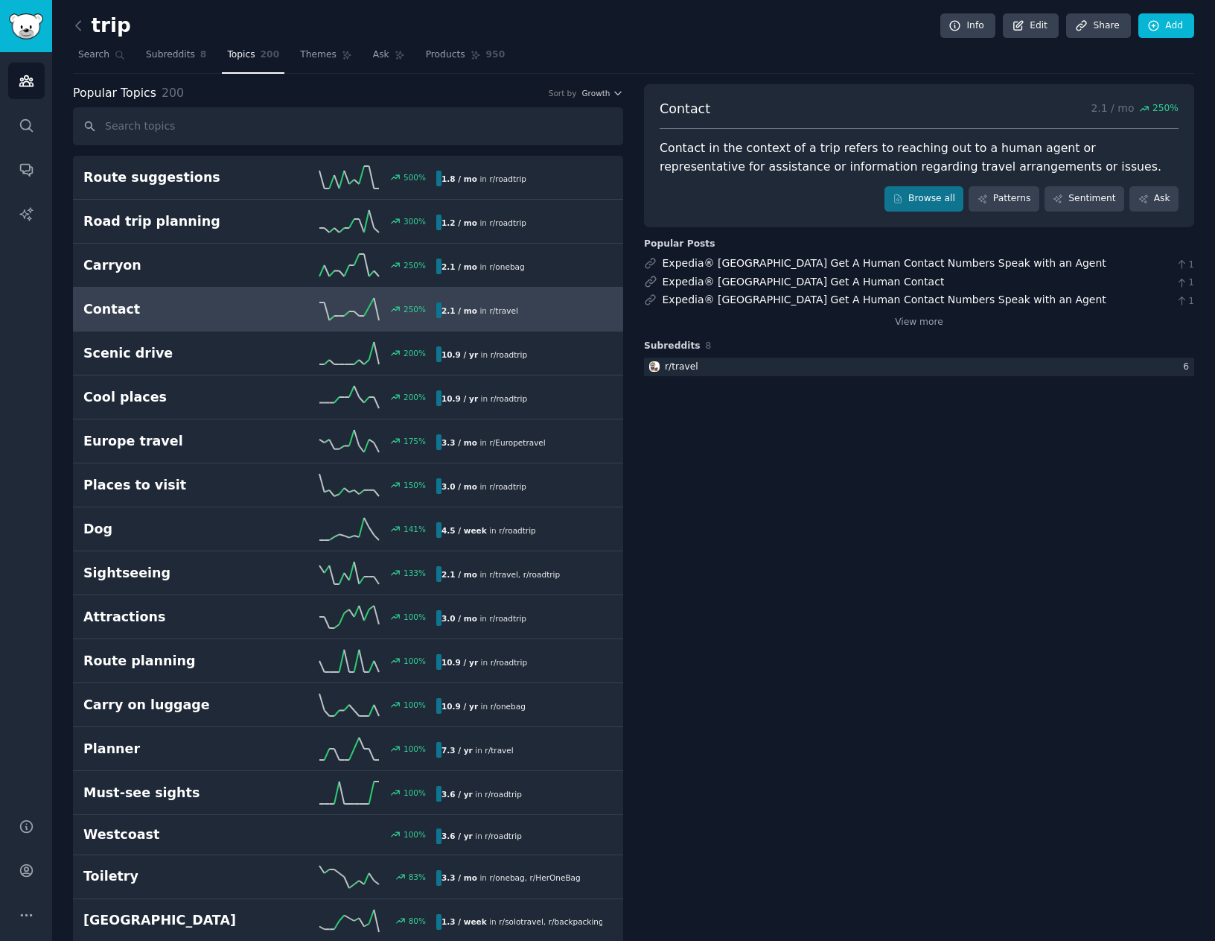
click at [181, 55] on span "Subreddits" at bounding box center [170, 54] width 49 height 13
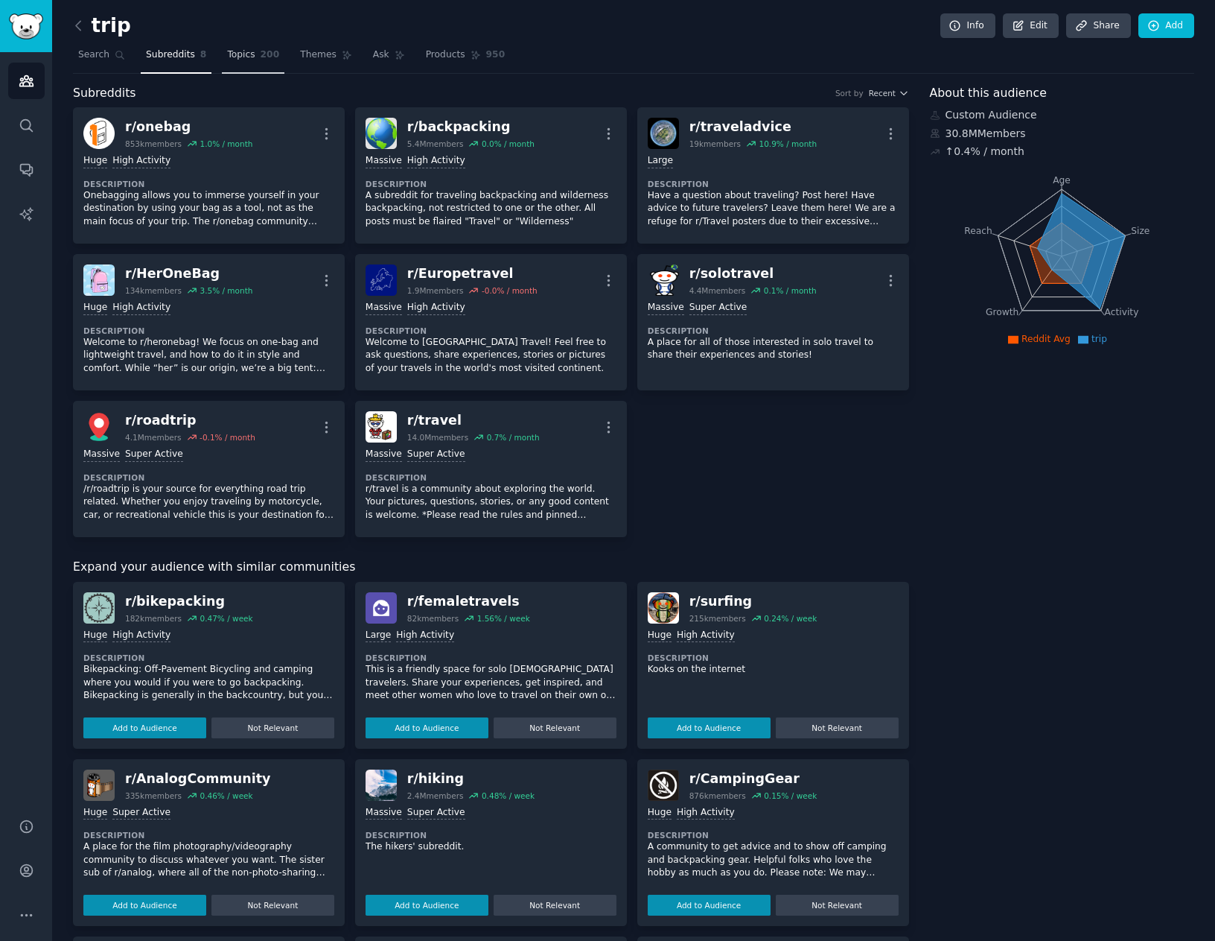
click at [232, 67] on link "Topics 200" at bounding box center [253, 58] width 63 height 31
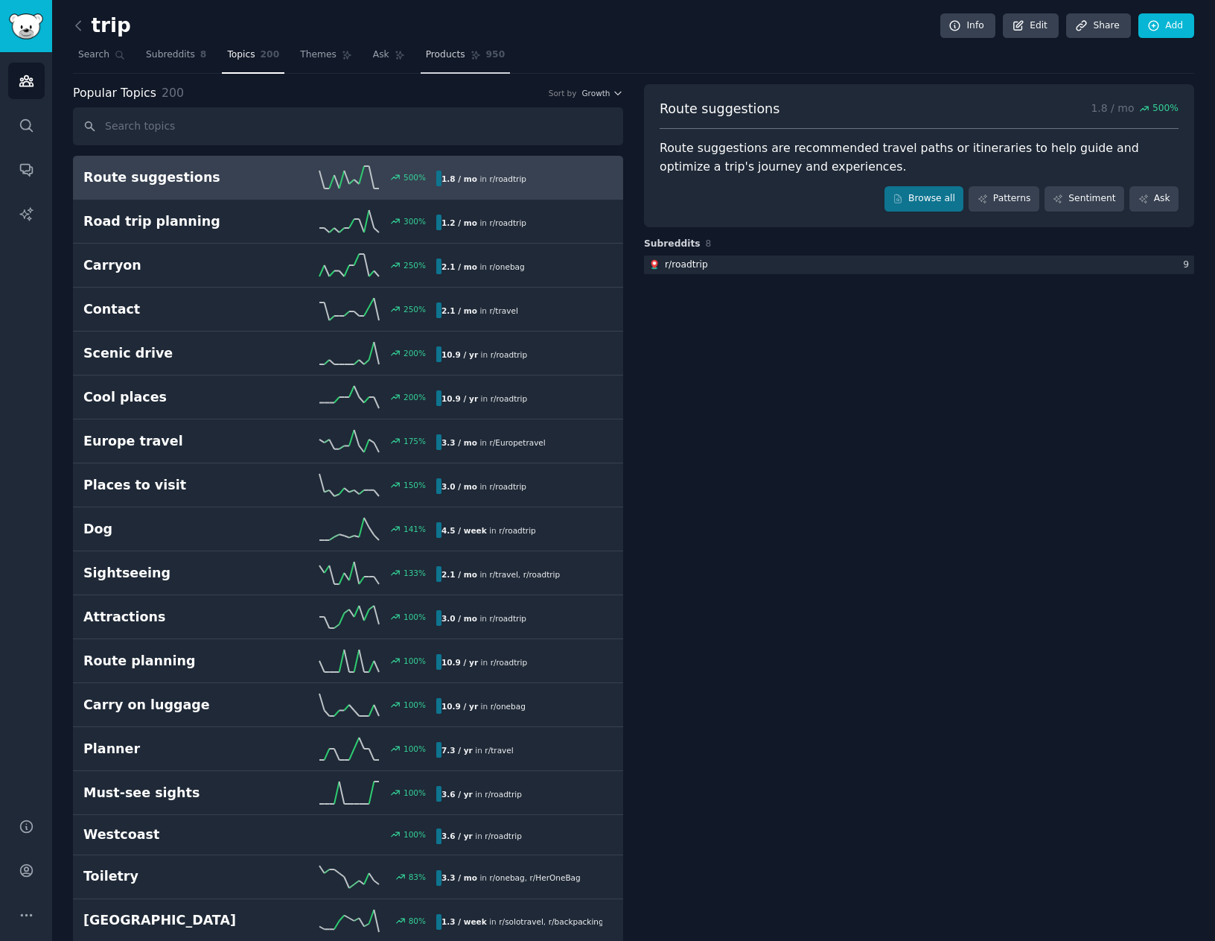
click at [432, 62] on link "Products 950" at bounding box center [465, 58] width 89 height 31
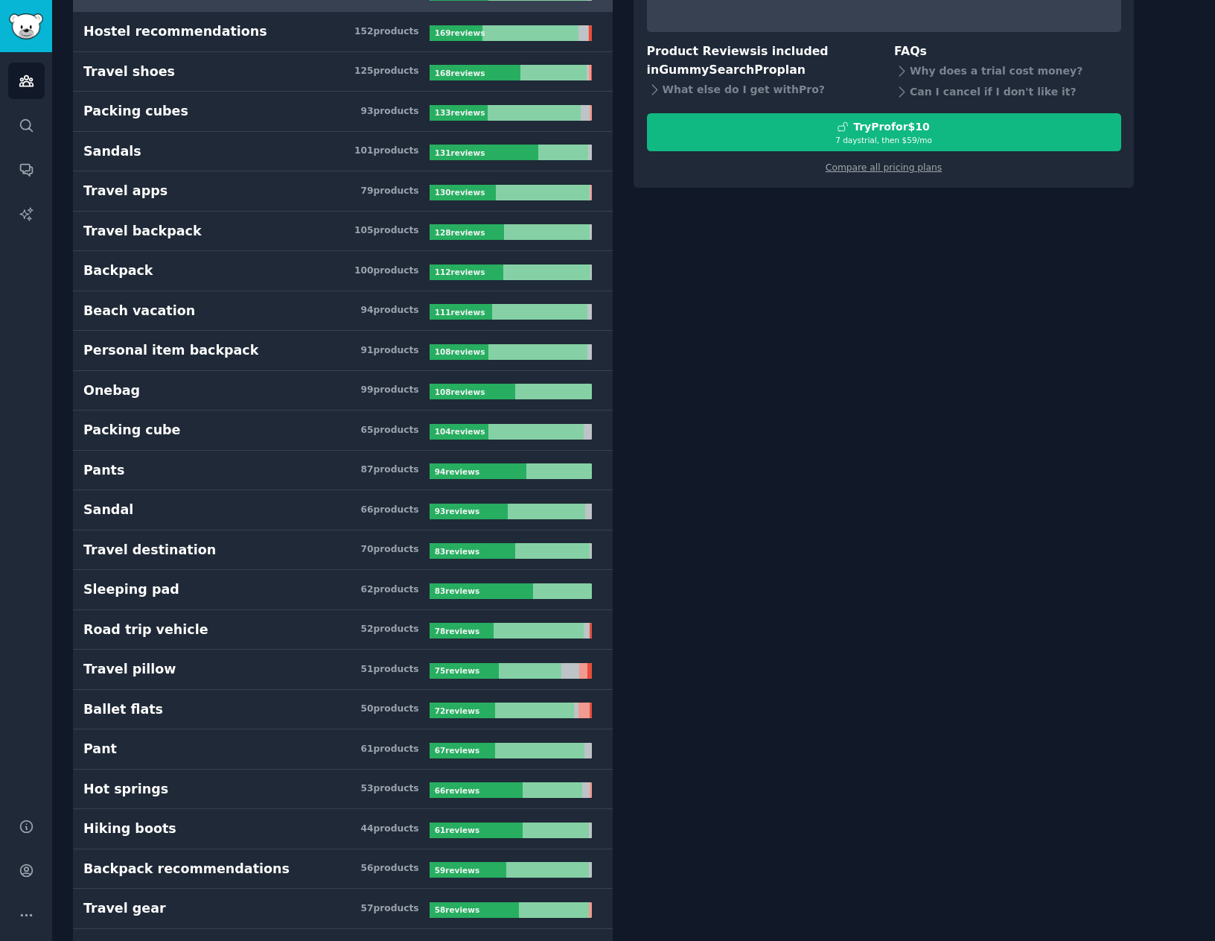
scroll to position [298, 0]
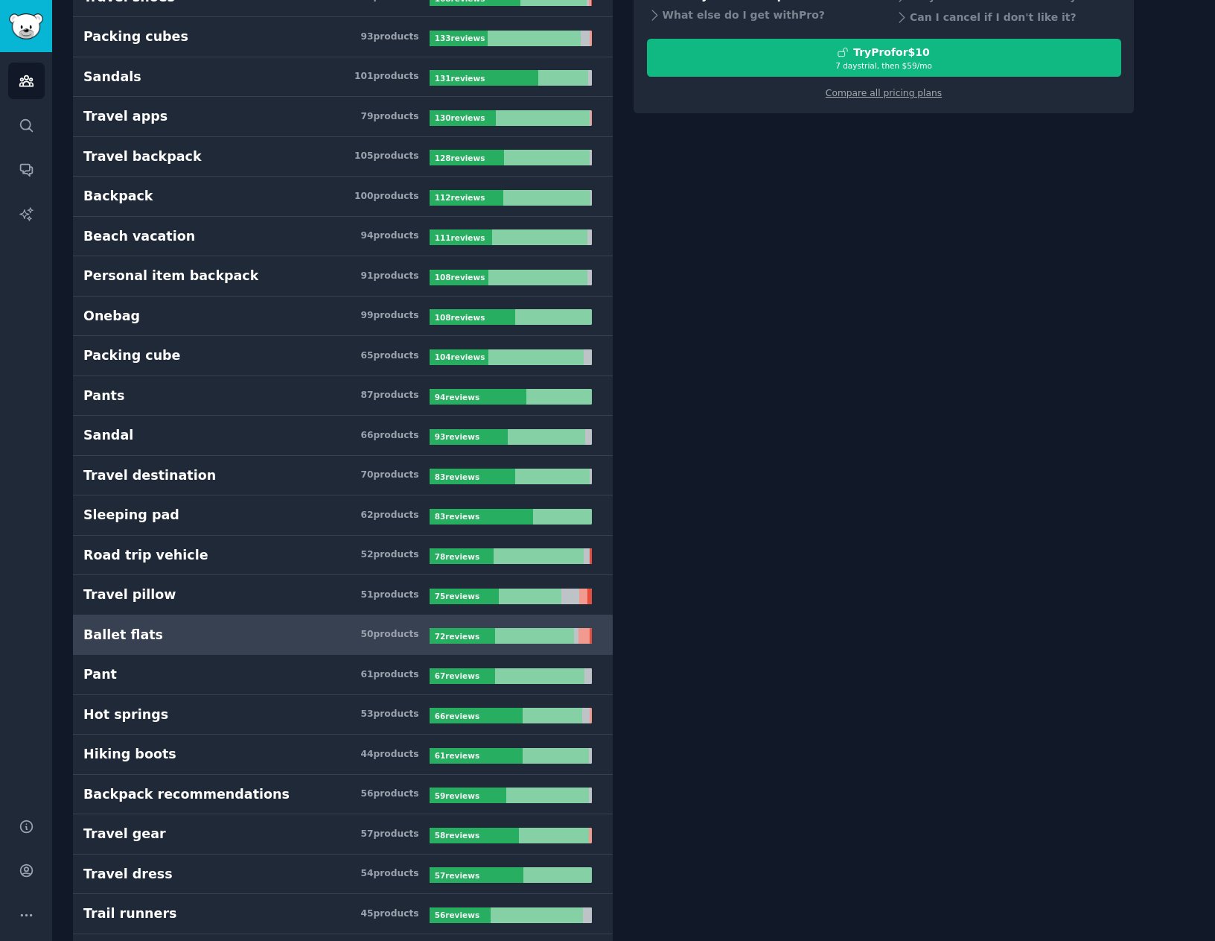
drag, startPoint x: 447, startPoint y: 513, endPoint x: 534, endPoint y: 643, distance: 156.8
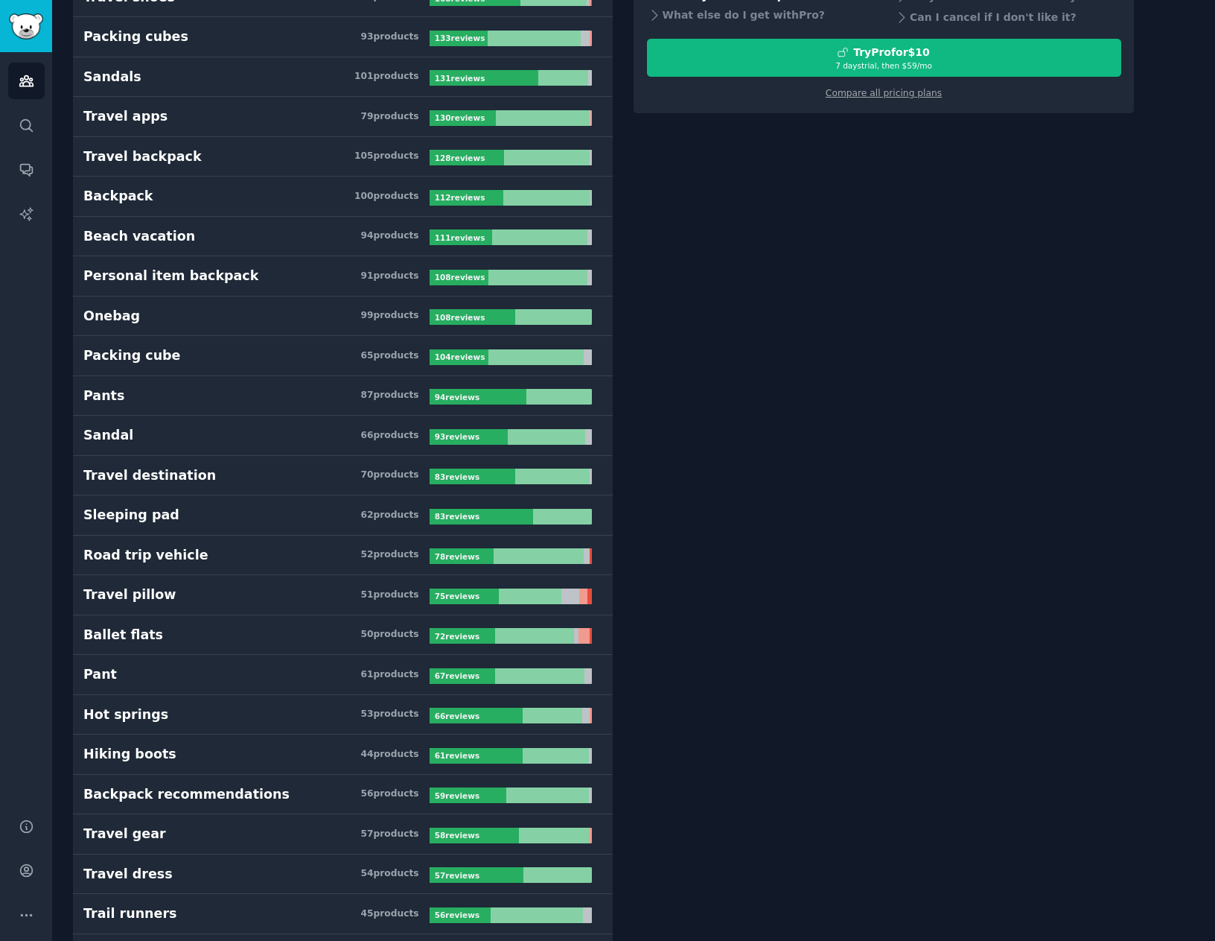
drag, startPoint x: 534, startPoint y: 643, endPoint x: 844, endPoint y: 506, distance: 339.7
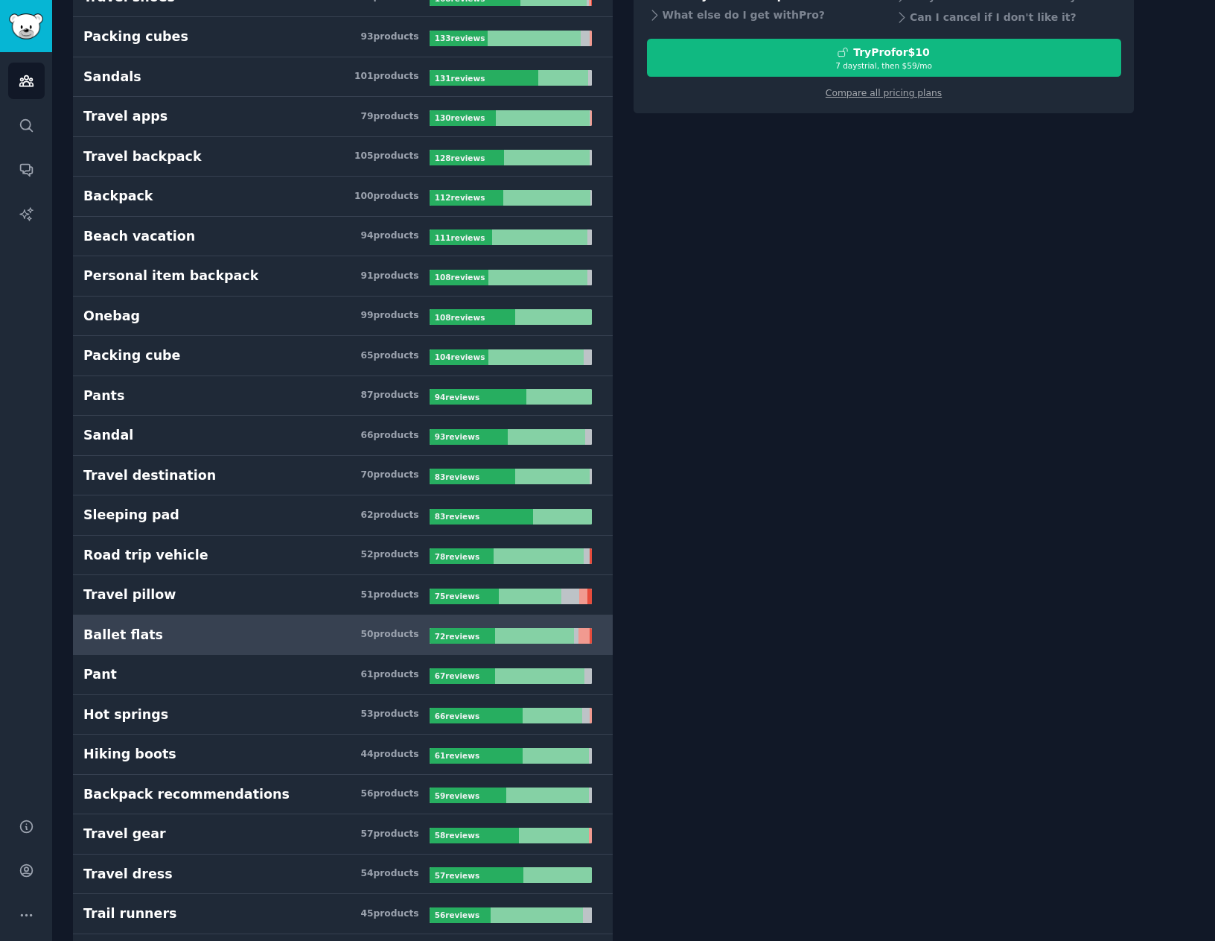
click at [580, 639] on div at bounding box center [584, 636] width 11 height 16
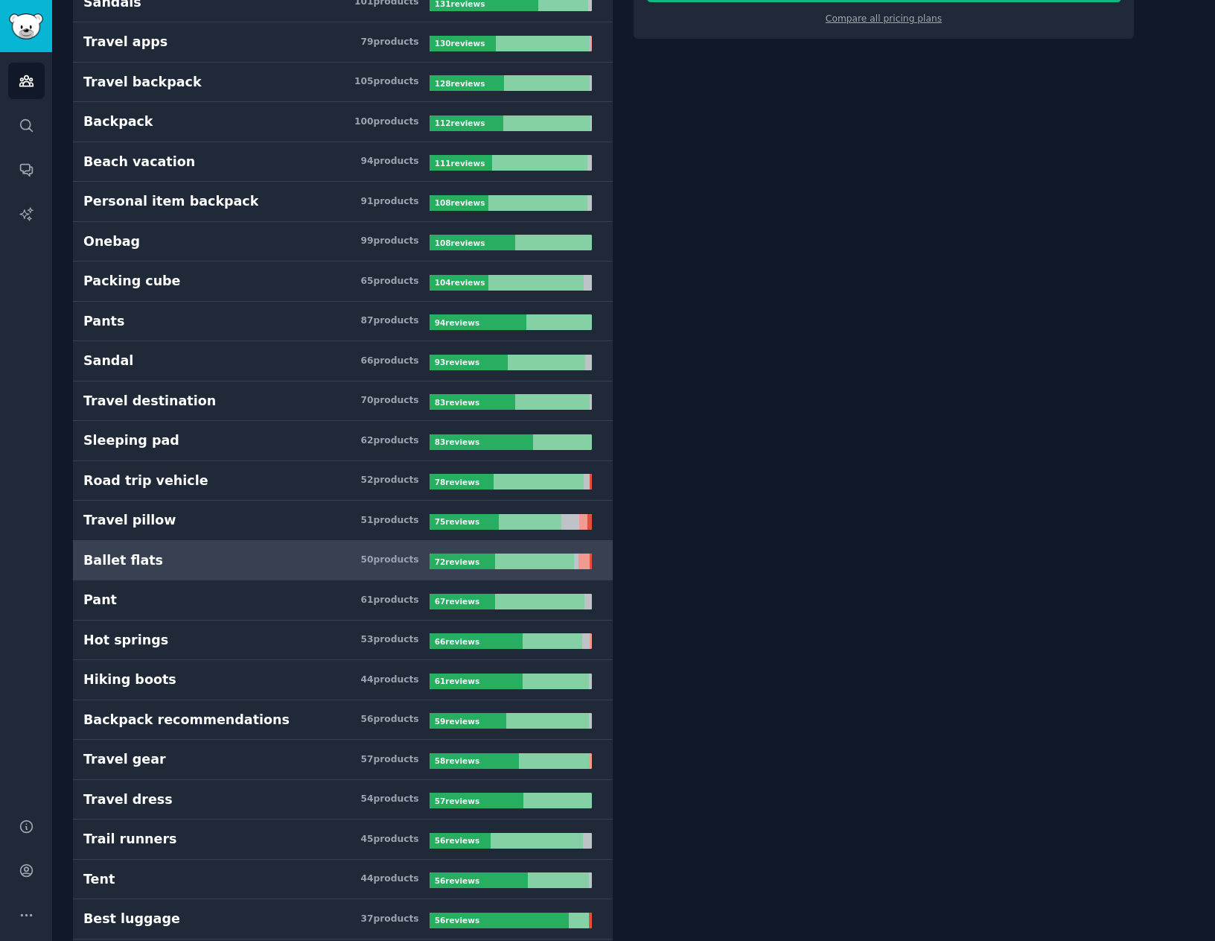
scroll to position [447, 0]
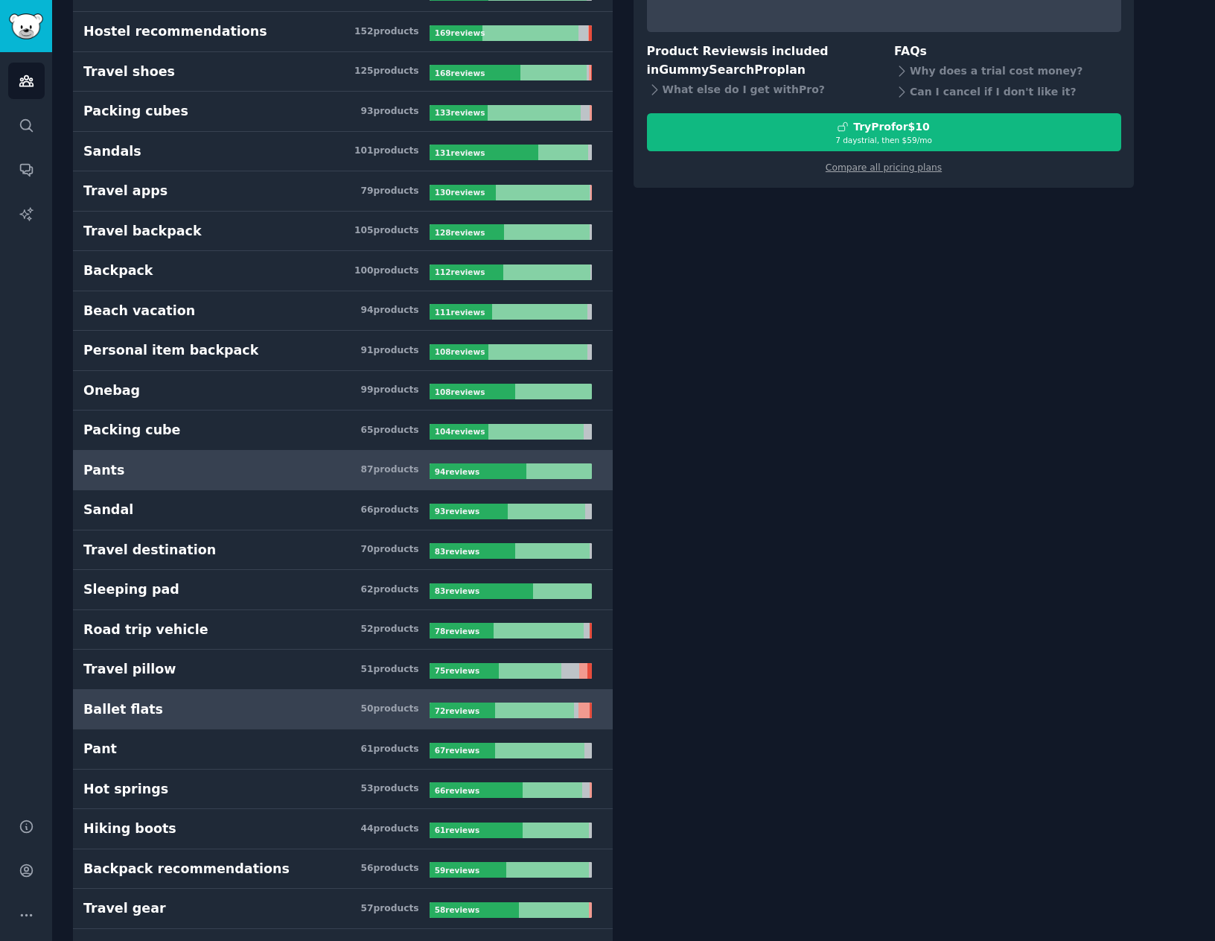
scroll to position [298, 0]
